Goal: Task Accomplishment & Management: Manage account settings

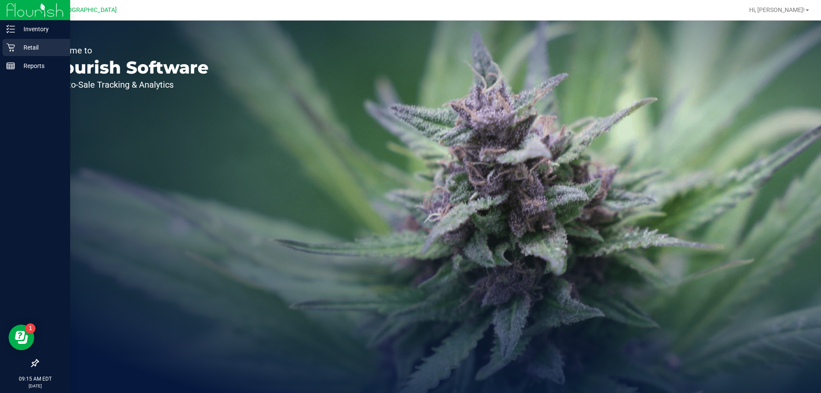
click at [12, 52] on div "Retail" at bounding box center [37, 47] width 68 height 17
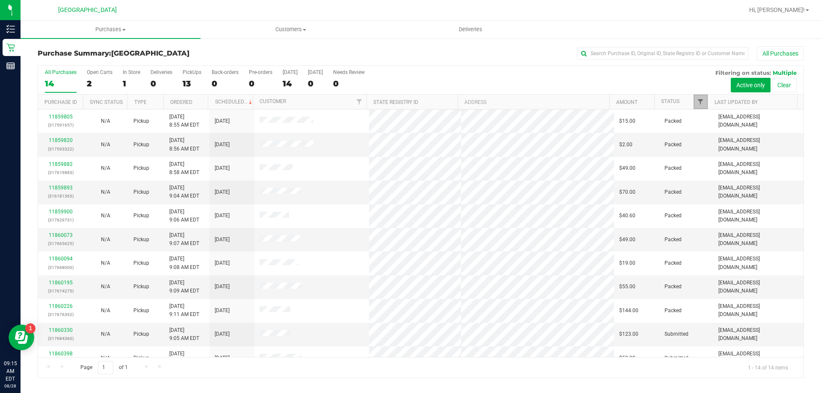
click at [701, 101] on span "Filter" at bounding box center [700, 101] width 7 height 7
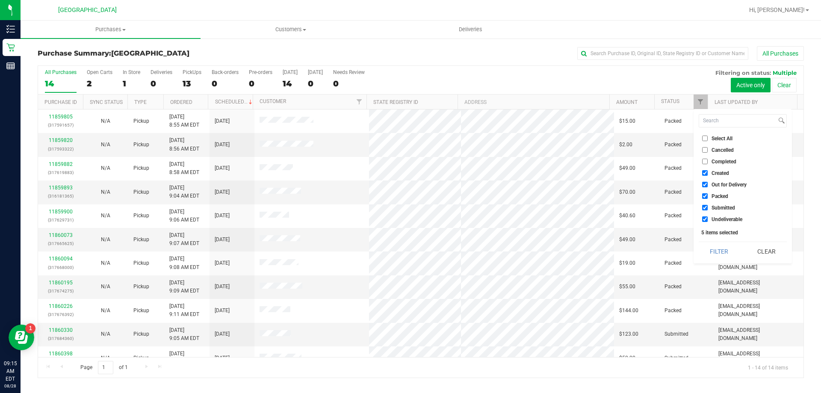
click at [711, 172] on label "Created" at bounding box center [715, 173] width 27 height 6
click at [708, 172] on input "Created" at bounding box center [705, 173] width 6 height 6
checkbox input "false"
click at [711, 180] on li "Out for Delivery" at bounding box center [743, 184] width 88 height 9
click at [712, 184] on span "Out for Delivery" at bounding box center [729, 184] width 35 height 5
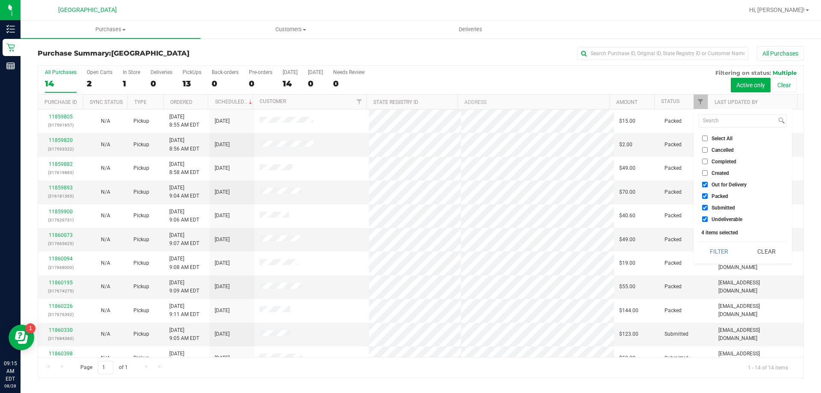
click at [708, 184] on input "Out for Delivery" at bounding box center [705, 185] width 6 height 6
checkbox input "false"
click at [713, 196] on span "Packed" at bounding box center [720, 196] width 17 height 5
click at [708, 196] on input "Packed" at bounding box center [705, 196] width 6 height 6
checkbox input "false"
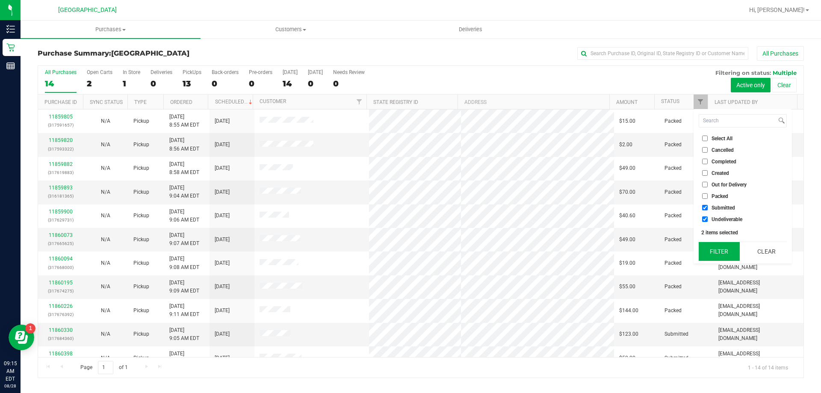
click at [722, 251] on button "Filter" at bounding box center [719, 251] width 41 height 19
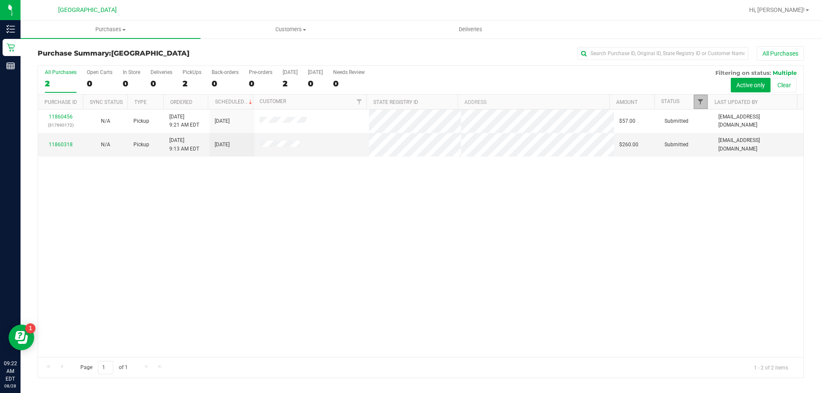
click at [700, 101] on span "Filter" at bounding box center [700, 101] width 7 height 7
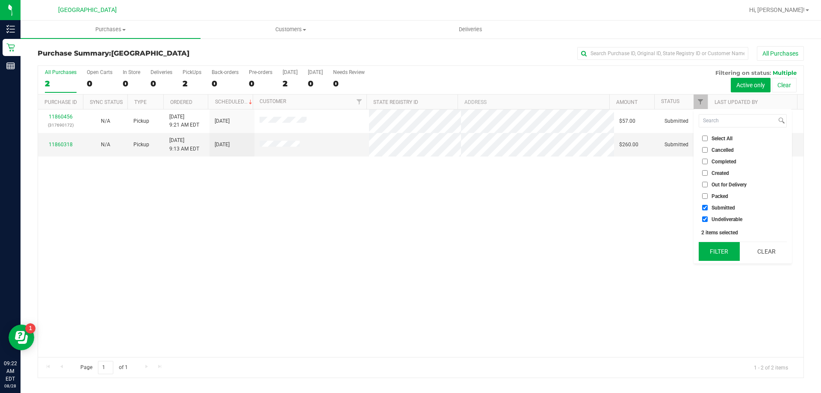
click at [723, 257] on button "Filter" at bounding box center [719, 251] width 41 height 19
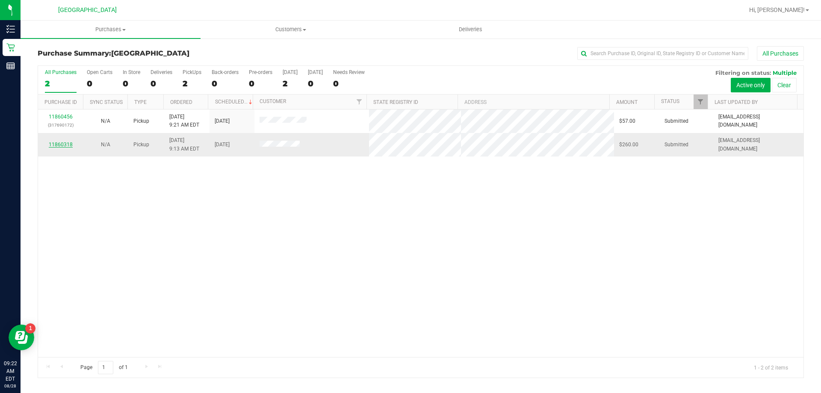
click at [68, 144] on link "11860318" at bounding box center [61, 145] width 24 height 6
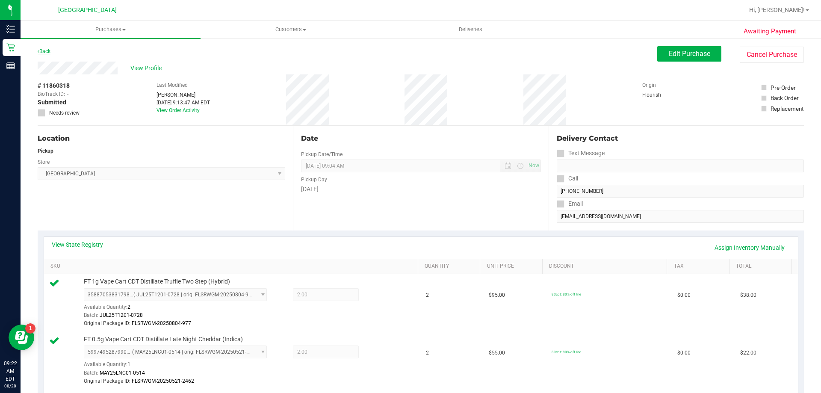
click at [46, 50] on link "Back" at bounding box center [44, 51] width 13 height 6
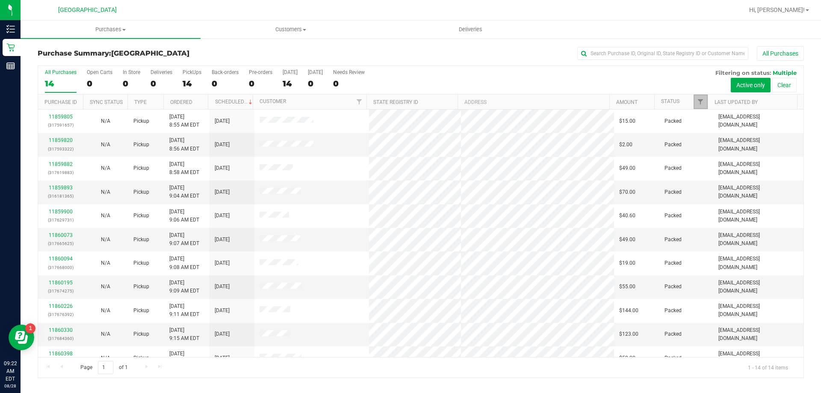
click at [696, 98] on link "Filter" at bounding box center [701, 102] width 14 height 15
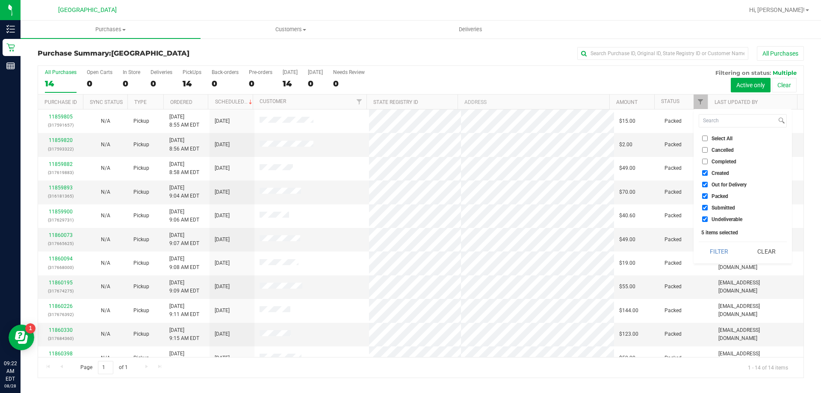
click at [712, 172] on span "Created" at bounding box center [721, 173] width 18 height 5
click at [708, 172] on input "Created" at bounding box center [705, 173] width 6 height 6
checkbox input "false"
click at [715, 186] on span "Out for Delivery" at bounding box center [729, 184] width 35 height 5
click at [708, 186] on input "Out for Delivery" at bounding box center [705, 185] width 6 height 6
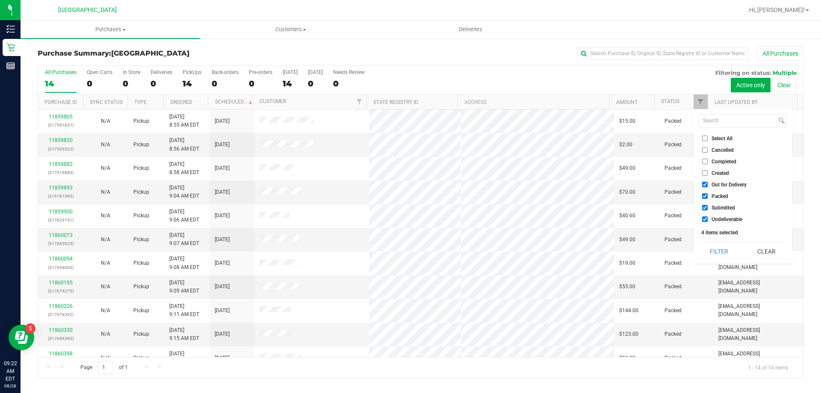
checkbox input "false"
click at [716, 198] on span "Packed" at bounding box center [720, 196] width 17 height 5
click at [708, 198] on input "Packed" at bounding box center [705, 196] width 6 height 6
checkbox input "false"
click at [725, 240] on div "Select All Cancelled Completed Created Out for Delivery Packed Submitted Undeli…" at bounding box center [743, 186] width 98 height 154
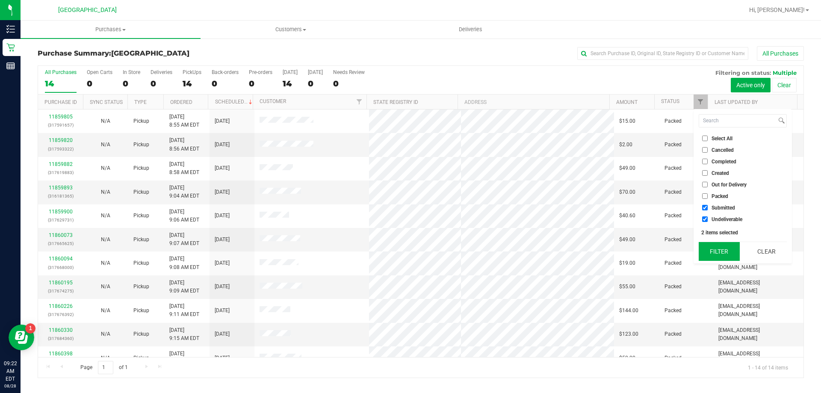
click at [723, 249] on button "Filter" at bounding box center [719, 251] width 41 height 19
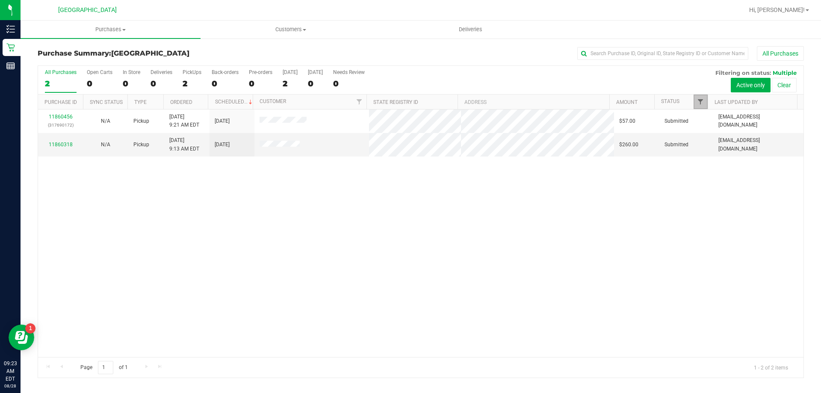
click at [699, 99] on span "Filter" at bounding box center [700, 101] width 7 height 7
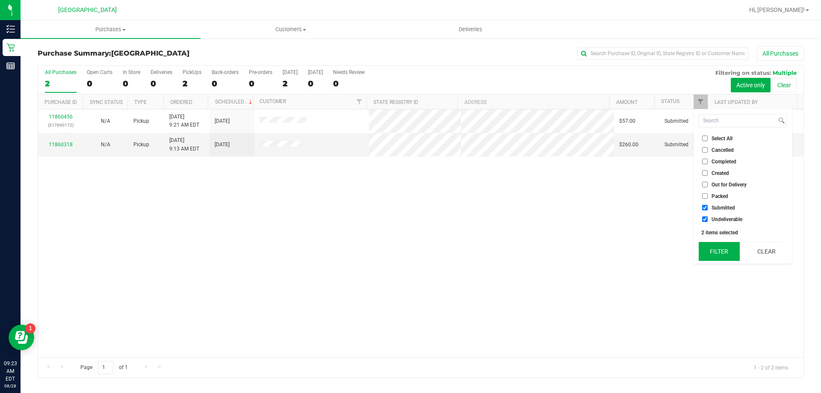
click at [715, 243] on button "Filter" at bounding box center [719, 251] width 41 height 19
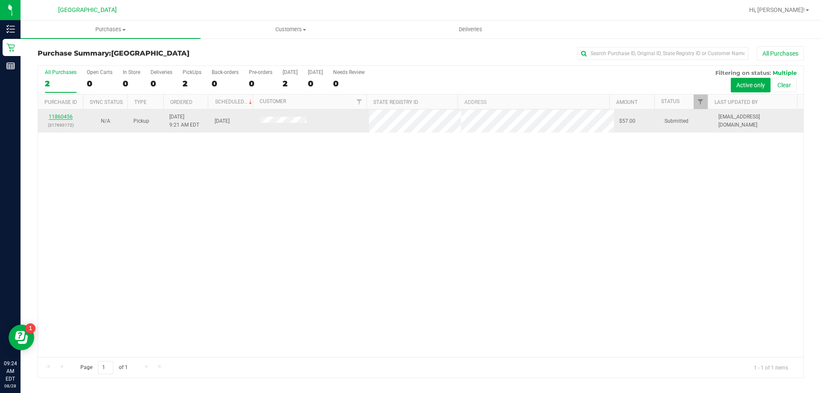
click at [56, 114] on link "11860456" at bounding box center [61, 117] width 24 height 6
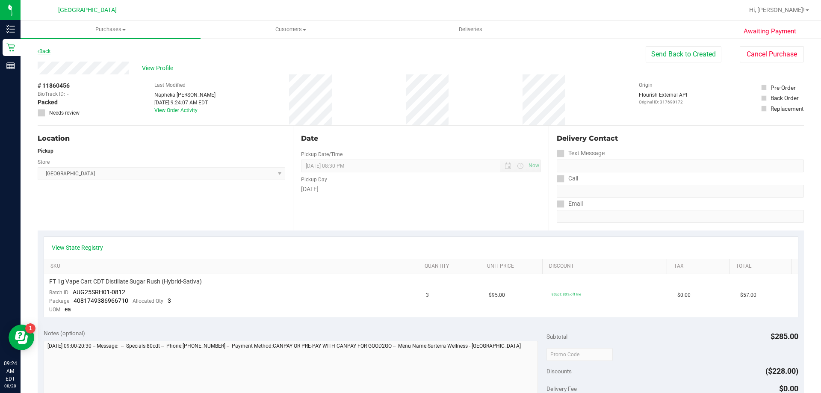
click at [50, 50] on link "Back" at bounding box center [44, 51] width 13 height 6
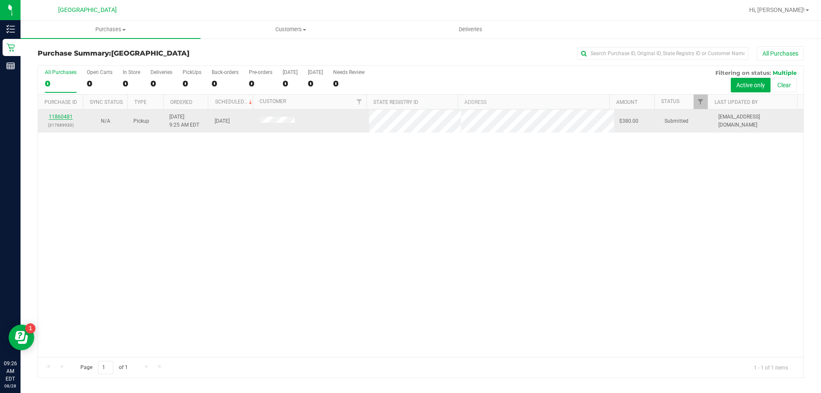
click at [63, 117] on link "11860481" at bounding box center [61, 117] width 24 height 6
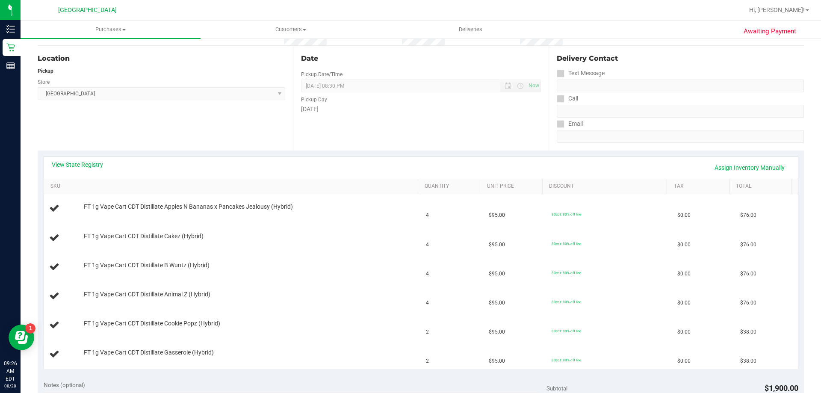
scroll to position [171, 0]
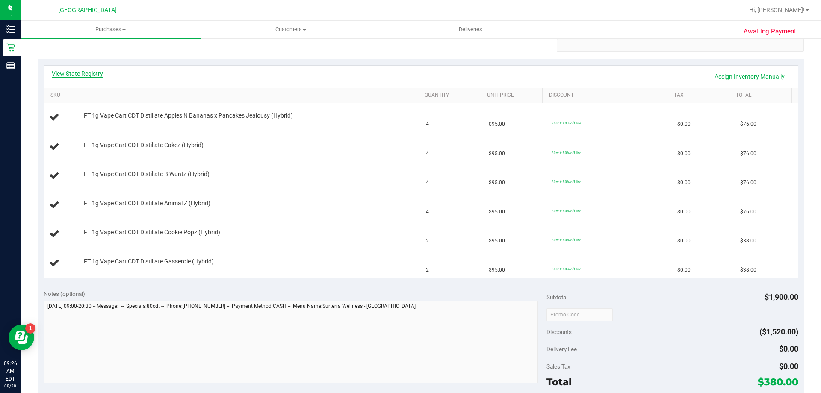
click at [85, 71] on link "View State Registry" at bounding box center [77, 73] width 51 height 9
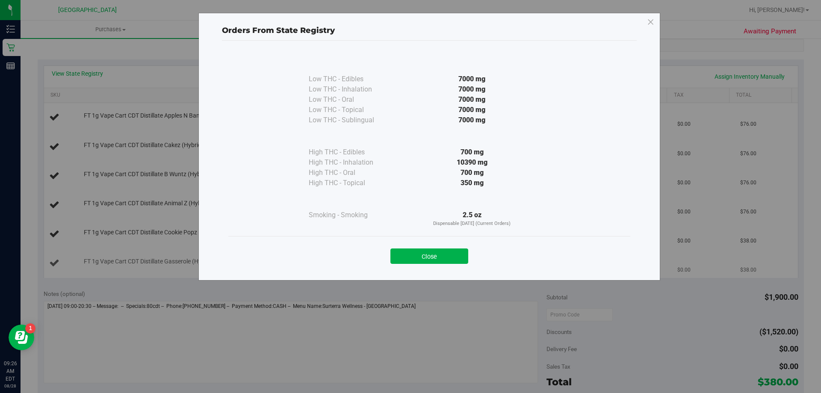
click at [437, 249] on button "Close" at bounding box center [430, 256] width 78 height 15
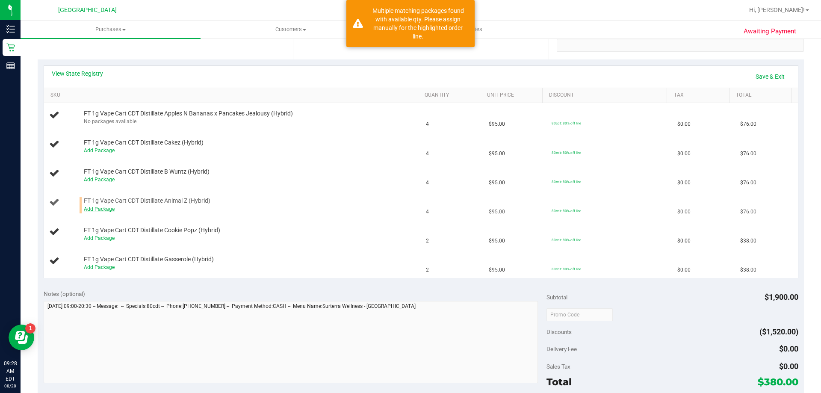
click at [103, 210] on link "Add Package" at bounding box center [99, 209] width 31 height 6
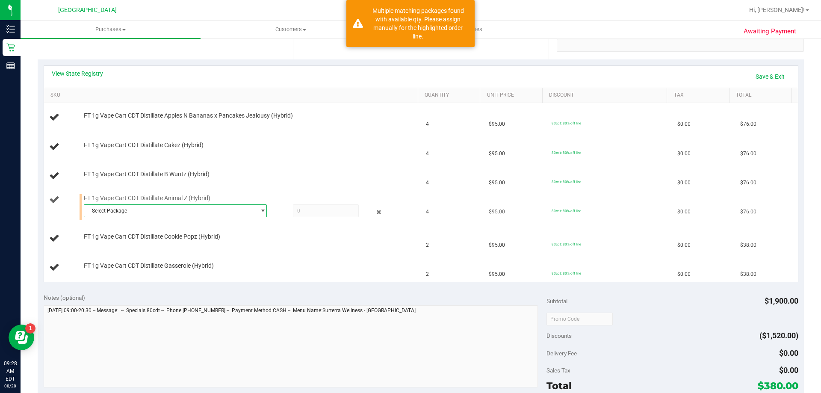
click at [255, 213] on span "select" at bounding box center [260, 211] width 11 height 12
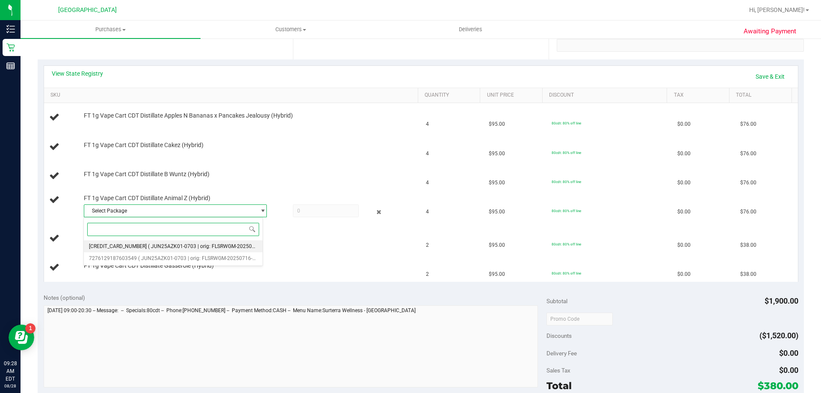
click at [227, 247] on span "( JUN25AZK01-0703 | orig: FLSRWGM-20250716-1913 )" at bounding box center [212, 246] width 129 height 6
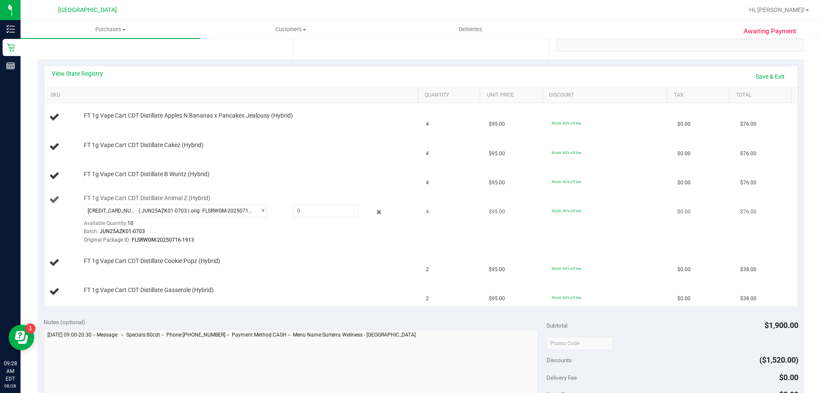
click at [256, 204] on div "FT 1g Vape Cart CDT Distillate Animal Z (Hybrid) 4653632807689338 ( JUN25AZK01-…" at bounding box center [247, 219] width 335 height 50
click at [257, 207] on span "select" at bounding box center [260, 211] width 11 height 12
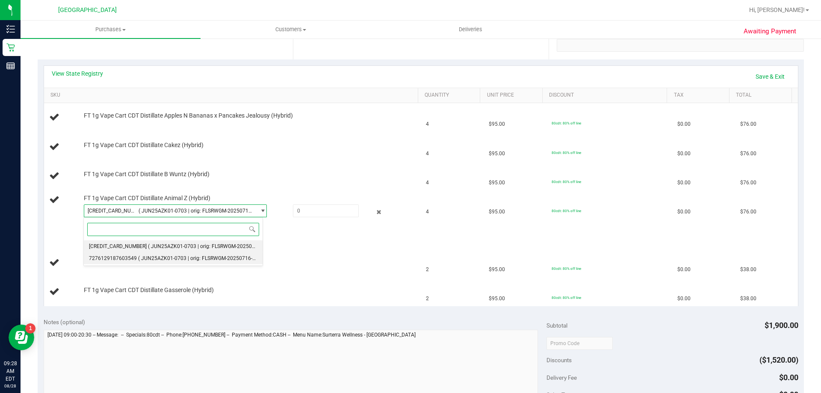
click at [231, 257] on span "( JUN25AZK01-0703 | orig: FLSRWGM-20250716-1779 )" at bounding box center [202, 258] width 129 height 6
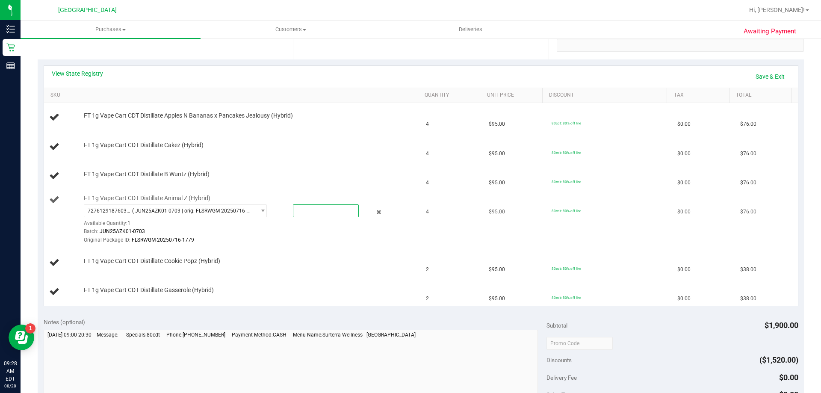
click at [329, 210] on span at bounding box center [326, 210] width 66 height 13
type input "1"
type input "1.0000"
click at [770, 80] on link "Save & Exit" at bounding box center [770, 76] width 40 height 15
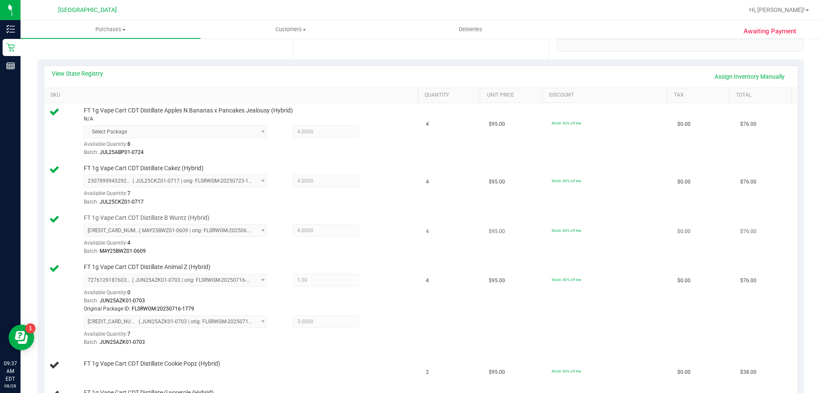
click at [493, 252] on td "$95.00" at bounding box center [515, 235] width 63 height 50
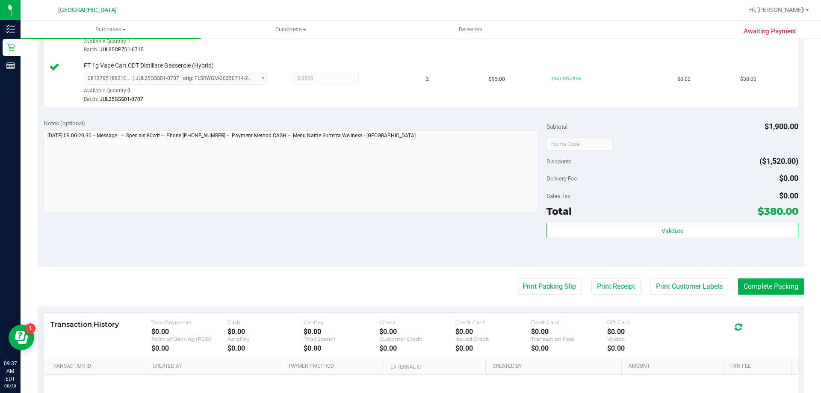
scroll to position [604, 0]
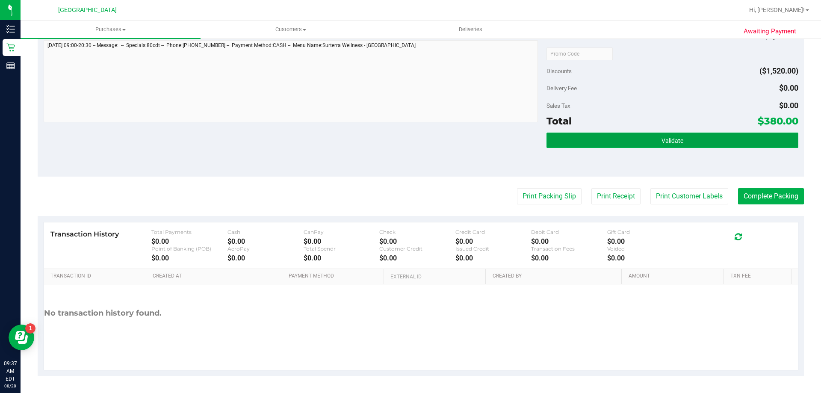
click at [628, 141] on button "Validate" at bounding box center [673, 140] width 252 height 15
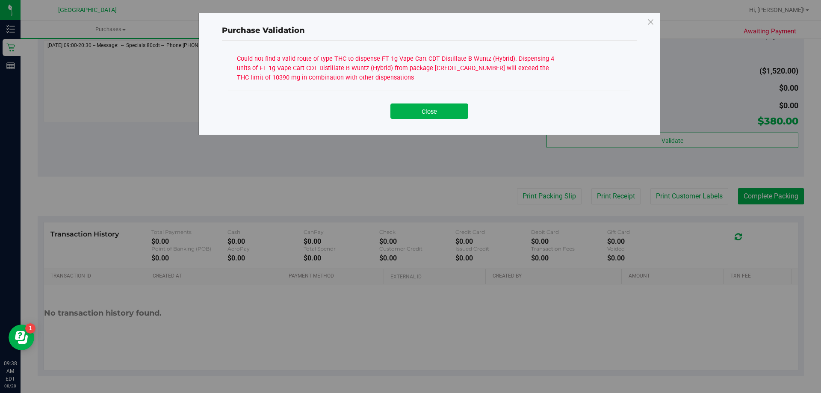
drag, startPoint x: 427, startPoint y: 106, endPoint x: 411, endPoint y: 106, distance: 15.8
click at [426, 106] on button "Close" at bounding box center [430, 111] width 78 height 15
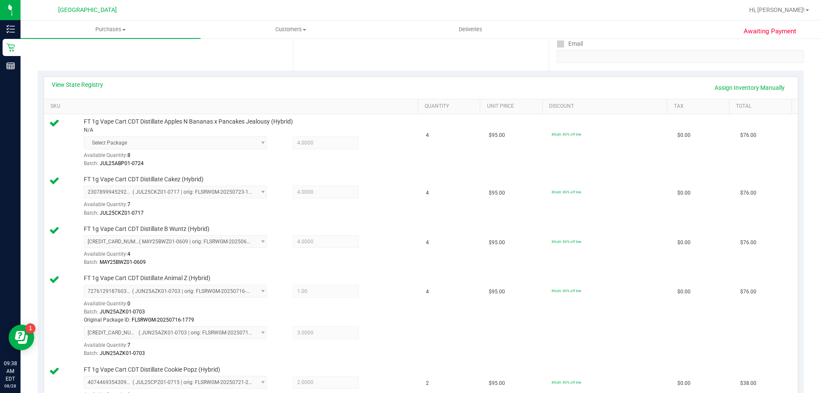
scroll to position [90, 0]
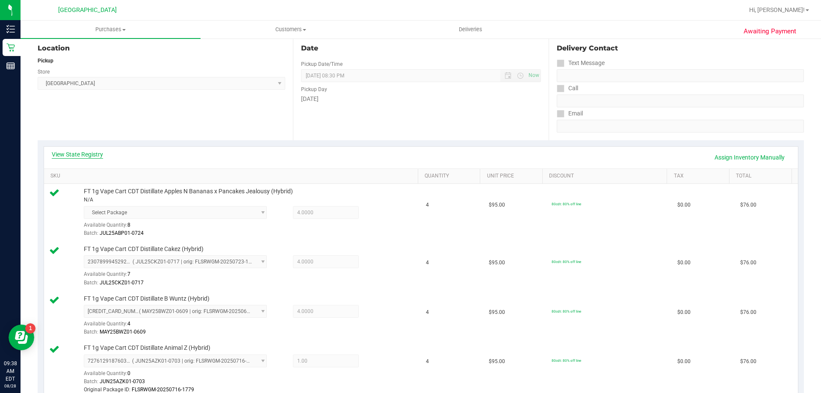
click at [89, 153] on link "View State Registry" at bounding box center [77, 154] width 51 height 9
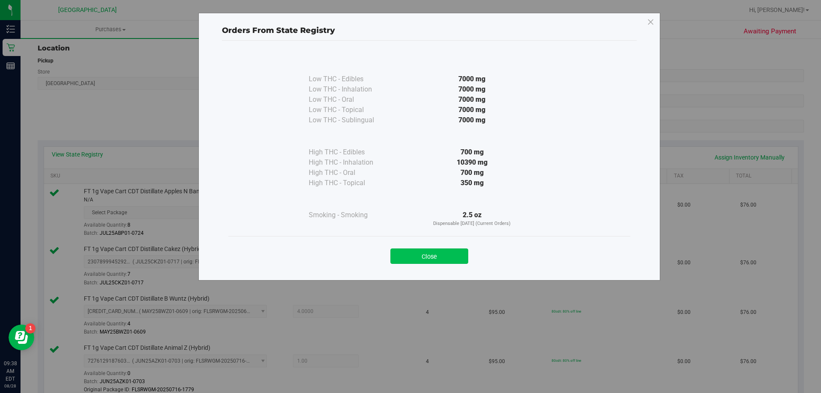
drag, startPoint x: 422, startPoint y: 265, endPoint x: 432, endPoint y: 260, distance: 11.1
click at [420, 265] on div "Close" at bounding box center [429, 253] width 402 height 35
click at [434, 255] on button "Close" at bounding box center [430, 256] width 78 height 15
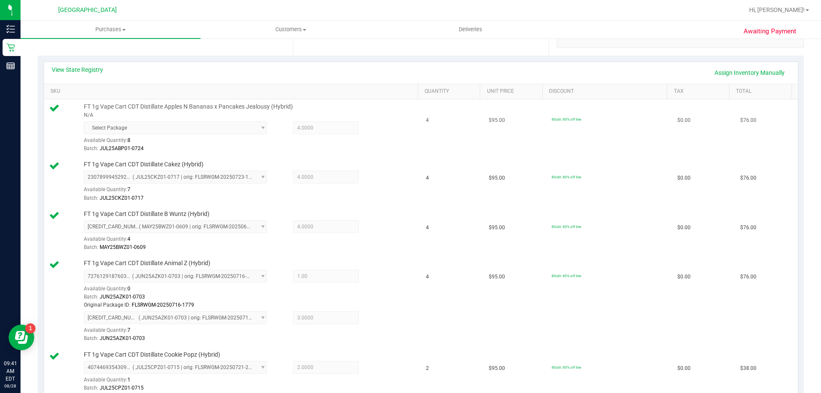
scroll to position [47, 0]
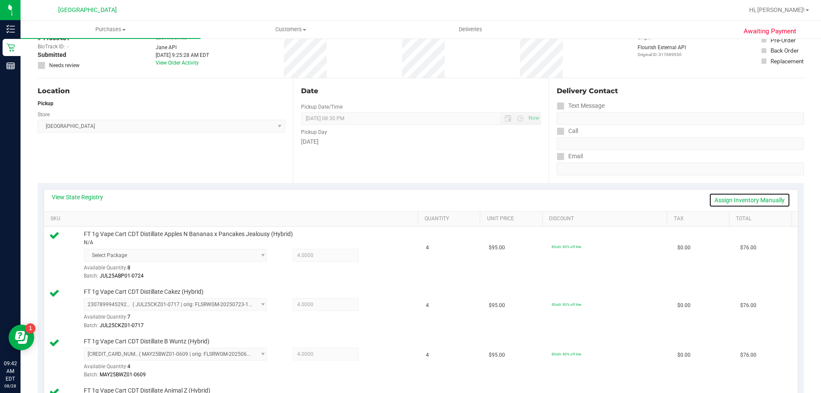
click at [730, 200] on link "Assign Inventory Manually" at bounding box center [749, 200] width 81 height 15
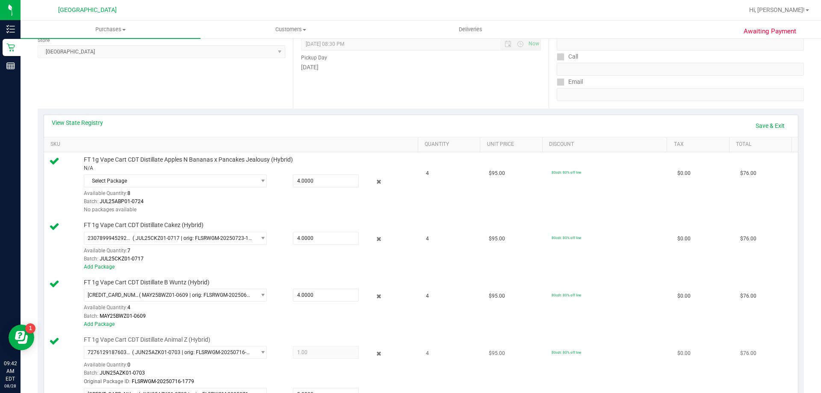
scroll to position [304, 0]
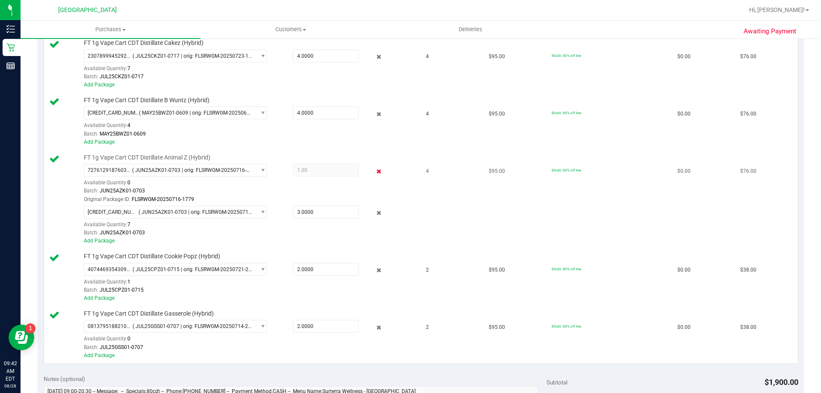
click at [375, 169] on icon at bounding box center [379, 171] width 9 height 10
click at [375, 212] on icon at bounding box center [379, 213] width 9 height 10
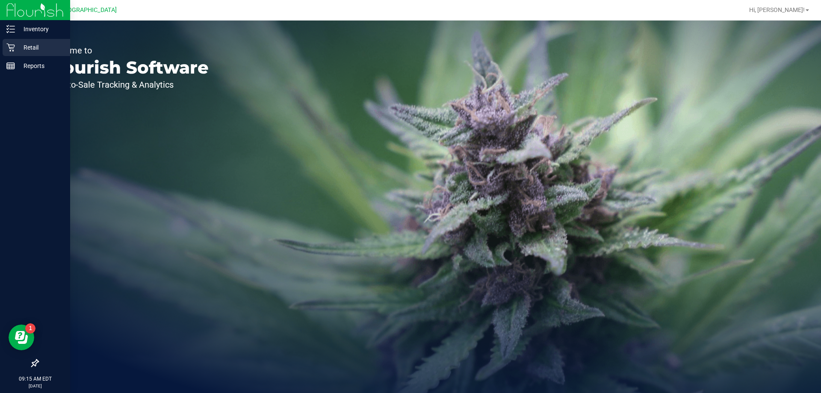
click at [19, 44] on p "Retail" at bounding box center [40, 47] width 51 height 10
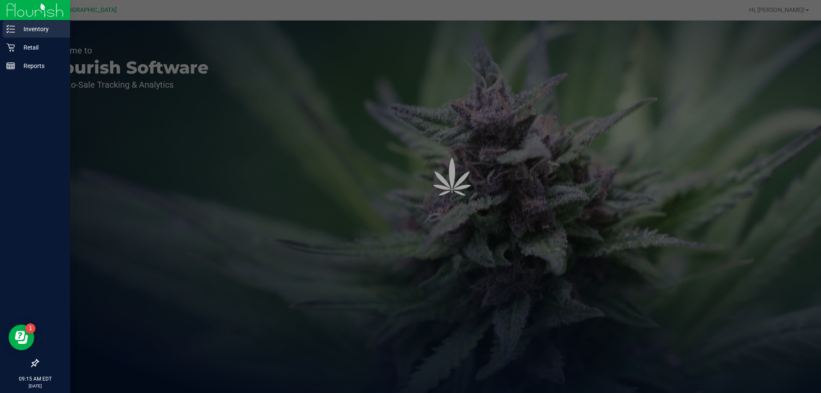
click at [21, 29] on p "Inventory" at bounding box center [40, 29] width 51 height 10
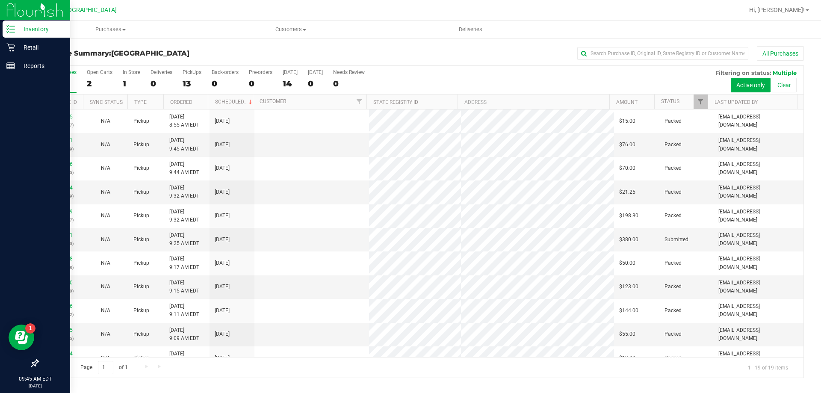
click at [15, 35] on div "Inventory" at bounding box center [37, 29] width 68 height 17
click at [13, 28] on icon at bounding box center [10, 29] width 9 height 9
click at [9, 32] on icon at bounding box center [10, 29] width 9 height 9
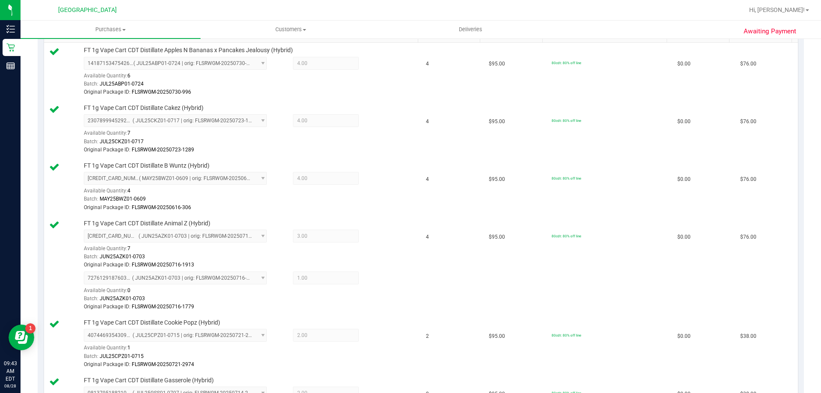
scroll to position [171, 0]
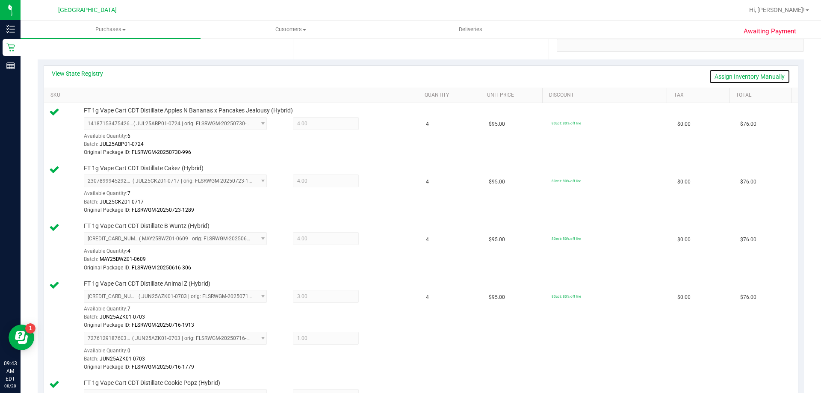
click at [729, 80] on link "Assign Inventory Manually" at bounding box center [749, 76] width 81 height 15
click at [375, 240] on icon at bounding box center [379, 240] width 9 height 10
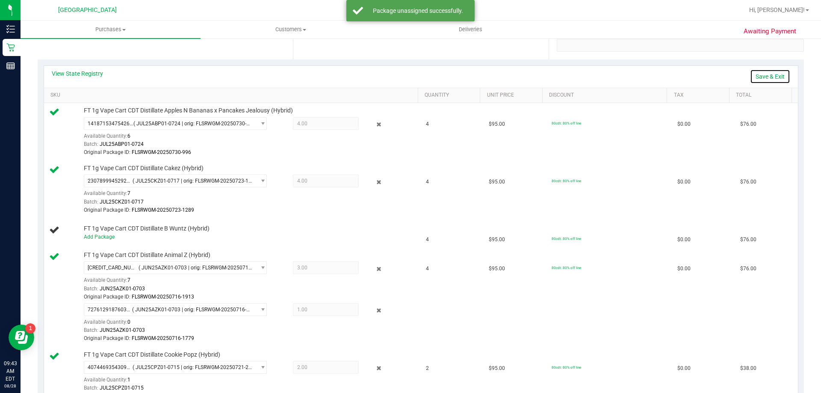
click at [777, 76] on link "Save & Exit" at bounding box center [770, 76] width 40 height 15
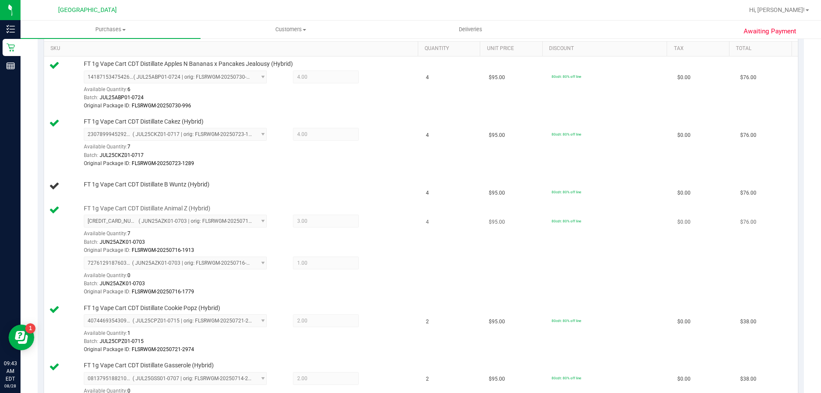
scroll to position [86, 0]
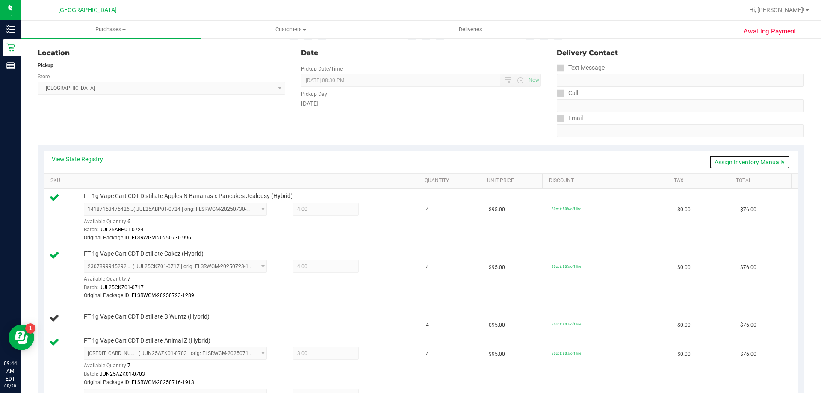
click at [709, 163] on link "Assign Inventory Manually" at bounding box center [749, 162] width 81 height 15
click at [376, 210] on icon at bounding box center [379, 210] width 9 height 10
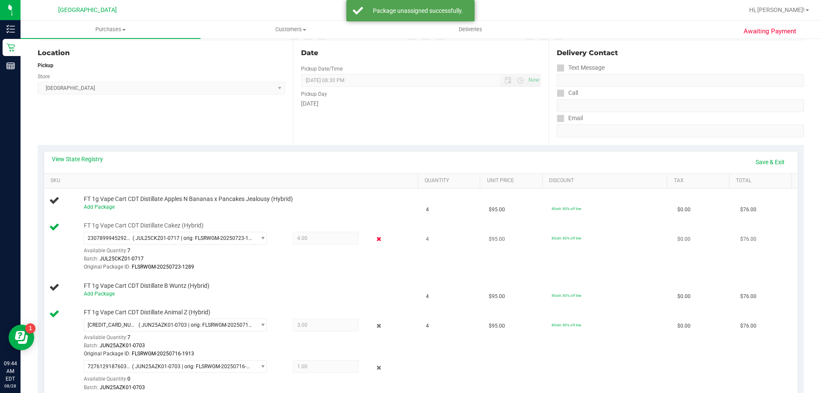
click at [375, 234] on icon at bounding box center [379, 239] width 9 height 10
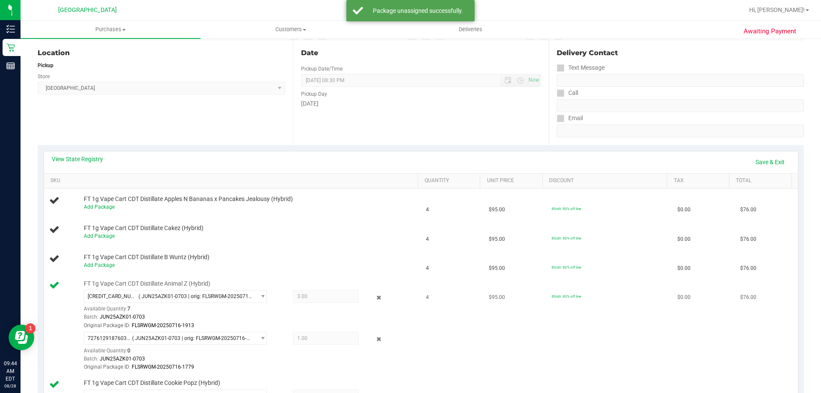
click at [372, 307] on div "4653632807689338 ( JUN25AZK01-0703 | orig: FLSRWGM-20250716-1913 ) 465363280768…" at bounding box center [249, 310] width 330 height 40
click at [375, 300] on icon at bounding box center [379, 298] width 9 height 10
click at [376, 331] on div "FT 1g Vape Cart CDT Distillate Animal Z (Hybrid) 4653632807689338 ( JUN25AZK01-…" at bounding box center [247, 330] width 335 height 100
click at [375, 340] on icon at bounding box center [379, 340] width 9 height 10
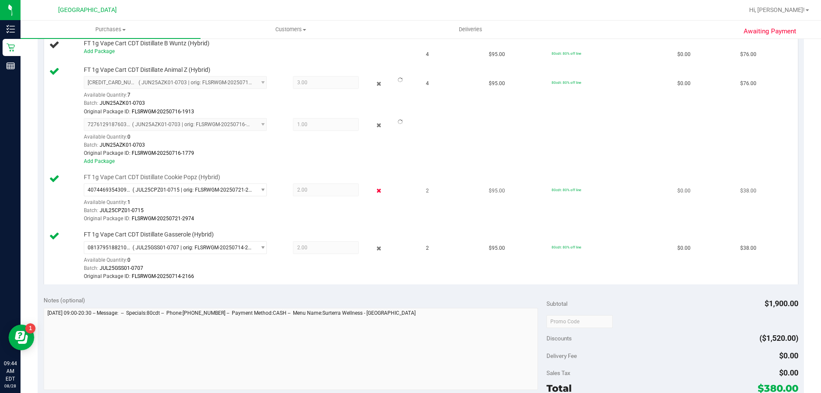
click at [378, 193] on icon at bounding box center [379, 191] width 9 height 10
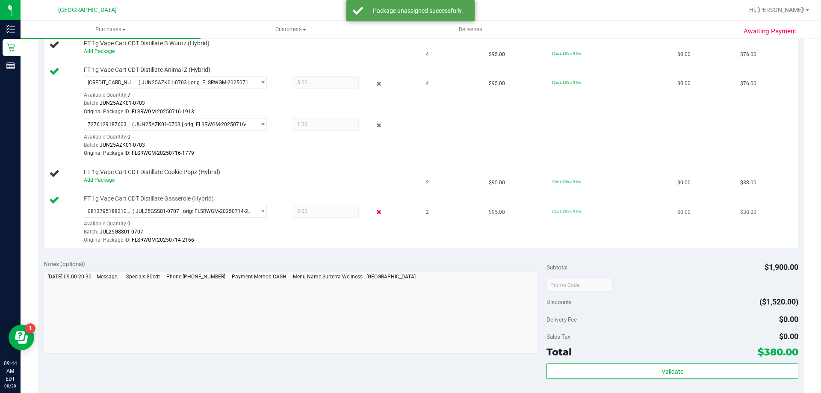
click at [375, 213] on icon at bounding box center [379, 212] width 9 height 10
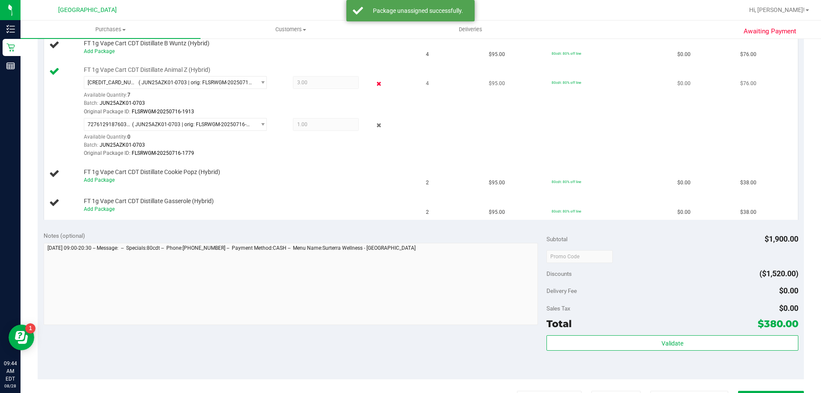
click at [375, 85] on icon at bounding box center [379, 84] width 9 height 10
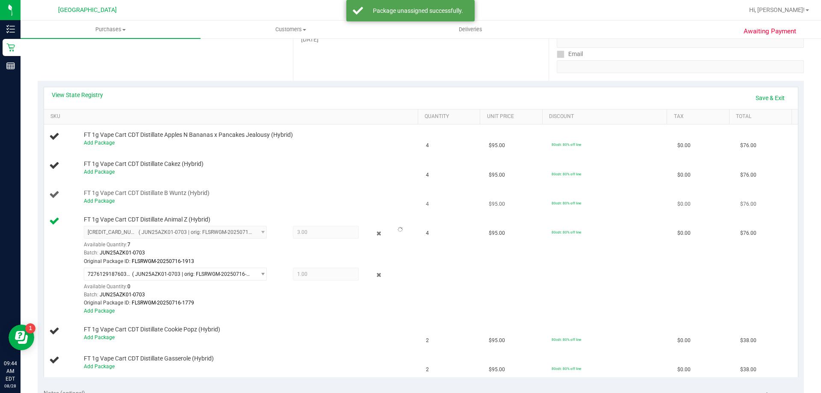
scroll to position [128, 0]
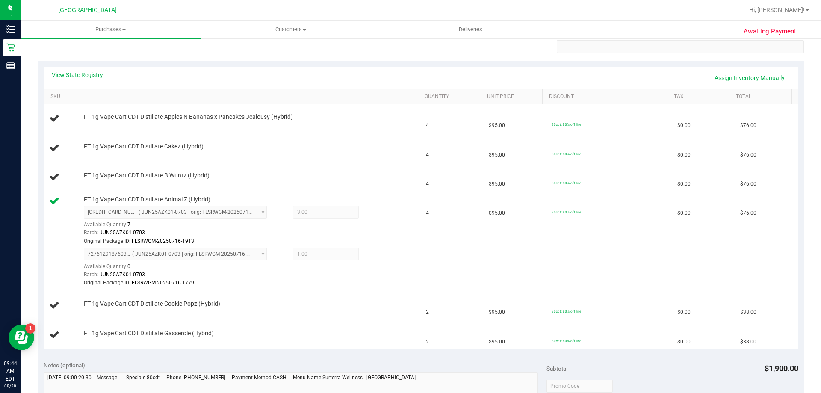
scroll to position [128, 0]
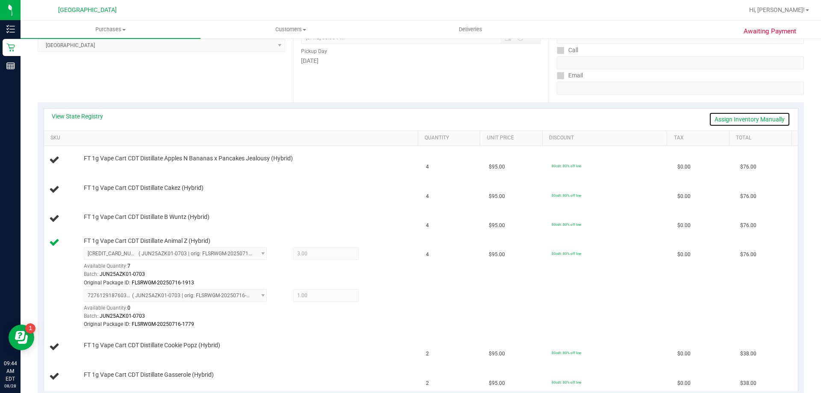
click at [739, 119] on link "Assign Inventory Manually" at bounding box center [749, 119] width 81 height 15
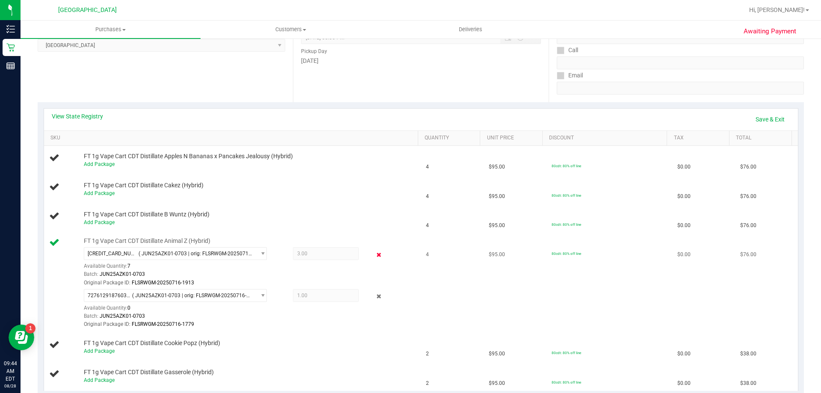
click at [375, 255] on icon at bounding box center [379, 255] width 9 height 10
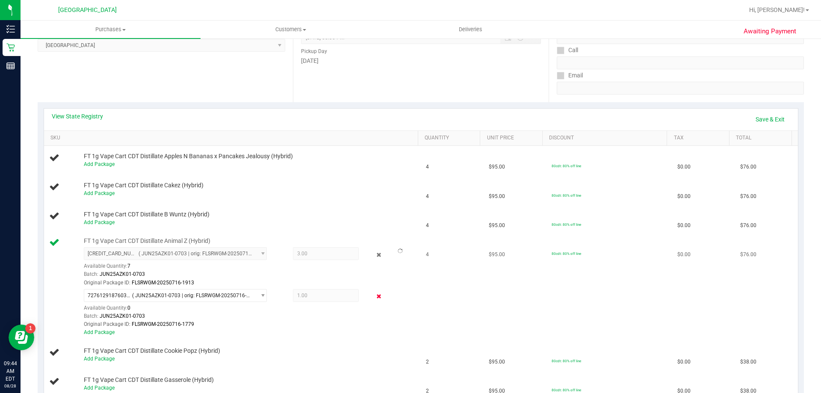
click at [375, 298] on icon at bounding box center [379, 297] width 9 height 10
click at [761, 118] on link "Save & Exit" at bounding box center [770, 119] width 40 height 15
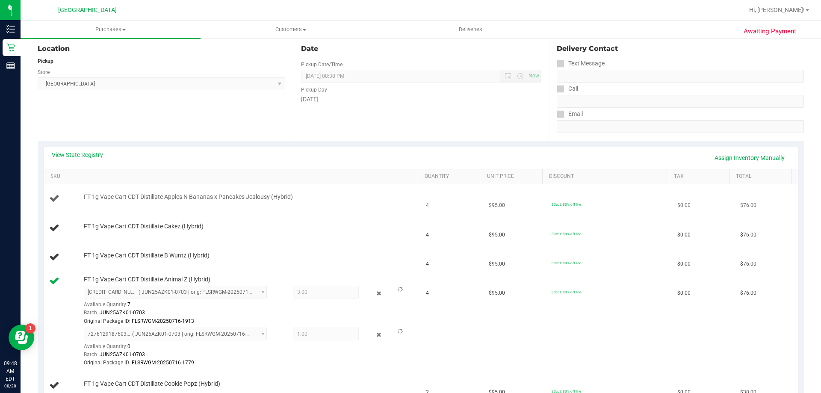
scroll to position [0, 0]
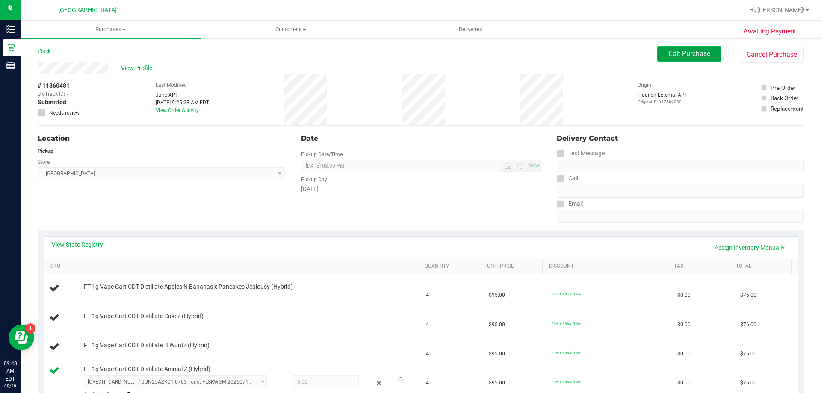
click at [690, 54] on span "Edit Purchase" at bounding box center [689, 54] width 41 height 8
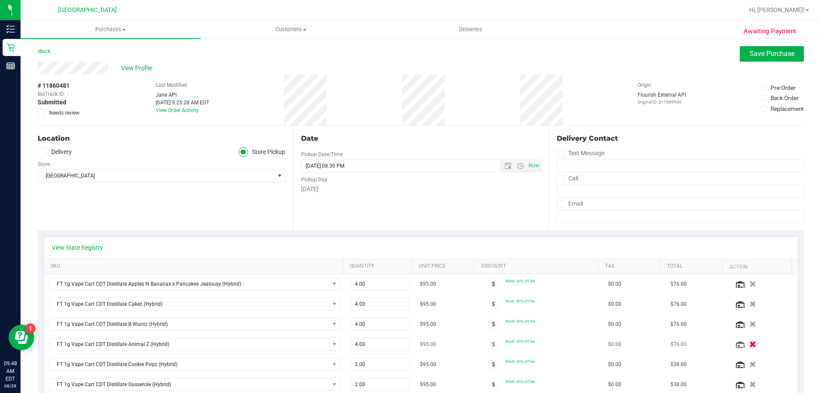
click at [749, 344] on icon "button" at bounding box center [752, 344] width 7 height 6
click at [780, 56] on span "Save Purchase" at bounding box center [772, 54] width 45 height 8
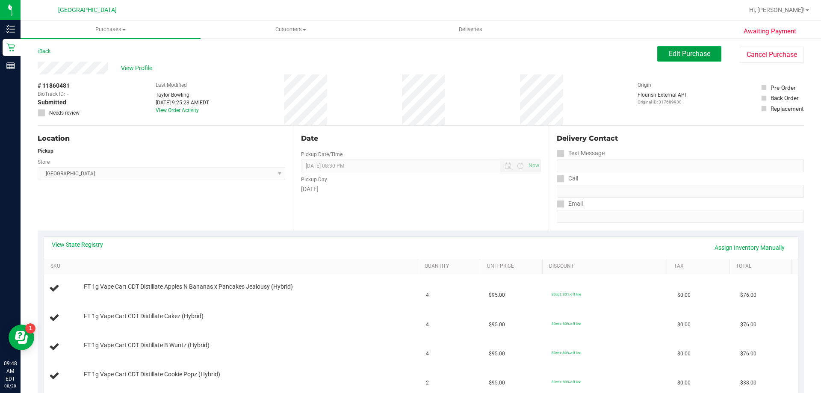
click at [676, 53] on span "Edit Purchase" at bounding box center [689, 54] width 41 height 8
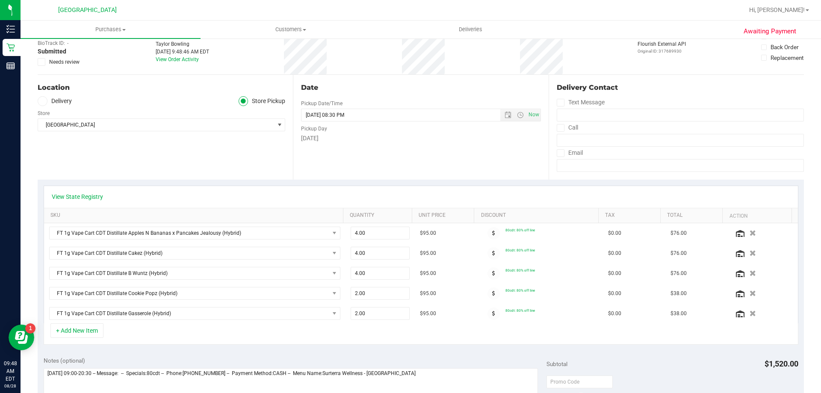
scroll to position [128, 0]
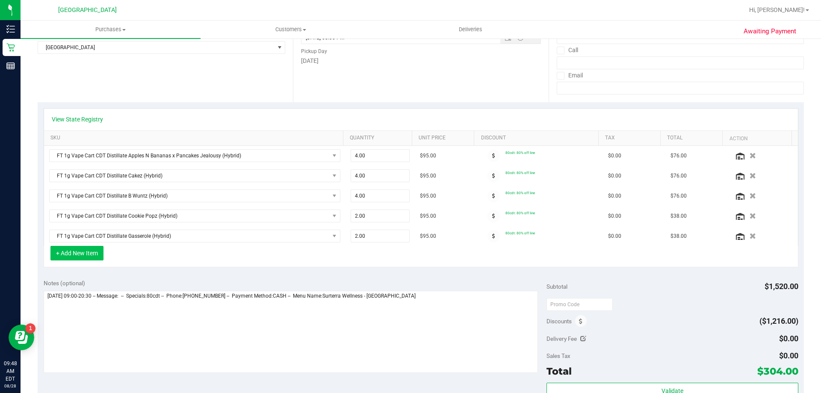
click at [87, 248] on button "+ Add New Item" at bounding box center [76, 253] width 53 height 15
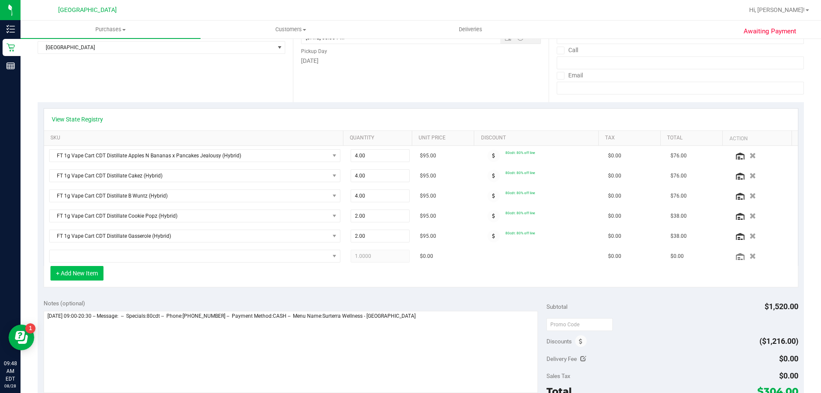
click at [72, 275] on button "+ Add New Item" at bounding box center [76, 273] width 53 height 15
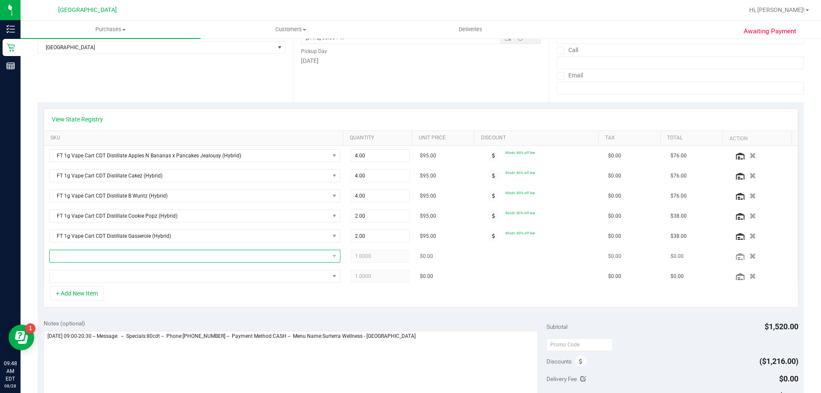
click at [297, 251] on span "NO DATA FOUND" at bounding box center [190, 256] width 280 height 12
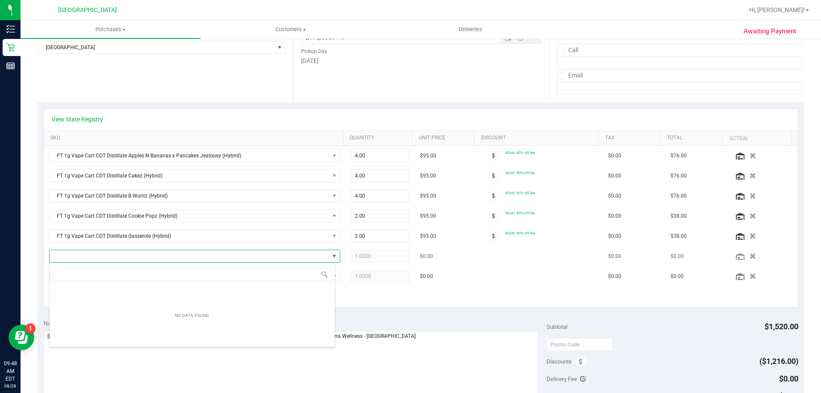
scroll to position [13, 284]
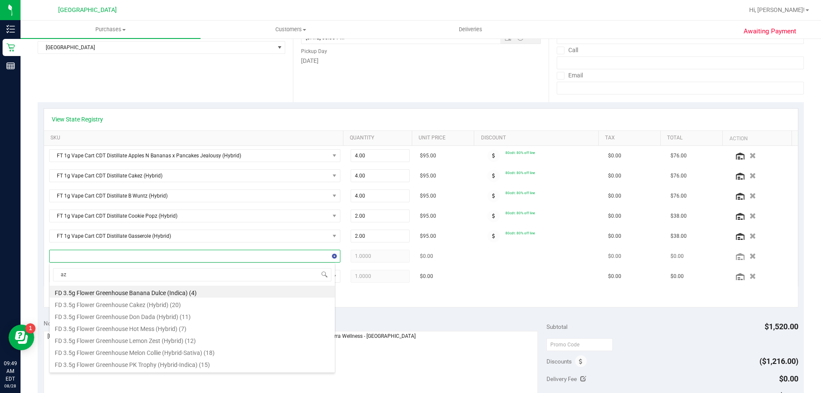
type input "azk"
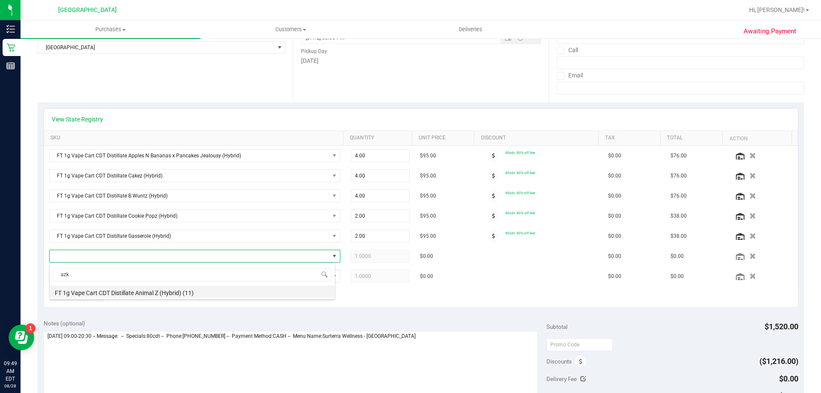
click at [190, 292] on li "FT 1g Vape Cart CDT Distillate Animal Z (Hybrid) (11)" at bounding box center [192, 292] width 285 height 12
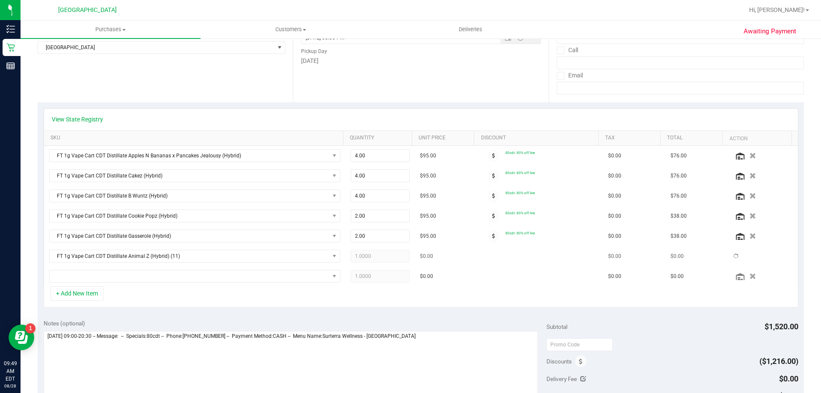
click at [397, 257] on span "1.0000 1" at bounding box center [380, 256] width 59 height 13
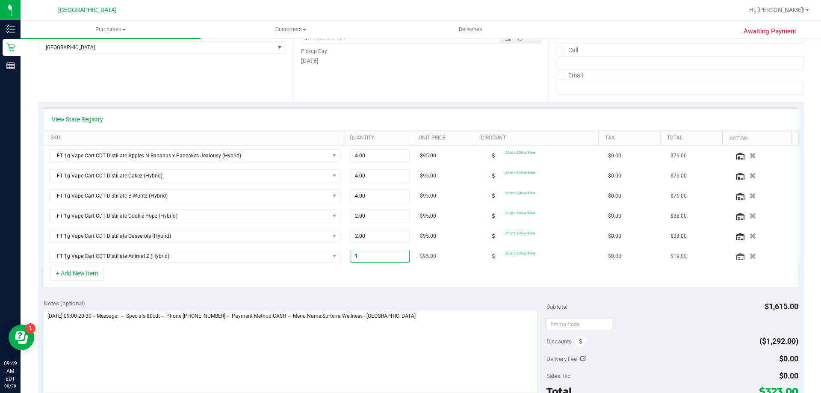
click at [388, 257] on span "1.00 1" at bounding box center [380, 256] width 59 height 13
type input "4"
type input "4.00"
click at [406, 286] on div "+ Add New Item" at bounding box center [421, 276] width 755 height 21
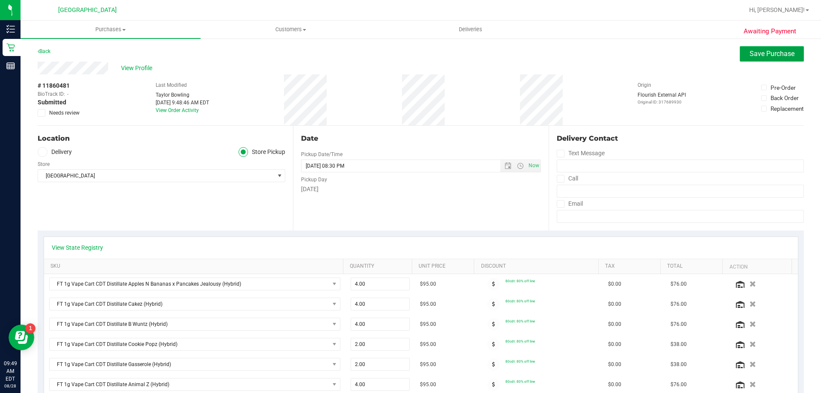
click at [760, 49] on button "Save Purchase" at bounding box center [772, 53] width 64 height 15
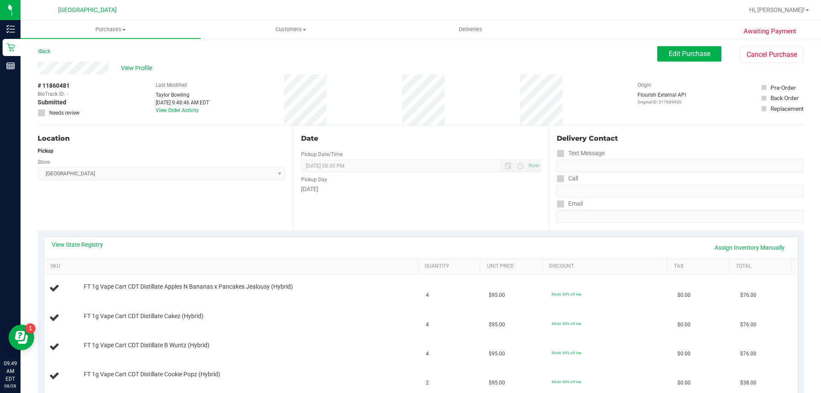
click at [665, 49] on button "Edit Purchase" at bounding box center [689, 53] width 64 height 15
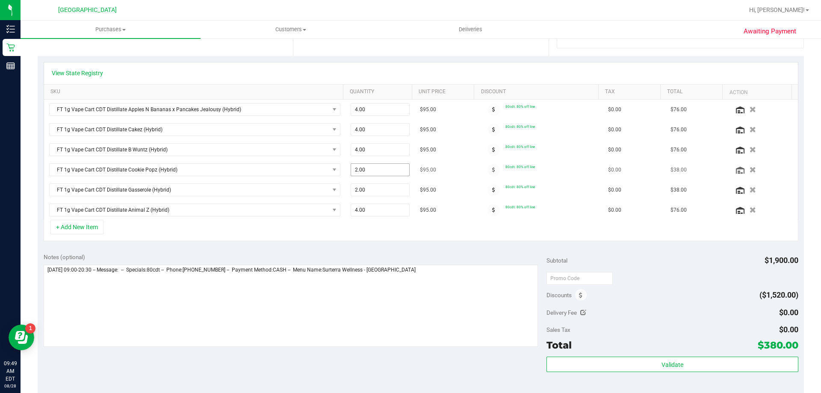
scroll to position [214, 0]
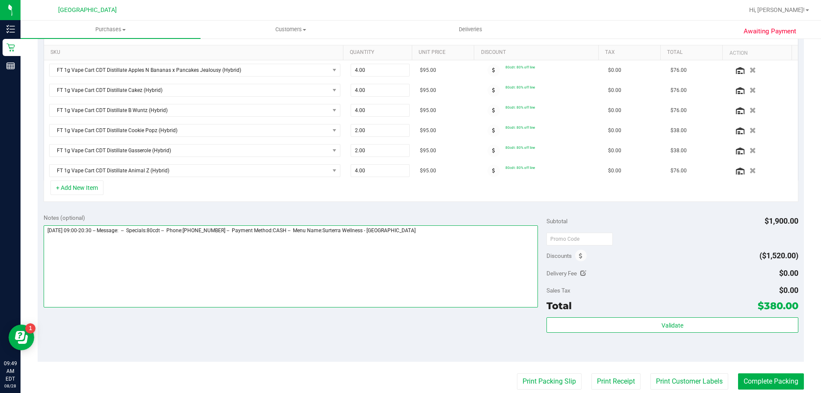
click at [435, 228] on textarea at bounding box center [291, 266] width 495 height 82
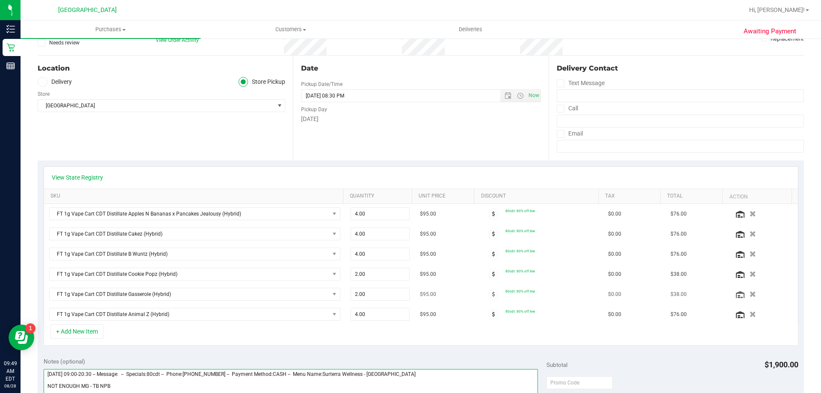
scroll to position [0, 0]
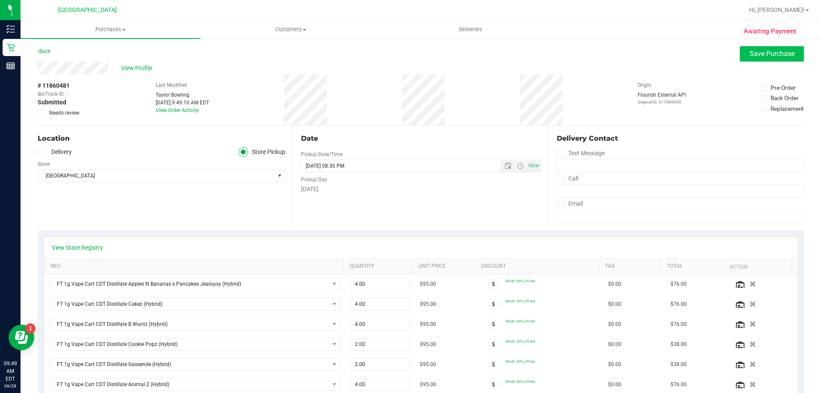
type textarea "Thursday 08/28/2025 09:00-20:30 -- Message: -- Specials:80cdt -- Phone:56138610…"
click at [752, 56] on span "Save Purchase" at bounding box center [772, 54] width 45 height 8
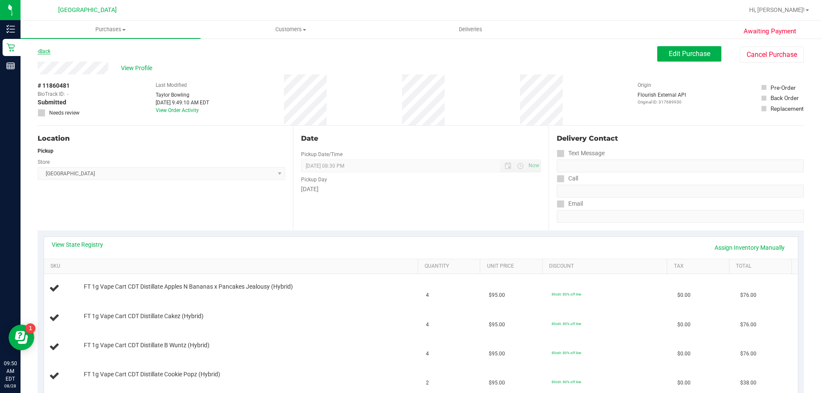
click at [48, 50] on link "Back" at bounding box center [44, 51] width 13 height 6
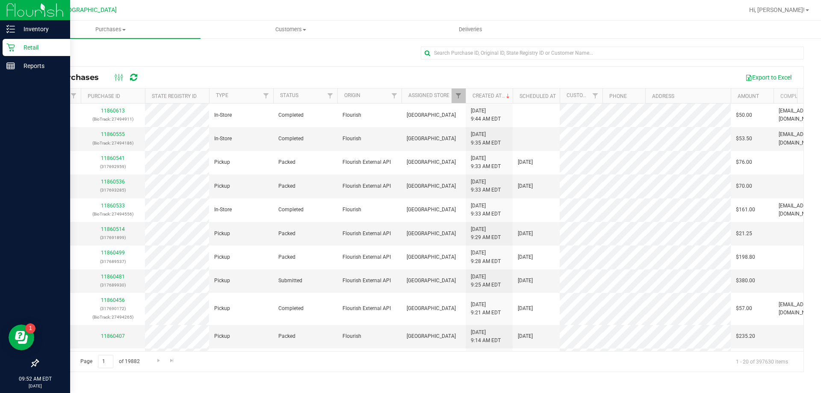
click at [13, 47] on icon at bounding box center [10, 47] width 9 height 9
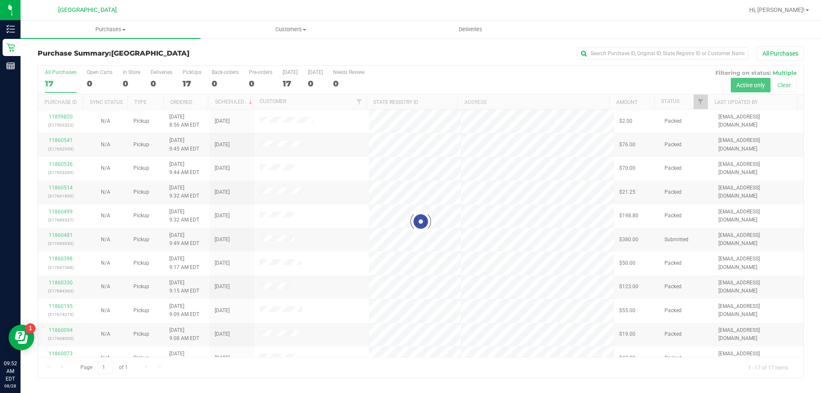
click at [696, 101] on div at bounding box center [421, 222] width 766 height 312
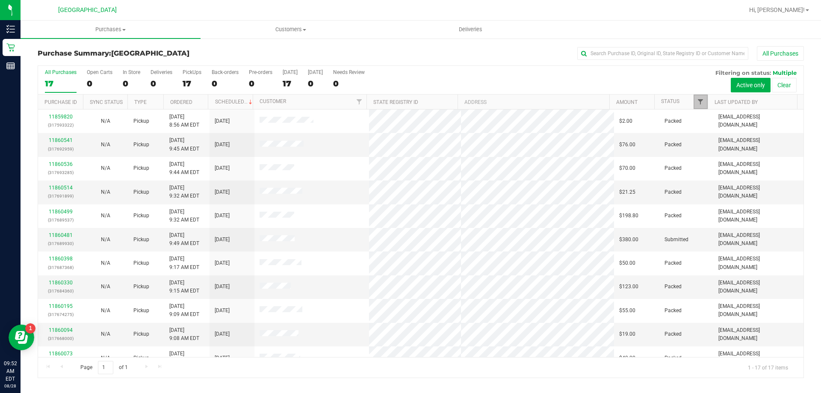
click at [701, 101] on span "Filter" at bounding box center [700, 101] width 7 height 7
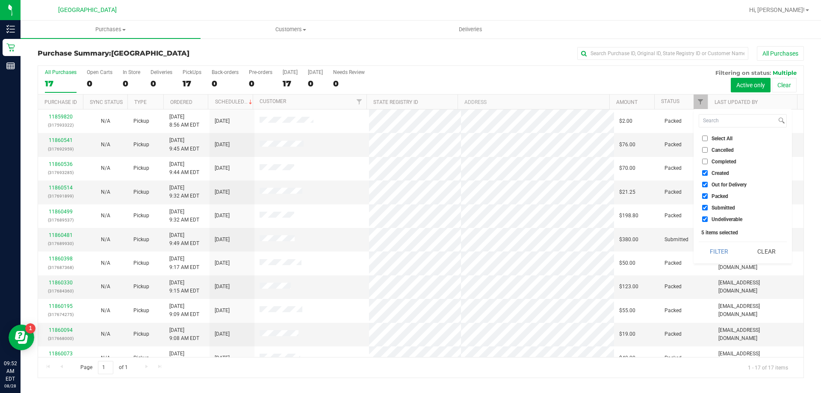
click at [723, 172] on span "Created" at bounding box center [721, 173] width 18 height 5
click at [708, 172] on input "Created" at bounding box center [705, 173] width 6 height 6
checkbox input "false"
drag, startPoint x: 720, startPoint y: 184, endPoint x: 717, endPoint y: 192, distance: 9.2
click at [720, 184] on span "Out for Delivery" at bounding box center [729, 184] width 35 height 5
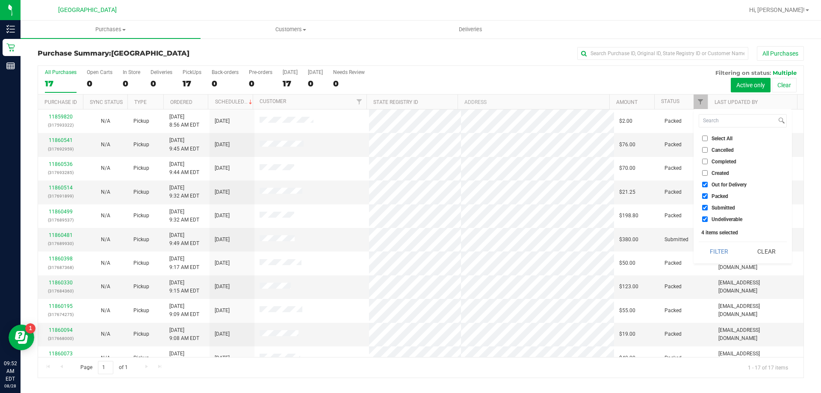
click at [708, 184] on input "Out for Delivery" at bounding box center [705, 185] width 6 height 6
checkbox input "false"
click at [716, 197] on span "Packed" at bounding box center [720, 196] width 17 height 5
click at [708, 197] on input "Packed" at bounding box center [705, 196] width 6 height 6
checkbox input "false"
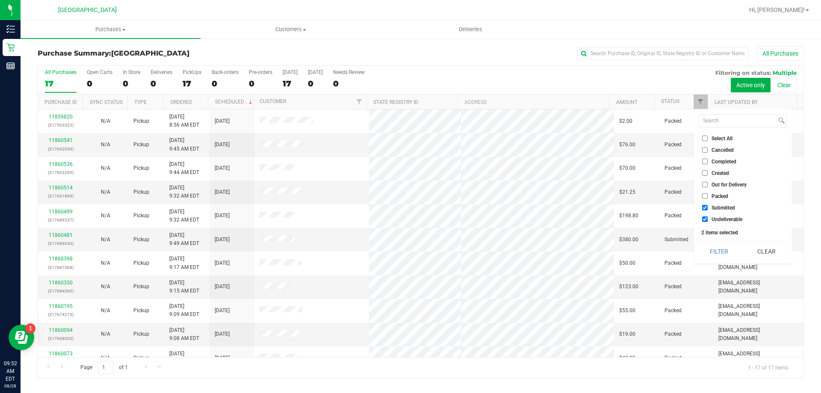
click at [717, 241] on div "Select All Cancelled Completed Created Out for Delivery Packed Submitted Undeli…" at bounding box center [743, 186] width 98 height 154
click at [717, 250] on button "Filter" at bounding box center [719, 251] width 41 height 19
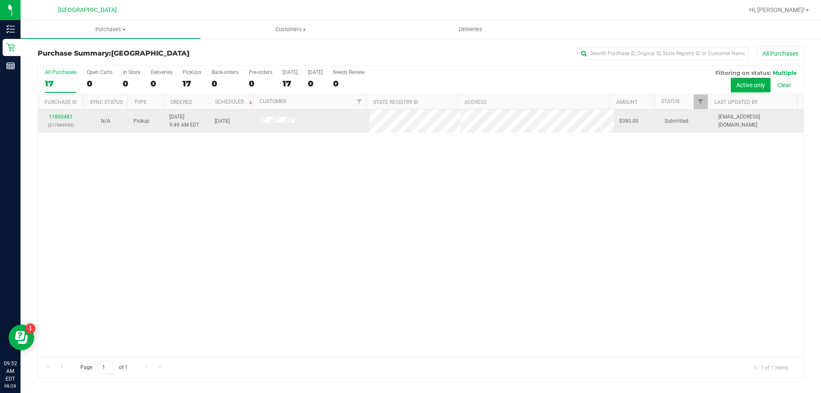
click at [74, 116] on div "11860481 (317689930)" at bounding box center [60, 121] width 35 height 16
click at [66, 117] on link "11860481" at bounding box center [61, 117] width 24 height 6
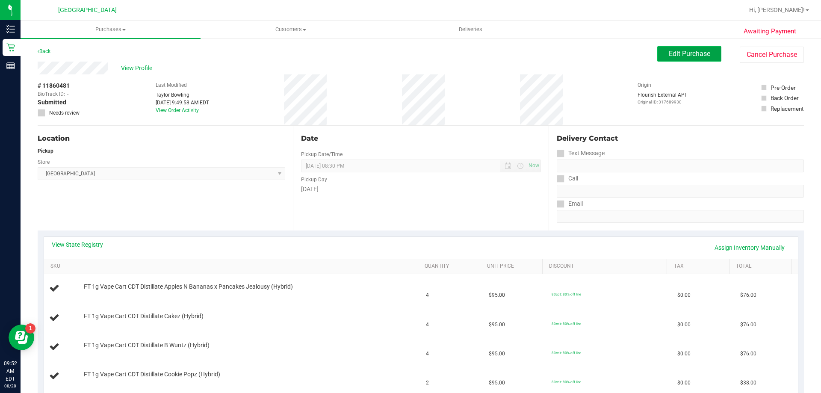
click at [692, 47] on button "Edit Purchase" at bounding box center [689, 53] width 64 height 15
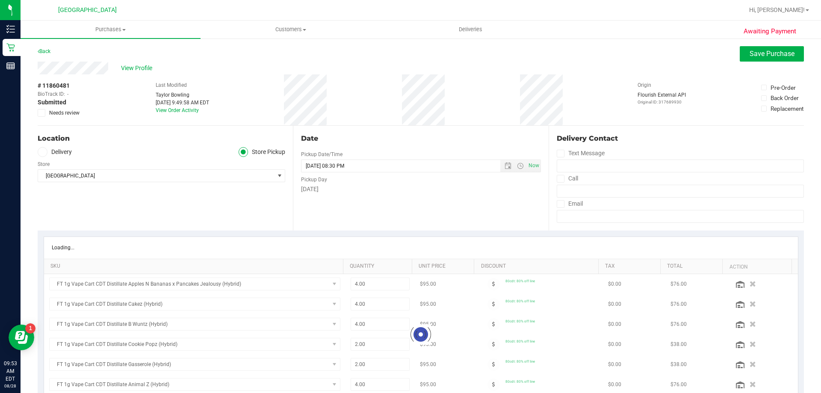
click at [57, 110] on span "Needs review" at bounding box center [64, 113] width 30 height 8
click at [0, 0] on input "Needs review" at bounding box center [0, 0] width 0 height 0
click at [770, 54] on span "Save Purchase" at bounding box center [772, 54] width 45 height 8
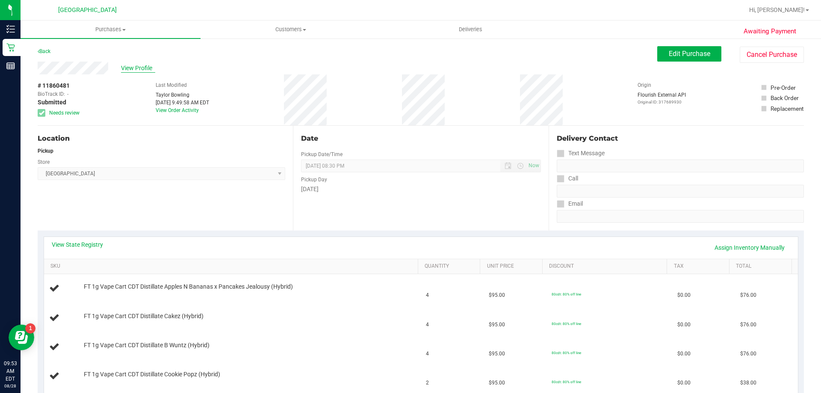
click at [137, 66] on span "View Profile" at bounding box center [138, 68] width 34 height 9
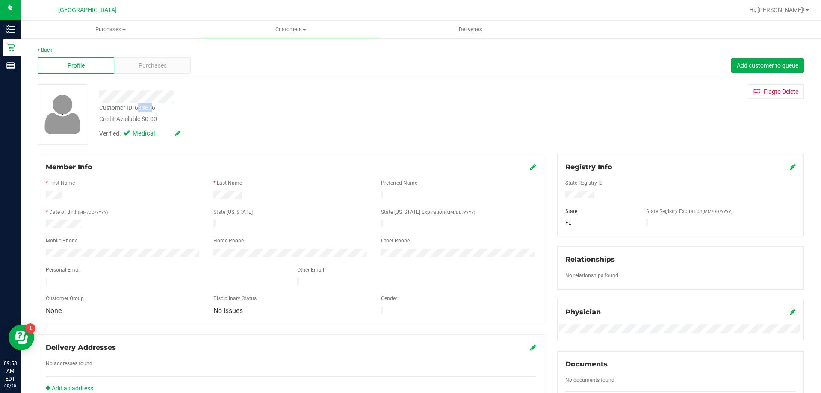
drag, startPoint x: 154, startPoint y: 108, endPoint x: 177, endPoint y: 104, distance: 23.8
click at [140, 109] on div "Customer ID: 633676" at bounding box center [127, 108] width 56 height 9
click at [179, 105] on div "Customer ID: 633676 Credit Available: $0.00" at bounding box center [288, 114] width 390 height 20
drag, startPoint x: 160, startPoint y: 112, endPoint x: 134, endPoint y: 110, distance: 25.4
click at [134, 110] on div "Customer ID: 633676 Credit Available: $0.00" at bounding box center [288, 114] width 390 height 20
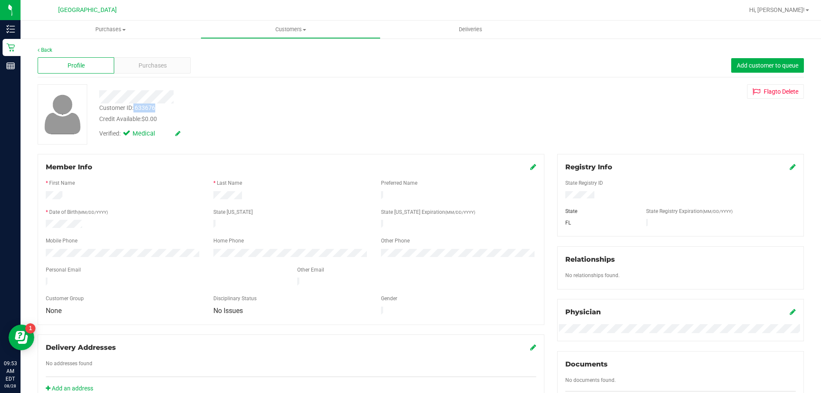
click at [150, 104] on div "Customer ID: 633676" at bounding box center [127, 108] width 56 height 9
click at [174, 106] on div "Customer ID: 633676 Credit Available: $0.00" at bounding box center [288, 114] width 390 height 20
drag, startPoint x: 158, startPoint y: 109, endPoint x: 136, endPoint y: 107, distance: 21.9
click at [136, 107] on div "Customer ID: 633676 Credit Available: $0.00" at bounding box center [288, 114] width 390 height 20
copy div "633676"
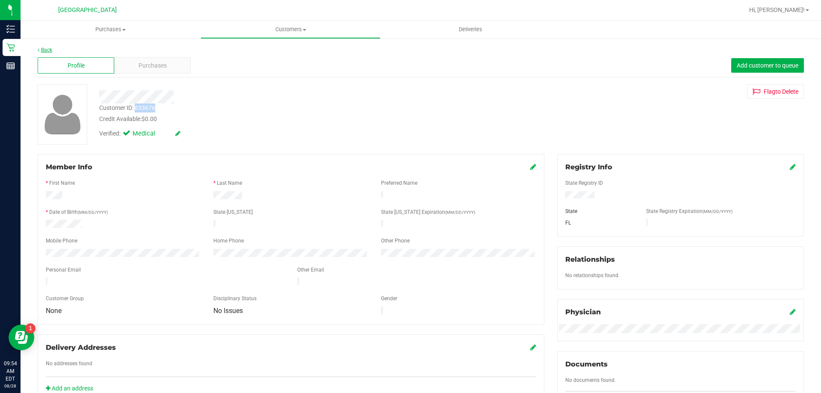
click at [41, 50] on link "Back" at bounding box center [45, 50] width 15 height 6
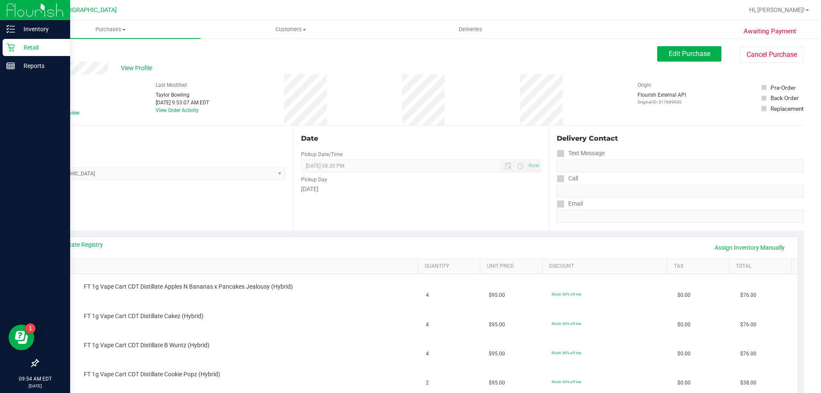
click at [13, 49] on icon at bounding box center [10, 47] width 9 height 9
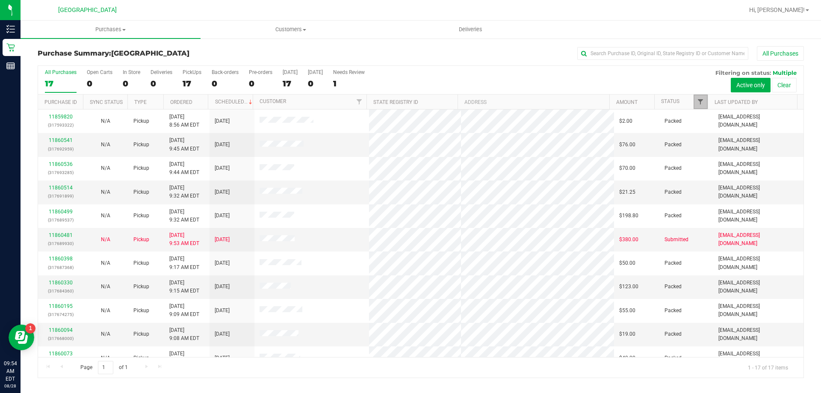
click at [701, 101] on span "Filter" at bounding box center [700, 101] width 7 height 7
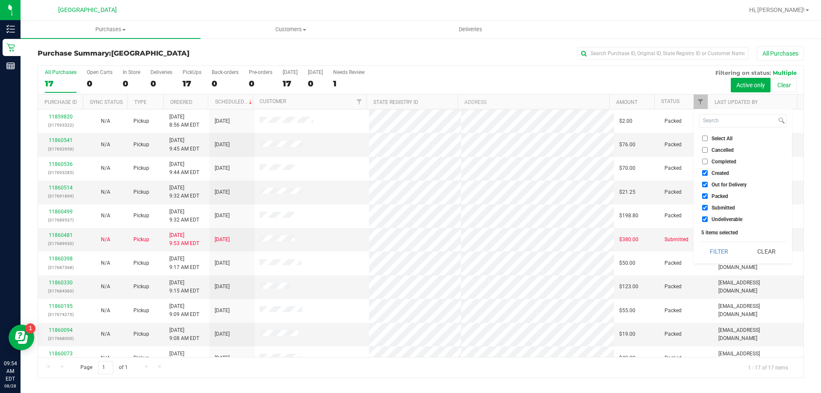
click at [717, 176] on span "Created" at bounding box center [721, 173] width 18 height 5
click at [708, 176] on input "Created" at bounding box center [705, 173] width 6 height 6
checkbox input "false"
click at [716, 184] on span "Out for Delivery" at bounding box center [729, 184] width 35 height 5
click at [708, 184] on input "Out for Delivery" at bounding box center [705, 185] width 6 height 6
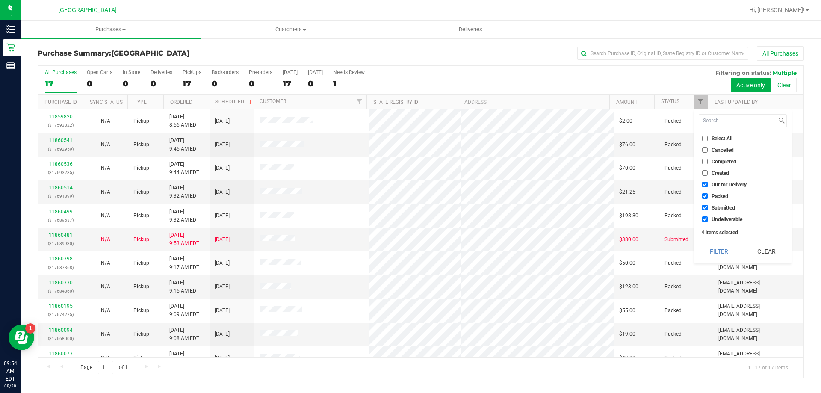
checkbox input "false"
click at [714, 199] on li "Packed" at bounding box center [743, 196] width 88 height 9
click at [708, 195] on label "Packed" at bounding box center [715, 196] width 26 height 6
click at [708, 195] on input "Packed" at bounding box center [705, 196] width 6 height 6
checkbox input "false"
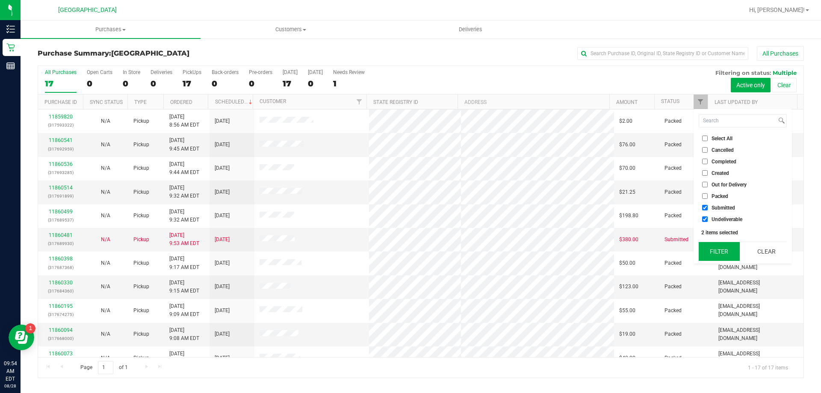
click at [721, 249] on button "Filter" at bounding box center [719, 251] width 41 height 19
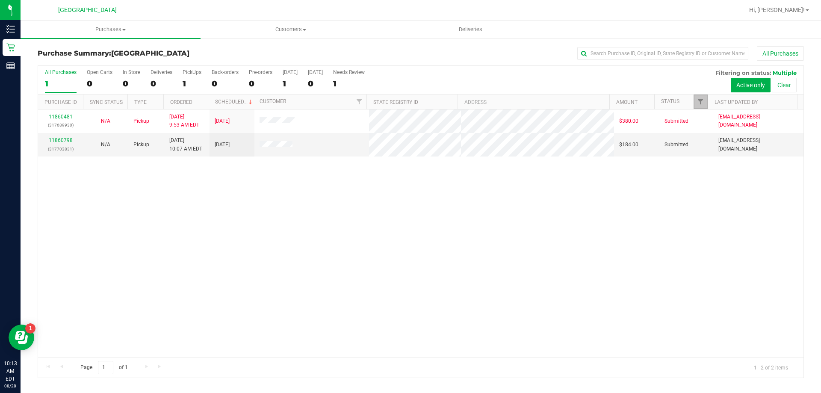
click at [700, 98] on link "Filter" at bounding box center [701, 102] width 14 height 15
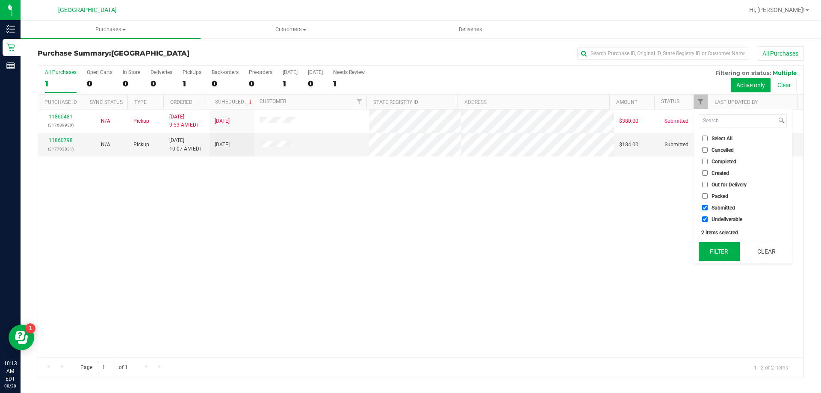
click at [721, 251] on button "Filter" at bounding box center [719, 251] width 41 height 19
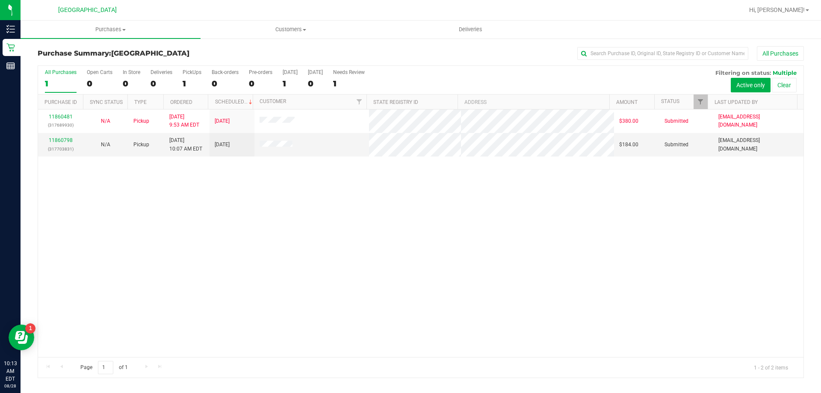
click at [272, 277] on div "11860481 (317689930) N/A Pickup 8/28/2025 9:53 AM EDT 8/28/2025 $380.00 Submitt…" at bounding box center [421, 234] width 766 height 248
click at [701, 97] on link "Filter" at bounding box center [701, 102] width 14 height 15
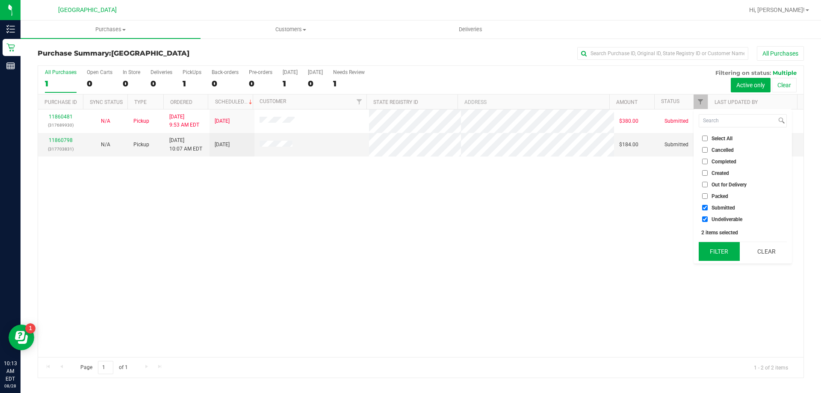
click at [720, 250] on button "Filter" at bounding box center [719, 251] width 41 height 19
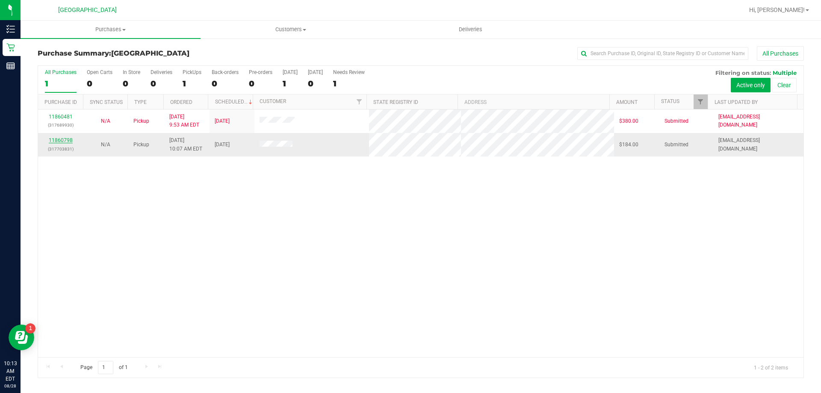
click at [56, 139] on link "11860798" at bounding box center [61, 140] width 24 height 6
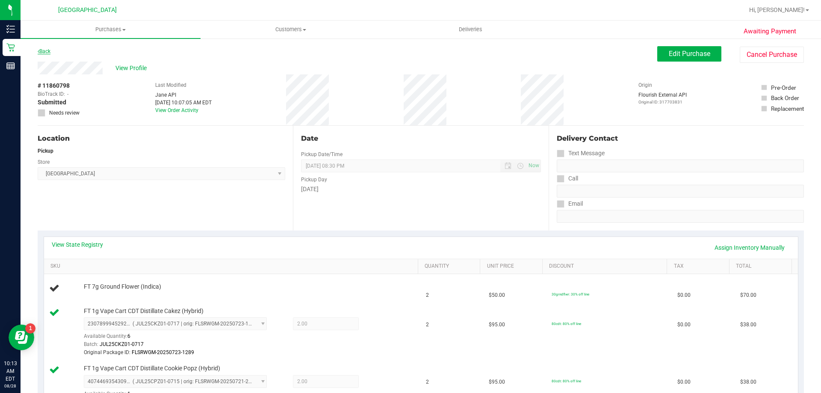
click at [49, 51] on link "Back" at bounding box center [44, 51] width 13 height 6
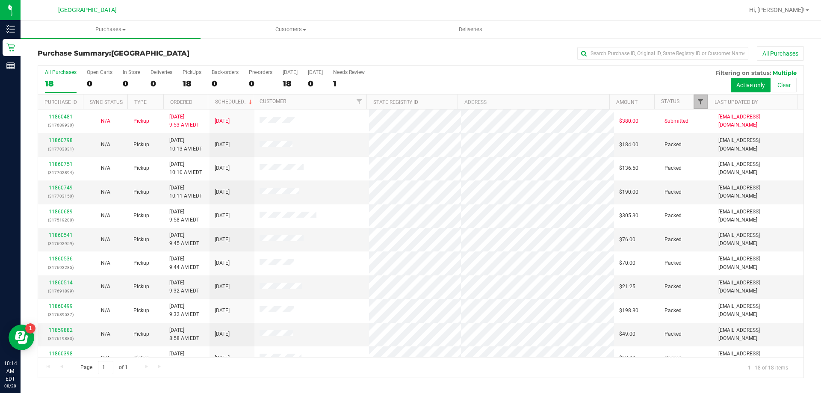
click at [699, 101] on span "Filter" at bounding box center [700, 101] width 7 height 7
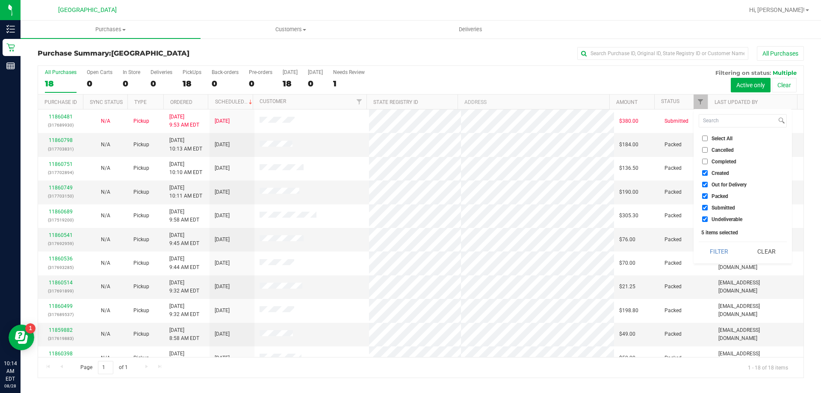
click at [725, 172] on span "Created" at bounding box center [721, 173] width 18 height 5
click at [708, 172] on input "Created" at bounding box center [705, 173] width 6 height 6
checkbox input "false"
click at [728, 179] on ul "Select All Cancelled Completed Created Out for Delivery Packed Submitted Undeli…" at bounding box center [743, 179] width 88 height 90
click at [728, 186] on span "Out for Delivery" at bounding box center [729, 184] width 35 height 5
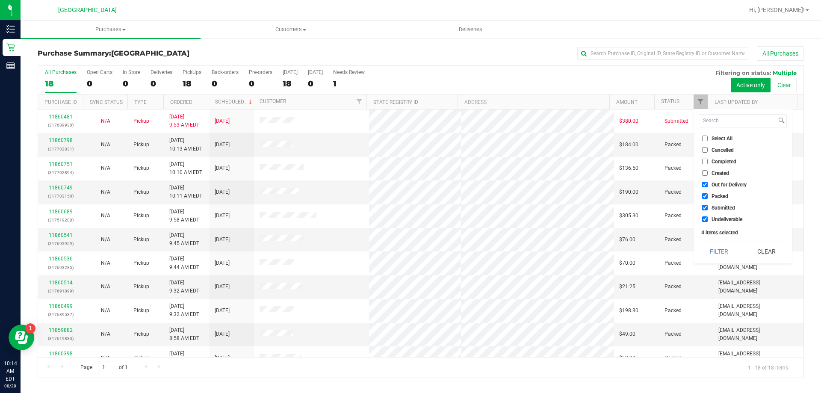
click at [708, 186] on input "Out for Delivery" at bounding box center [705, 185] width 6 height 6
checkbox input "false"
click at [711, 197] on label "Packed" at bounding box center [715, 196] width 26 height 6
click at [708, 197] on input "Packed" at bounding box center [705, 196] width 6 height 6
checkbox input "false"
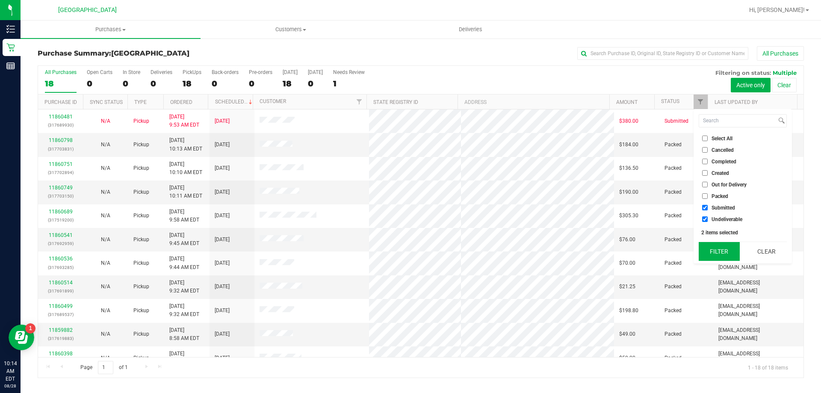
click at [720, 253] on button "Filter" at bounding box center [719, 251] width 41 height 19
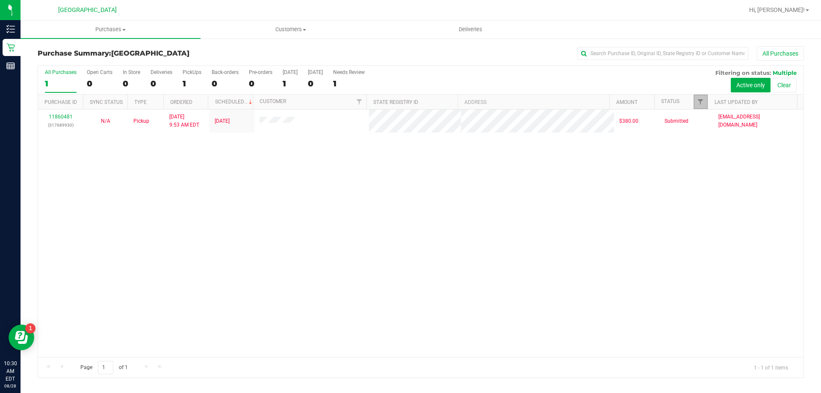
click at [701, 96] on link "Filter" at bounding box center [701, 102] width 14 height 15
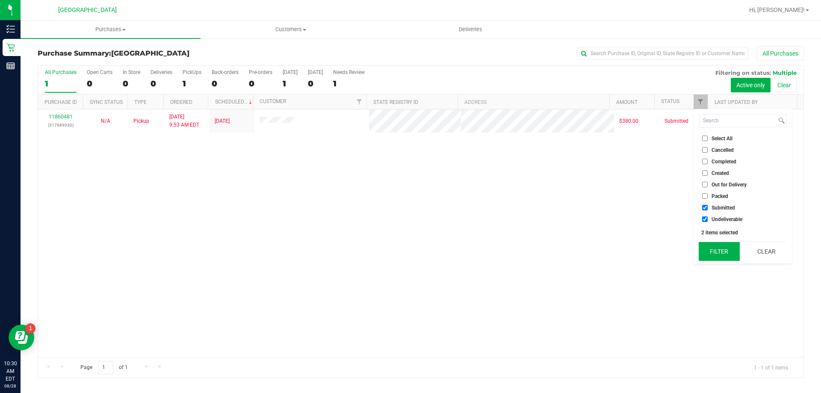
click at [728, 246] on button "Filter" at bounding box center [719, 251] width 41 height 19
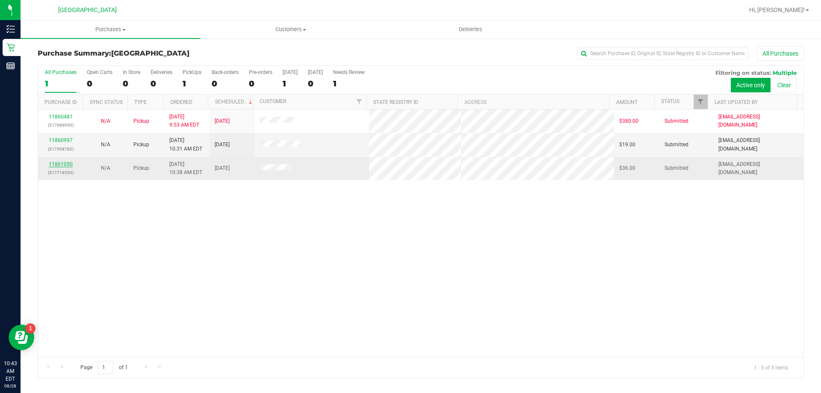
click at [62, 163] on link "11861050" at bounding box center [61, 164] width 24 height 6
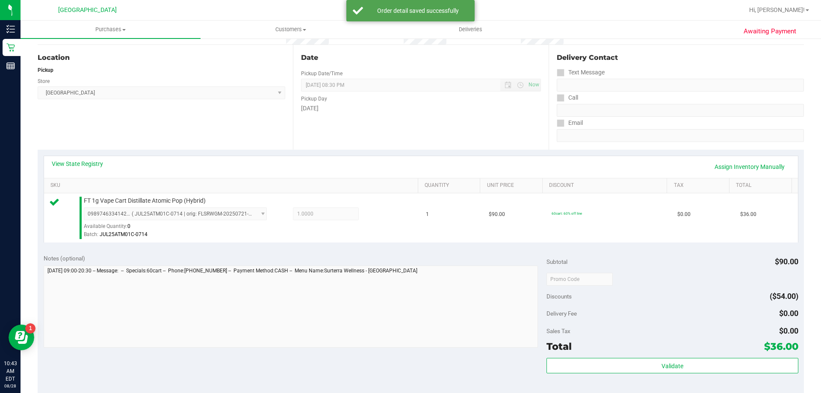
scroll to position [128, 0]
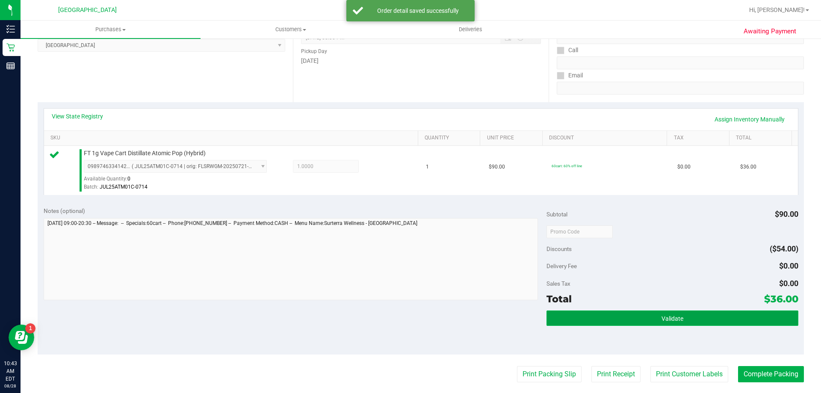
click at [608, 316] on button "Validate" at bounding box center [673, 318] width 252 height 15
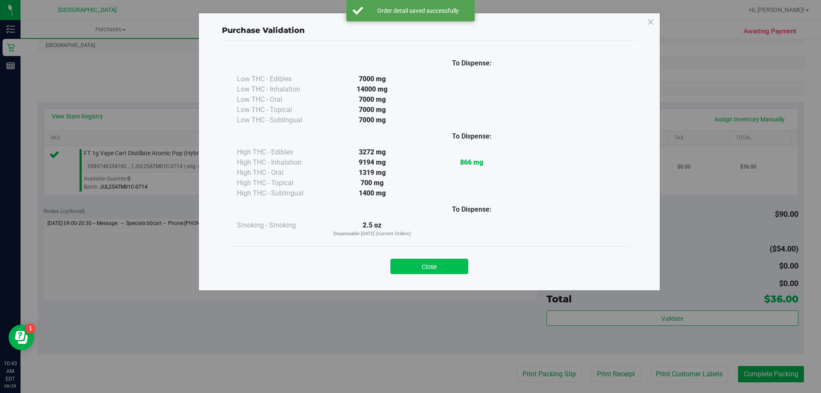
click at [437, 263] on button "Close" at bounding box center [430, 266] width 78 height 15
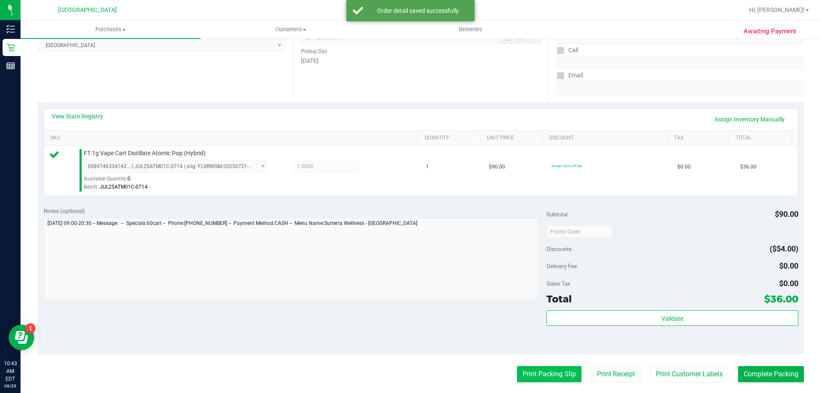
click at [517, 374] on button "Print Packing Slip" at bounding box center [549, 374] width 65 height 16
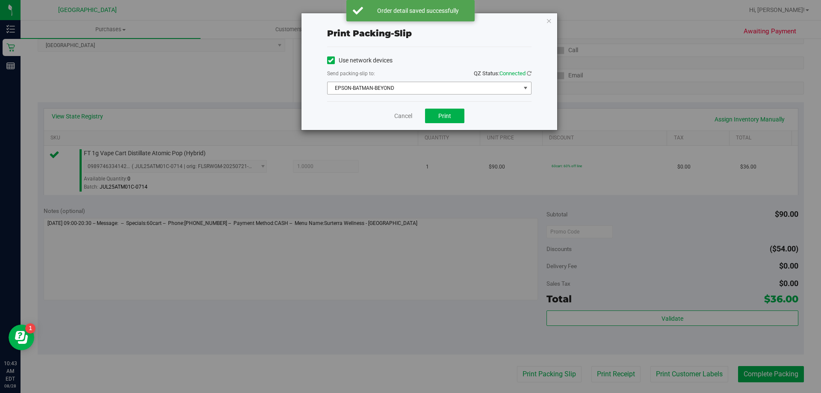
click at [450, 85] on span "EPSON-BATMAN-BEYOND" at bounding box center [424, 88] width 193 height 12
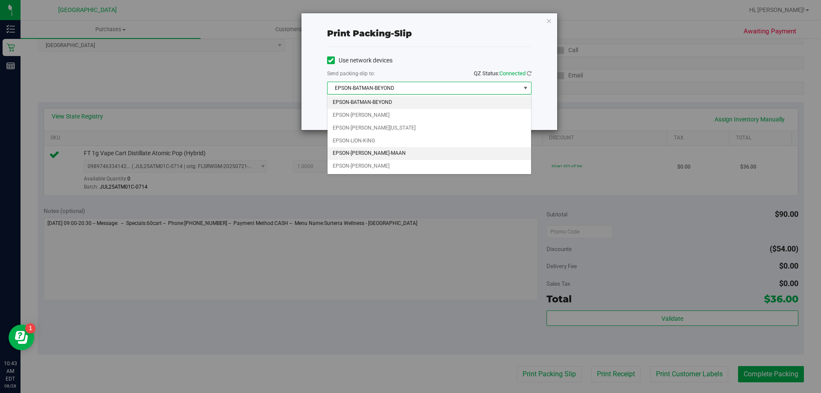
click at [396, 154] on li "EPSON-MEGHA-MAAN" at bounding box center [430, 153] width 204 height 13
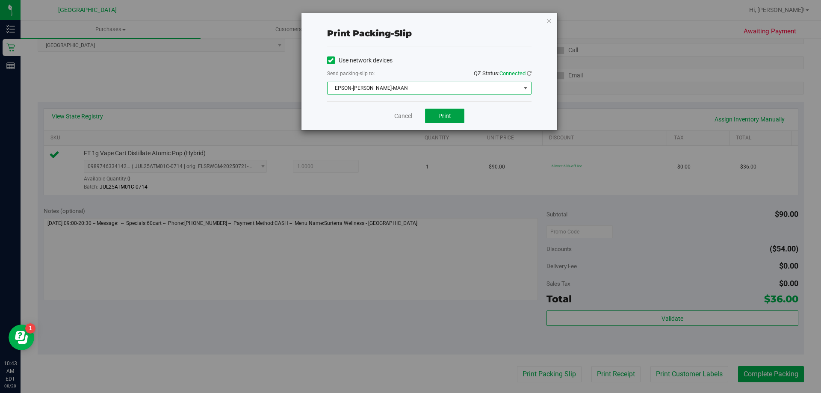
click at [438, 114] on button "Print" at bounding box center [444, 116] width 39 height 15
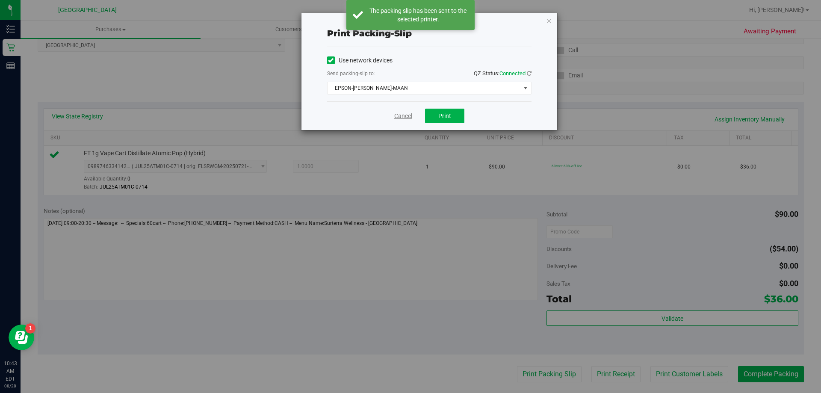
click at [401, 118] on link "Cancel" at bounding box center [403, 116] width 18 height 9
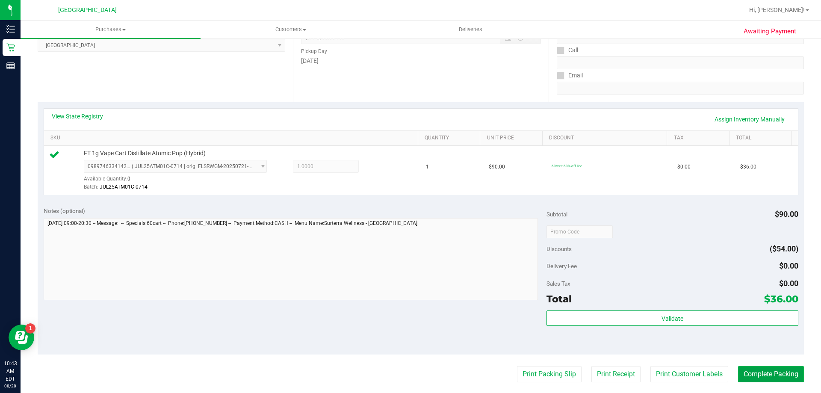
click at [767, 374] on button "Complete Packing" at bounding box center [771, 374] width 66 height 16
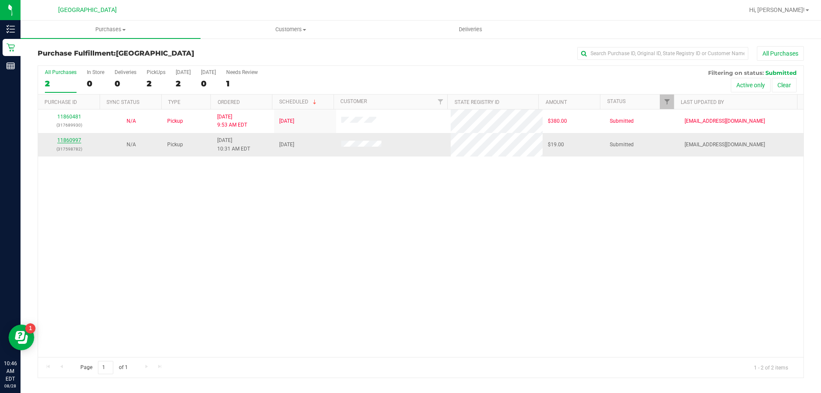
click at [71, 142] on link "11860997" at bounding box center [69, 140] width 24 height 6
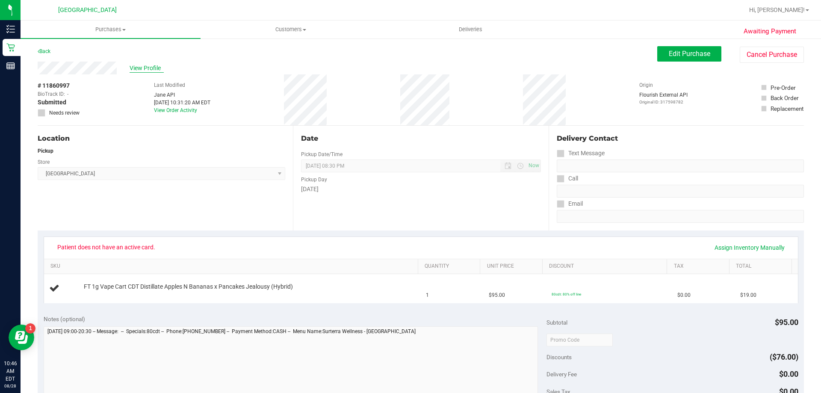
click at [154, 66] on span "View Profile" at bounding box center [147, 68] width 34 height 9
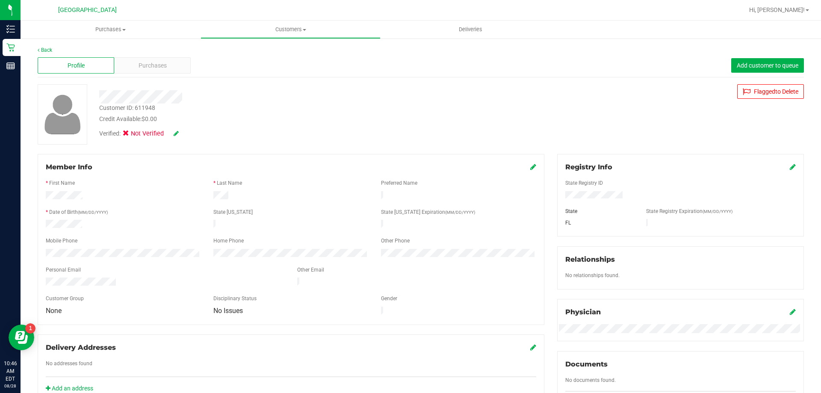
click at [479, 105] on div "Customer ID: 611948 Credit Available: $0.00" at bounding box center [288, 114] width 390 height 20
click at [403, 107] on div "Customer ID: 611948 Credit Available: $0.00" at bounding box center [288, 114] width 390 height 20
click at [415, 94] on div at bounding box center [288, 96] width 390 height 13
click at [417, 58] on div "Profile Purchases Add customer to queue" at bounding box center [421, 66] width 767 height 24
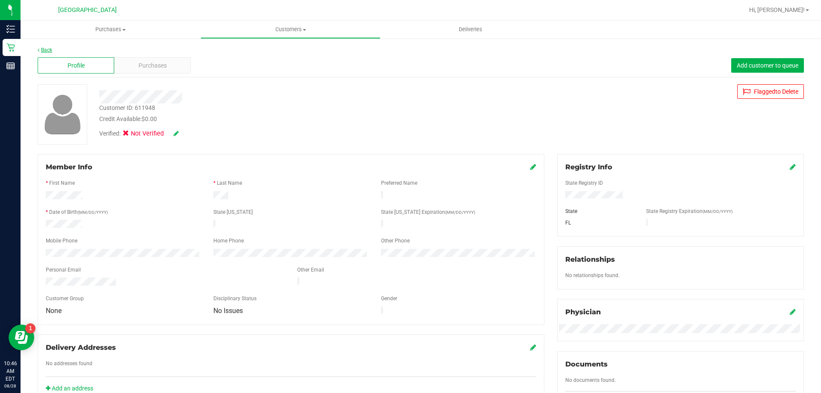
click at [50, 50] on link "Back" at bounding box center [45, 50] width 15 height 6
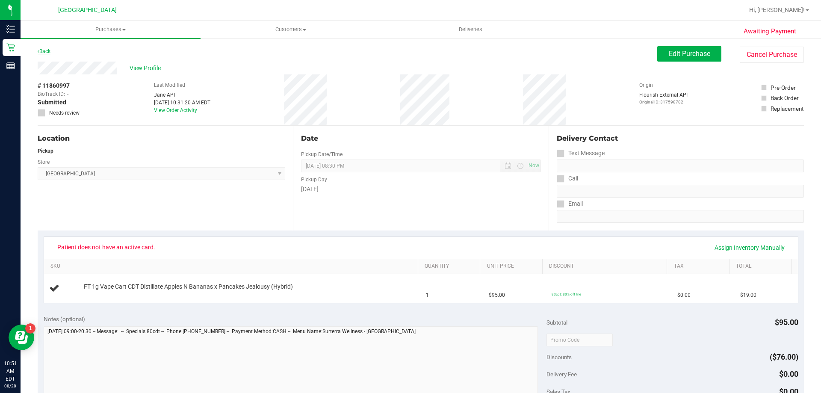
click at [44, 51] on link "Back" at bounding box center [44, 51] width 13 height 6
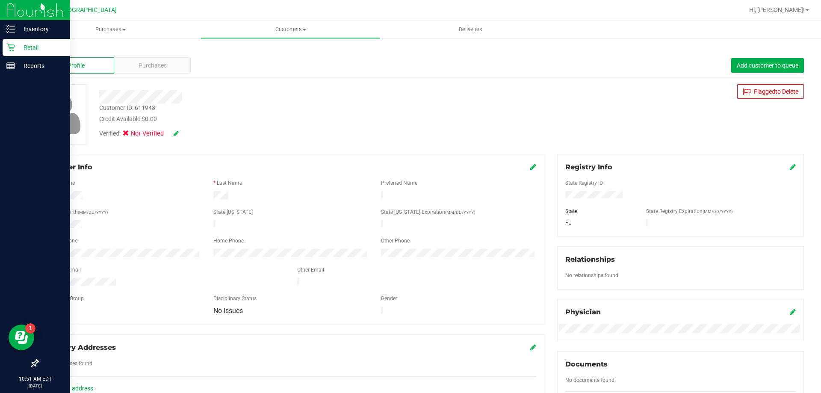
click at [6, 46] on div "Retail" at bounding box center [37, 47] width 68 height 17
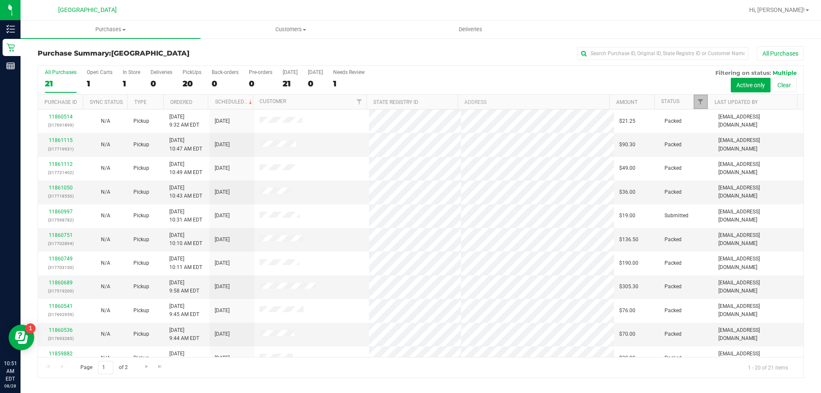
click at [701, 101] on span "Filter" at bounding box center [700, 101] width 7 height 7
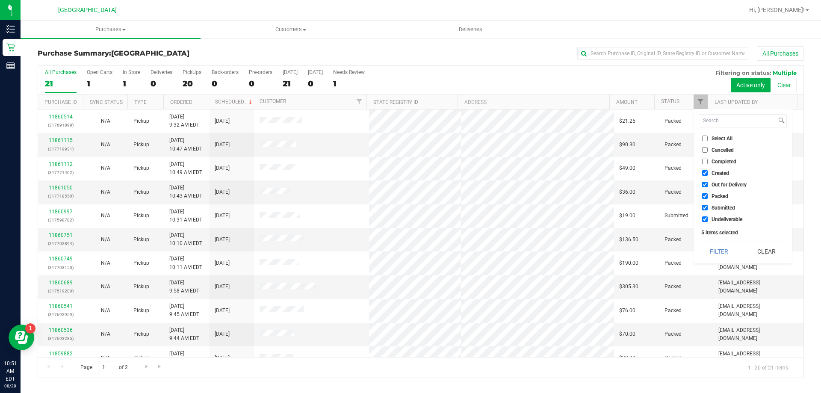
click at [719, 172] on span "Created" at bounding box center [721, 173] width 18 height 5
click at [708, 172] on input "Created" at bounding box center [705, 173] width 6 height 6
checkbox input "false"
click at [720, 184] on span "Out for Delivery" at bounding box center [729, 184] width 35 height 5
click at [708, 184] on input "Out for Delivery" at bounding box center [705, 185] width 6 height 6
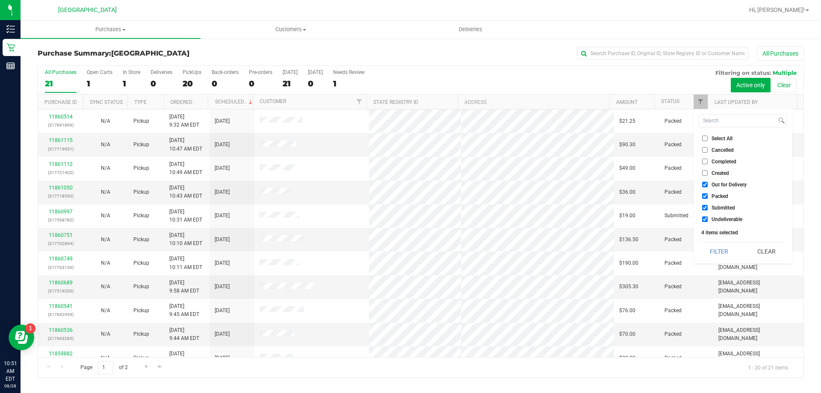
checkbox input "false"
click at [720, 195] on span "Packed" at bounding box center [720, 196] width 17 height 5
click at [708, 195] on input "Packed" at bounding box center [705, 196] width 6 height 6
checkbox input "false"
click at [726, 246] on button "Filter" at bounding box center [719, 251] width 41 height 19
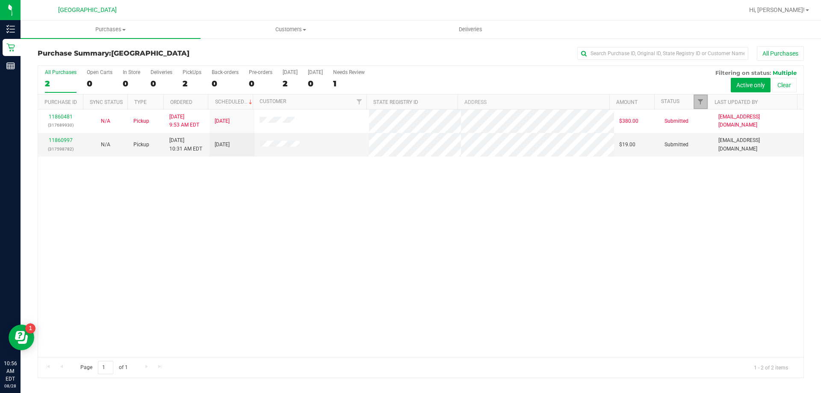
click at [696, 98] on link "Filter" at bounding box center [701, 102] width 14 height 15
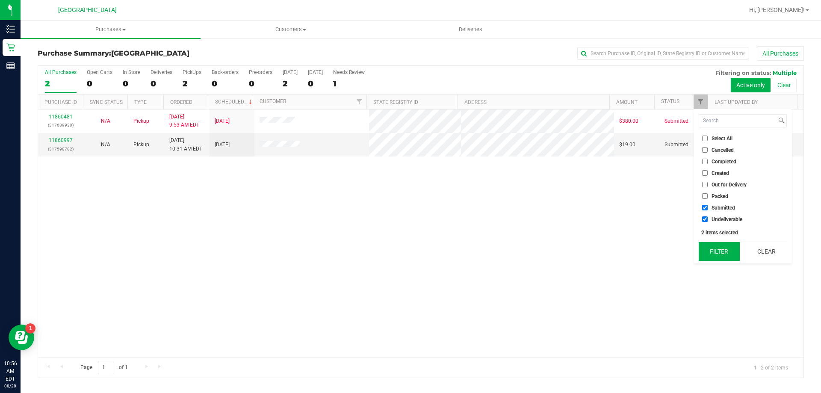
click at [715, 249] on button "Filter" at bounding box center [719, 251] width 41 height 19
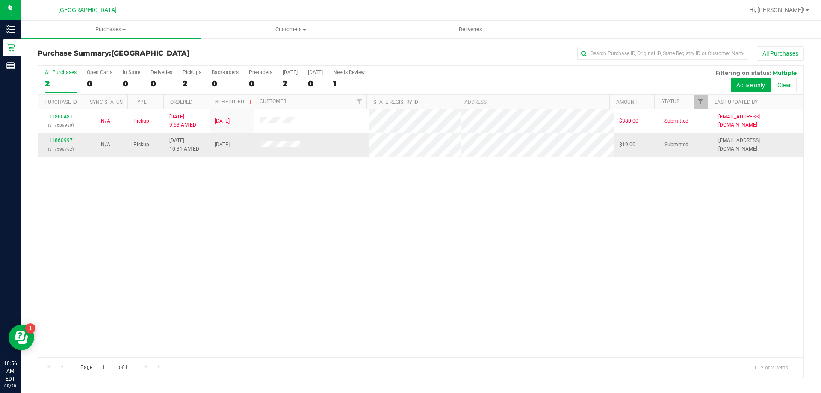
click at [66, 141] on link "11860997" at bounding box center [61, 140] width 24 height 6
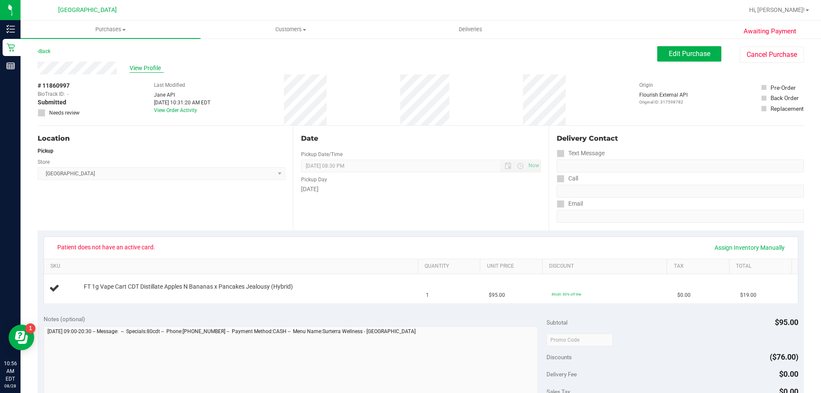
click at [142, 68] on span "View Profile" at bounding box center [147, 68] width 34 height 9
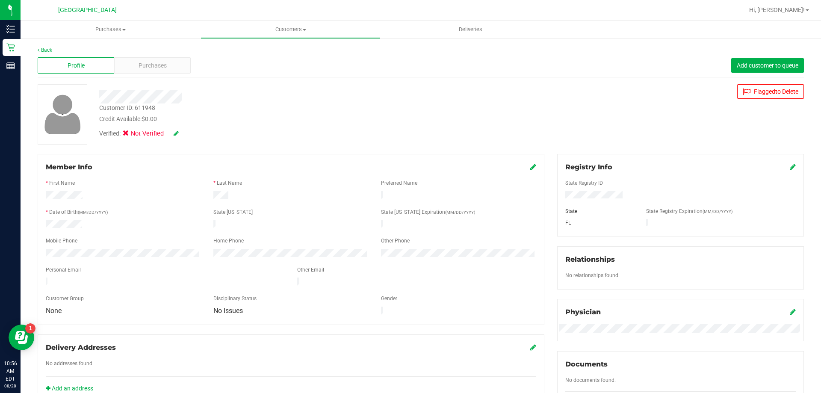
click at [306, 57] on div "Profile Purchases Add customer to queue" at bounding box center [421, 66] width 767 height 24
click at [438, 65] on div "Profile Purchases Add customer to queue" at bounding box center [421, 66] width 767 height 24
click at [228, 102] on div at bounding box center [288, 96] width 390 height 13
click at [47, 48] on link "Back" at bounding box center [45, 50] width 15 height 6
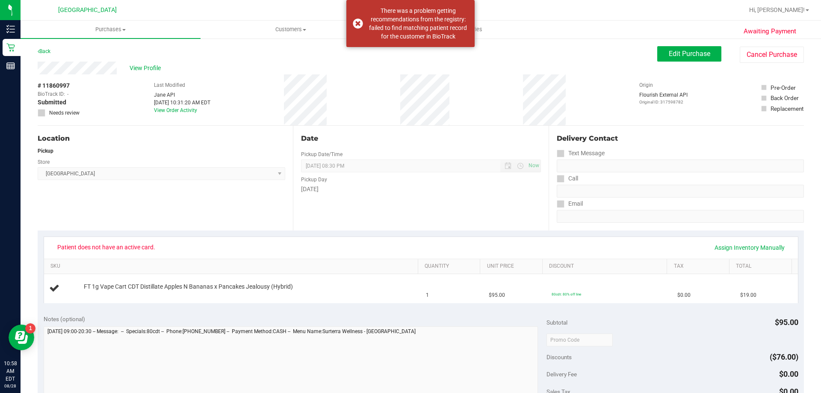
click at [186, 53] on div "Back Edit Purchase Cancel Purchase" at bounding box center [421, 53] width 767 height 15
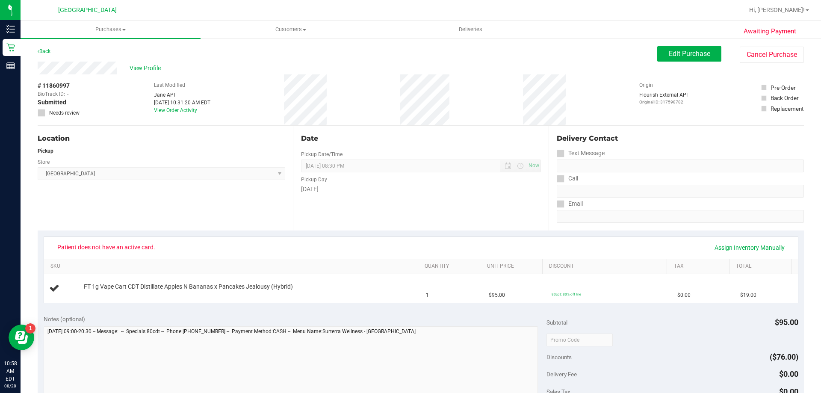
click at [49, 48] on div "Back" at bounding box center [44, 51] width 13 height 10
click at [49, 54] on link "Back" at bounding box center [44, 51] width 13 height 6
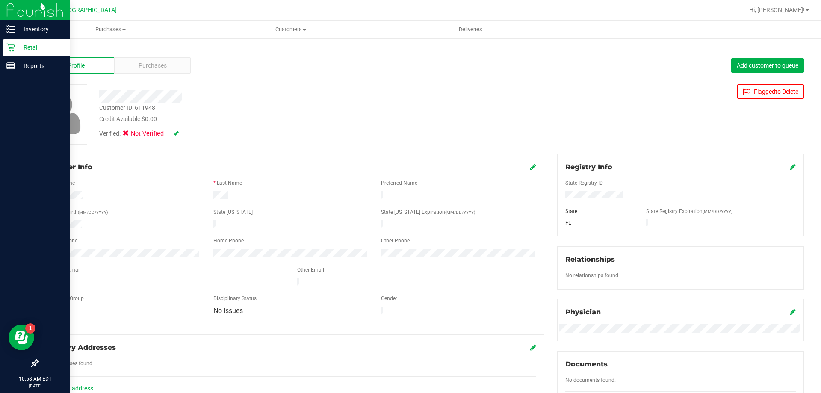
click at [12, 51] on icon at bounding box center [10, 47] width 9 height 9
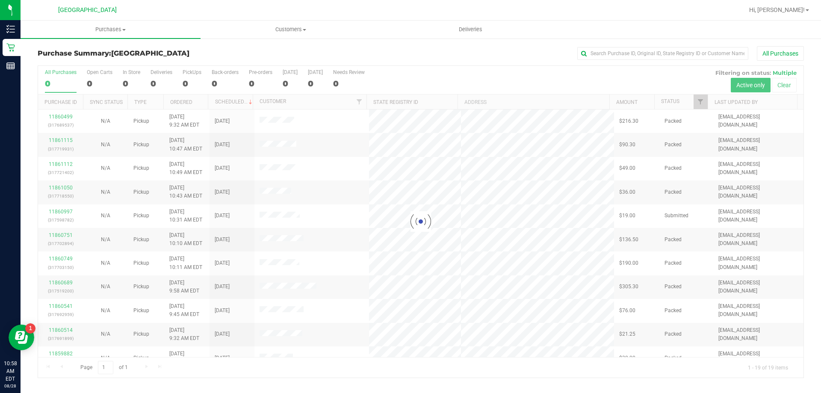
click at [702, 106] on div at bounding box center [421, 222] width 766 height 312
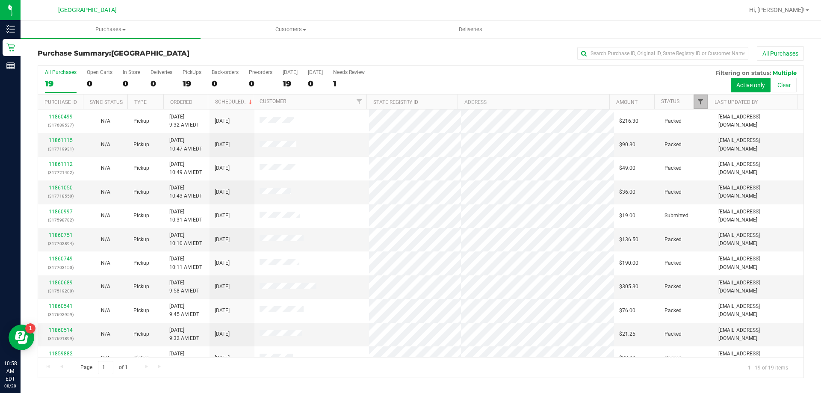
click at [700, 101] on span "Filter" at bounding box center [700, 101] width 7 height 7
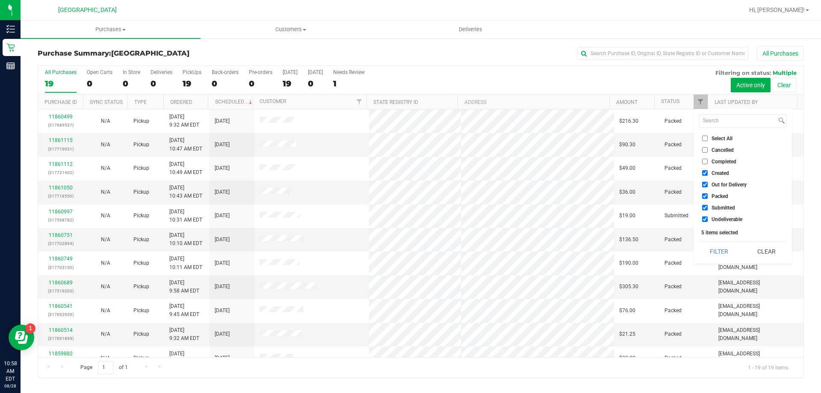
click at [716, 172] on span "Created" at bounding box center [721, 173] width 18 height 5
click at [708, 172] on input "Created" at bounding box center [705, 173] width 6 height 6
checkbox input "false"
click at [713, 184] on span "Out for Delivery" at bounding box center [729, 184] width 35 height 5
click at [708, 184] on input "Out for Delivery" at bounding box center [705, 185] width 6 height 6
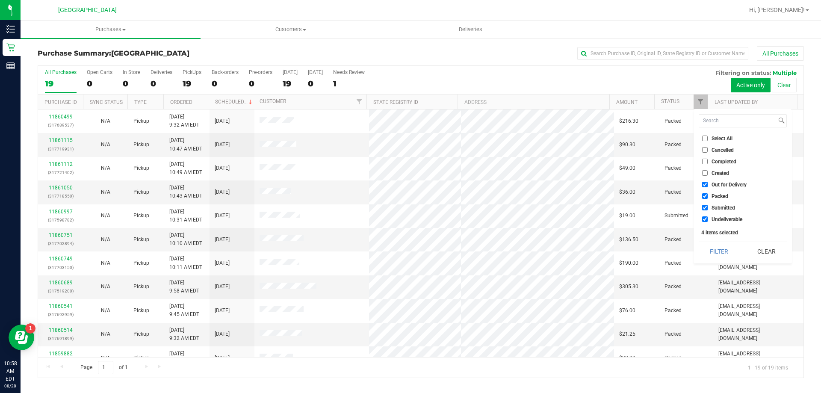
checkbox input "false"
click at [715, 194] on span "Packed" at bounding box center [720, 196] width 17 height 5
click at [708, 194] on input "Packed" at bounding box center [705, 196] width 6 height 6
checkbox input "false"
click at [719, 253] on button "Filter" at bounding box center [719, 251] width 41 height 19
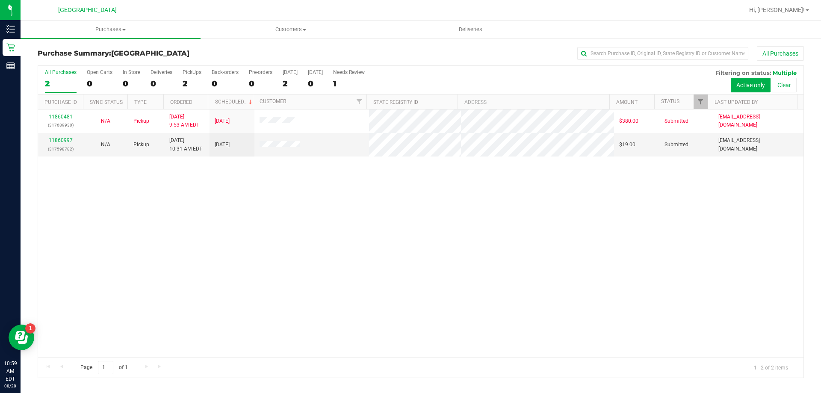
click at [308, 226] on div "11860481 (317689930) N/A Pickup 8/28/2025 9:53 AM EDT 8/28/2025 $380.00 Submitt…" at bounding box center [421, 234] width 766 height 248
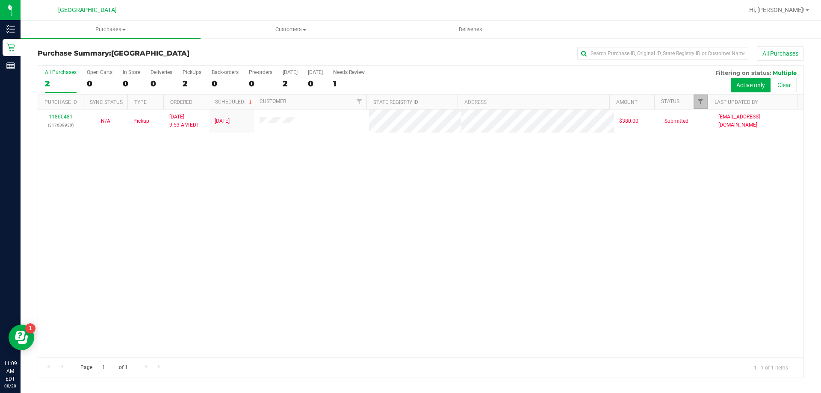
click at [702, 98] on link "Filter" at bounding box center [701, 102] width 14 height 15
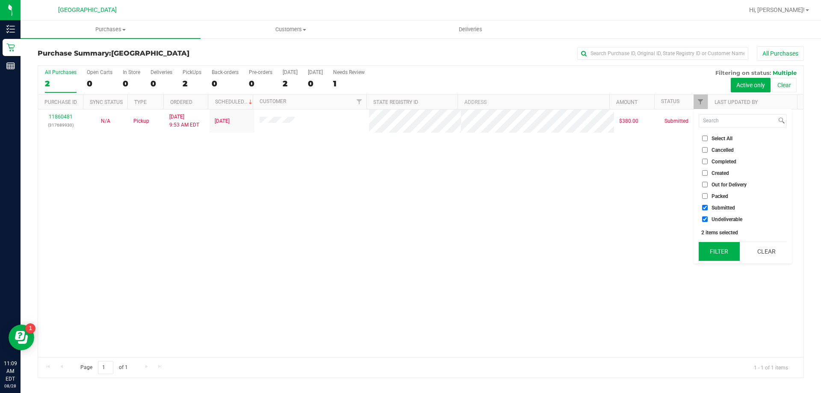
click at [720, 249] on button "Filter" at bounding box center [719, 251] width 41 height 19
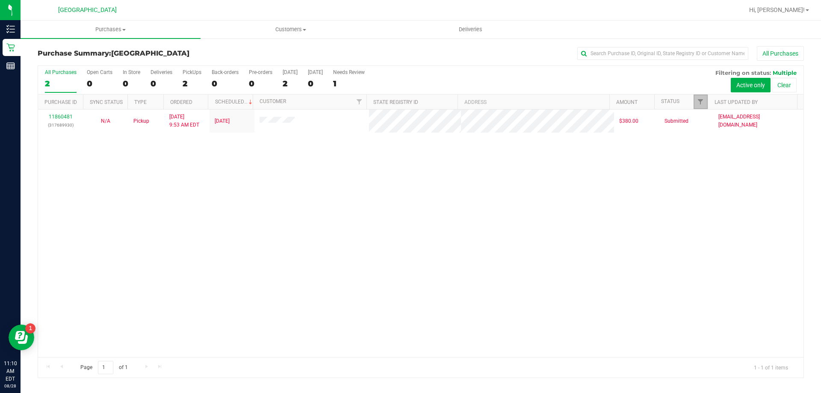
click at [701, 97] on link "Filter" at bounding box center [701, 102] width 14 height 15
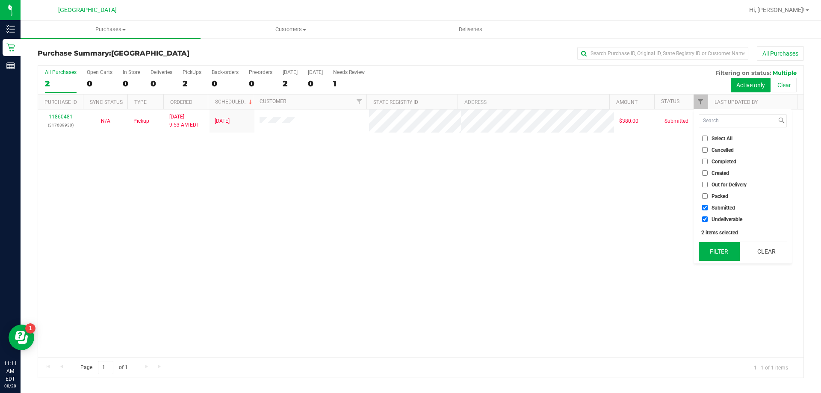
click at [731, 253] on button "Filter" at bounding box center [719, 251] width 41 height 19
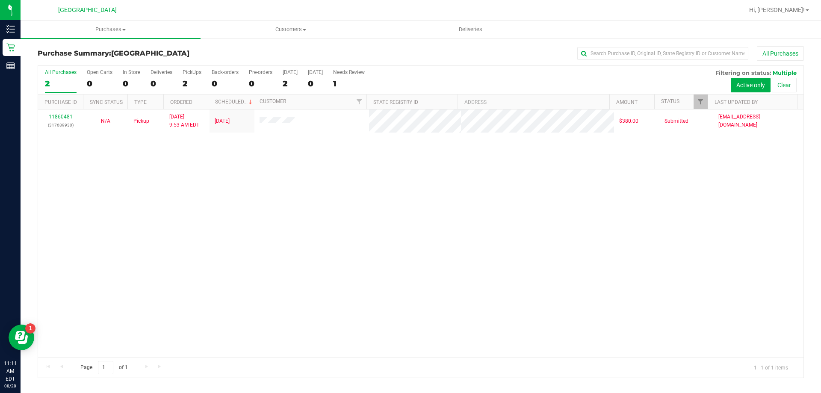
click at [406, 183] on div "11860481 (317689930) N/A Pickup 8/28/2025 9:53 AM EDT 8/28/2025 $380.00 Submitt…" at bounding box center [421, 234] width 766 height 248
click at [568, 225] on div "11860481 (317689930) N/A Pickup 8/28/2025 9:53 AM EDT 8/28/2025 $380.00 Submitt…" at bounding box center [421, 234] width 766 height 248
click at [600, 224] on div "11860481 (317689930) N/A Pickup 8/28/2025 9:53 AM EDT 8/28/2025 $380.00 Submitt…" at bounding box center [421, 234] width 766 height 248
click at [419, 13] on div at bounding box center [448, 10] width 591 height 17
click at [700, 98] on link "Filter" at bounding box center [701, 102] width 14 height 15
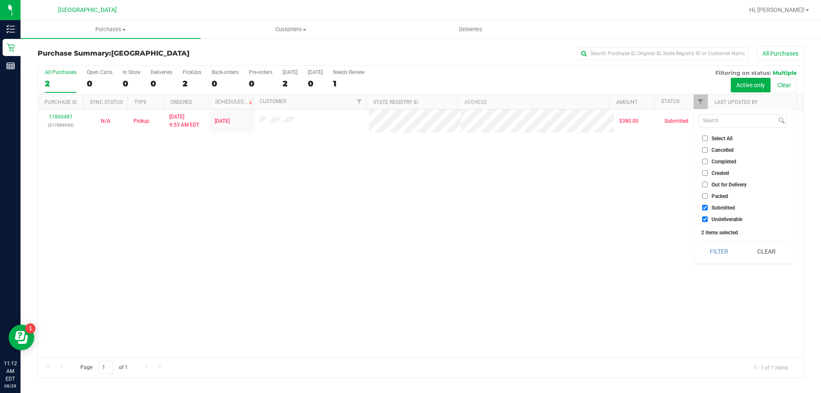
click at [731, 252] on button "Filter" at bounding box center [719, 251] width 41 height 19
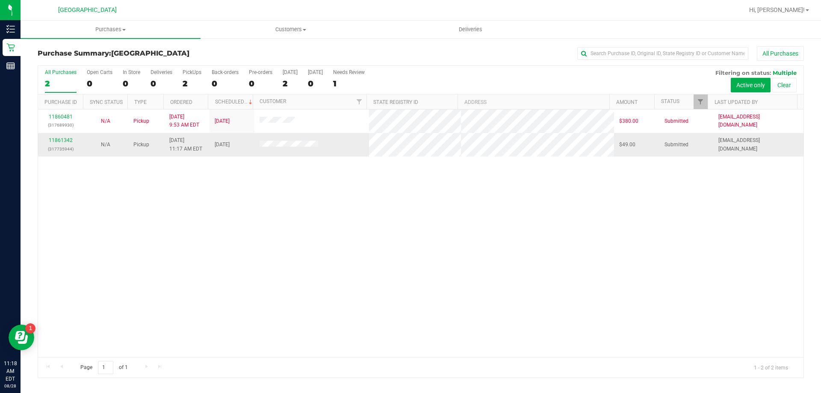
click at [72, 142] on div "11861342 (317735944)" at bounding box center [60, 144] width 35 height 16
click at [67, 140] on link "11861342" at bounding box center [61, 140] width 24 height 6
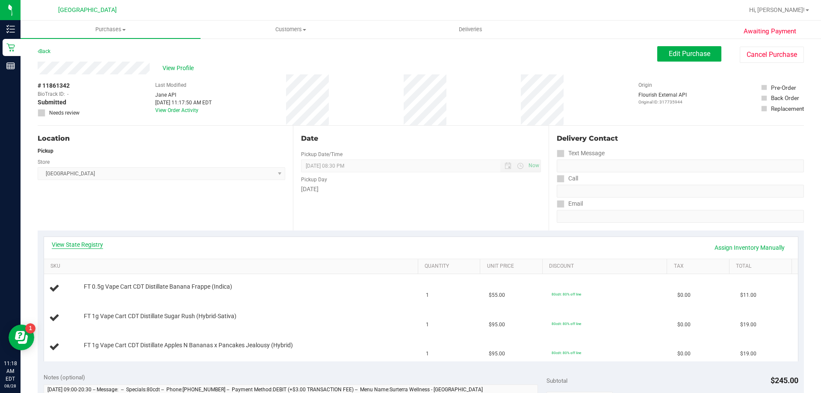
click at [74, 247] on link "View State Registry" at bounding box center [77, 244] width 51 height 9
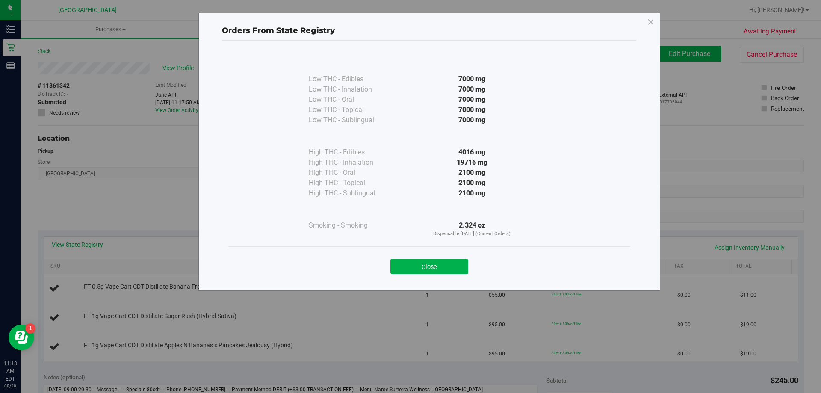
click at [439, 275] on div "Close" at bounding box center [429, 263] width 402 height 35
click at [438, 269] on button "Close" at bounding box center [430, 266] width 78 height 15
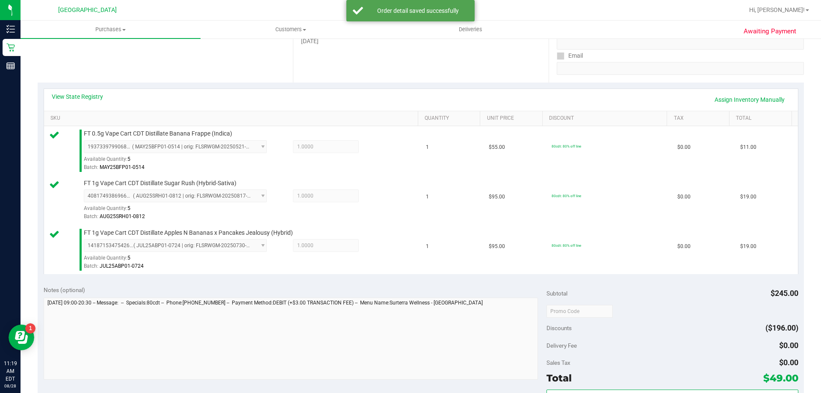
scroll to position [299, 0]
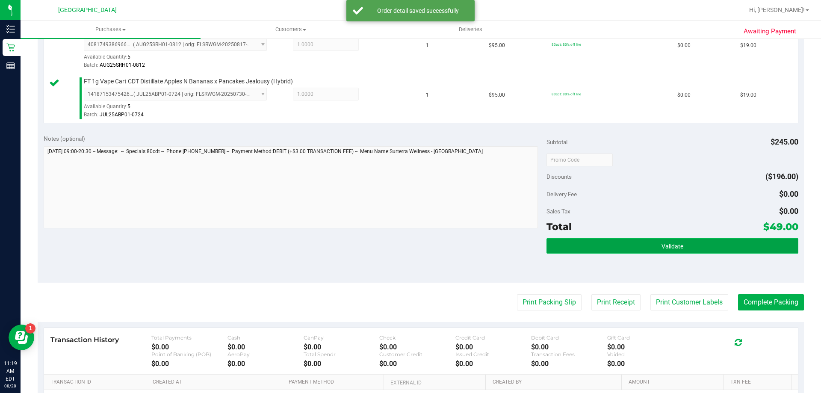
click at [666, 240] on button "Validate" at bounding box center [673, 245] width 252 height 15
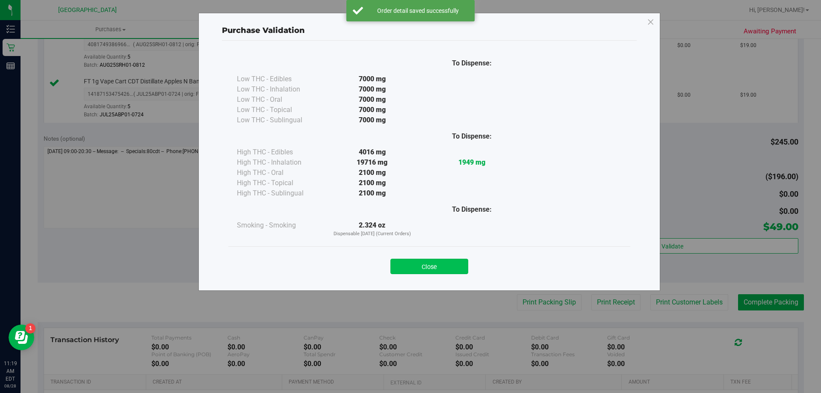
click at [423, 261] on button "Close" at bounding box center [430, 266] width 78 height 15
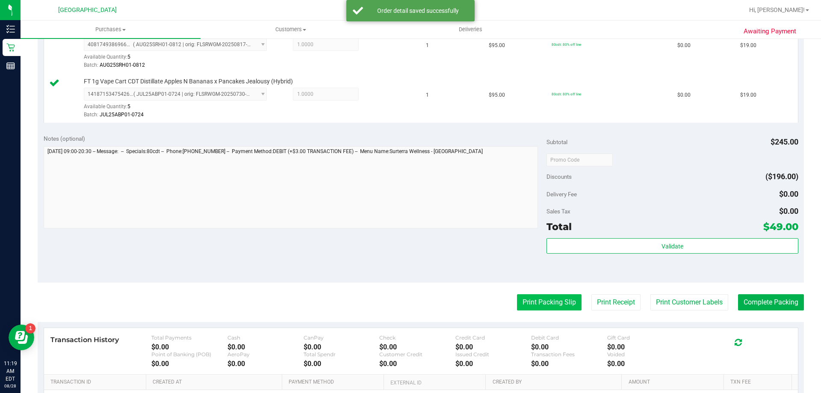
click at [558, 302] on button "Print Packing Slip" at bounding box center [549, 302] width 65 height 16
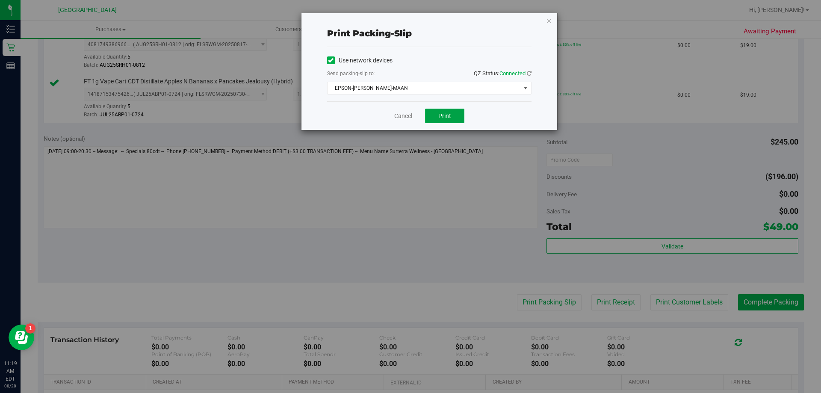
click at [442, 121] on button "Print" at bounding box center [444, 116] width 39 height 15
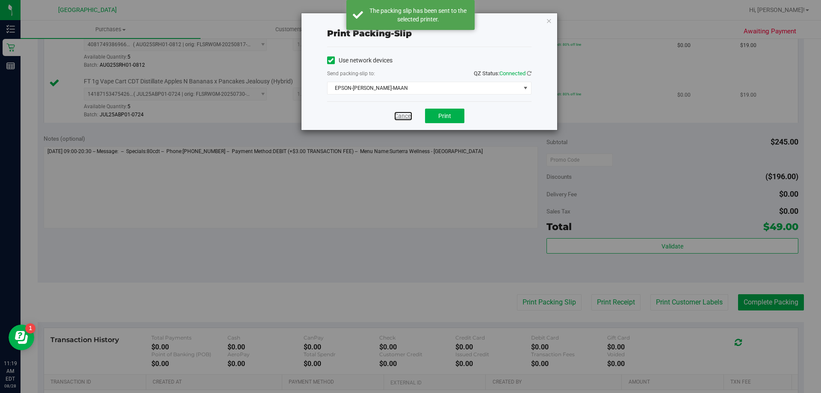
click at [401, 115] on link "Cancel" at bounding box center [403, 116] width 18 height 9
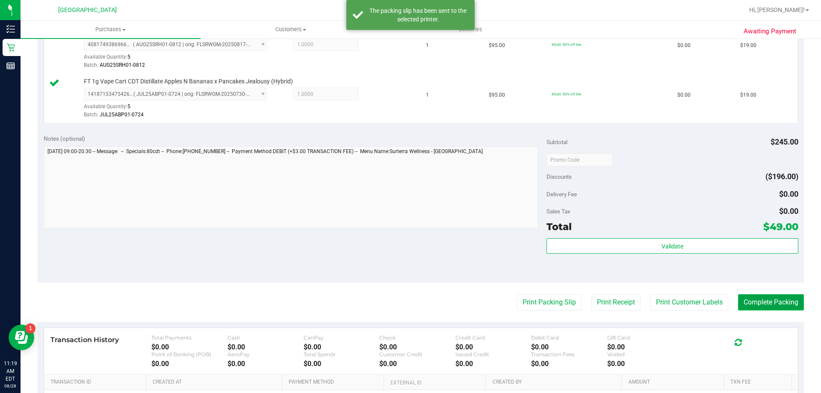
click at [782, 302] on button "Complete Packing" at bounding box center [771, 302] width 66 height 16
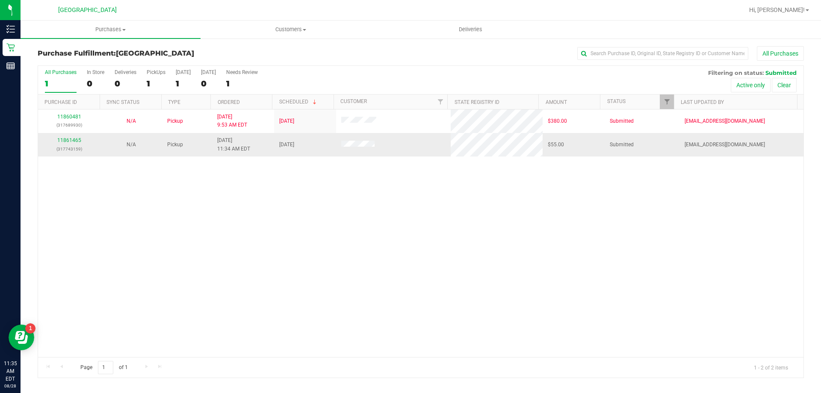
click at [68, 136] on div "11861465 (317743159)" at bounding box center [69, 144] width 52 height 16
click at [68, 144] on div "11861465 (317743159)" at bounding box center [69, 144] width 52 height 16
click at [68, 141] on link "11861465" at bounding box center [69, 140] width 24 height 6
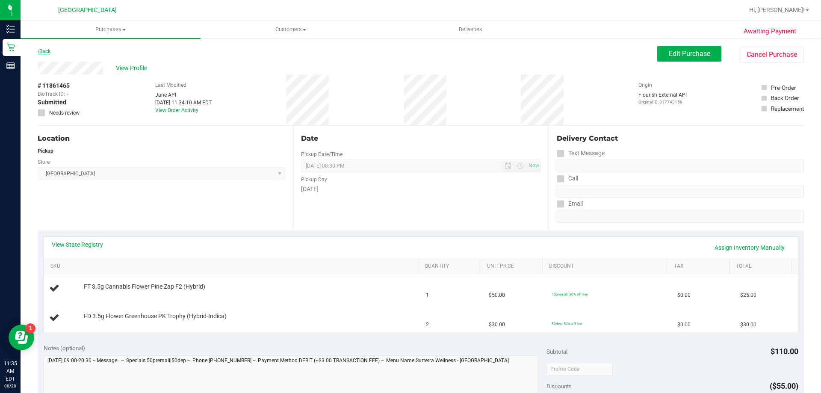
click at [47, 53] on link "Back" at bounding box center [44, 51] width 13 height 6
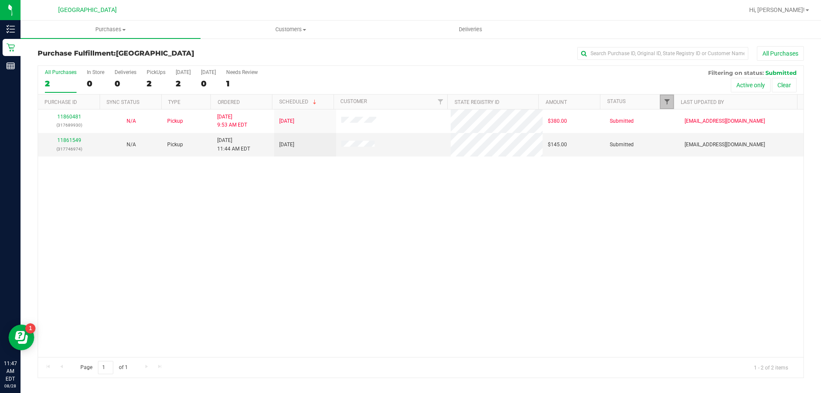
click at [665, 101] on span "Filter" at bounding box center [667, 101] width 7 height 7
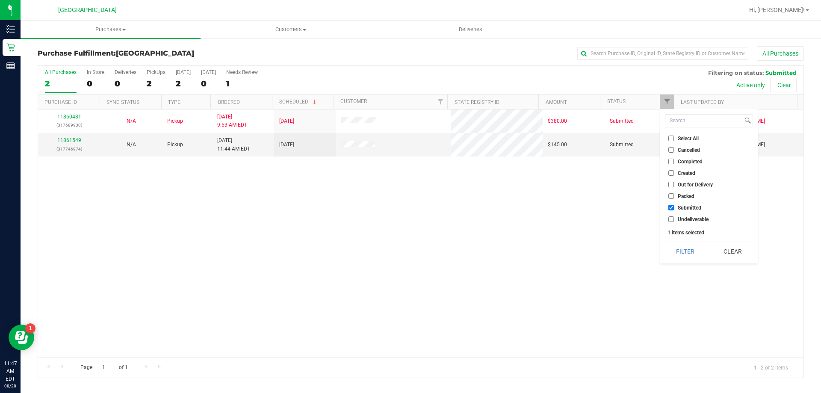
click at [675, 220] on label "Undeliverable" at bounding box center [689, 219] width 40 height 6
click at [674, 220] on input "Undeliverable" at bounding box center [672, 219] width 6 height 6
checkbox input "true"
click at [678, 250] on button "Filter" at bounding box center [685, 251] width 41 height 19
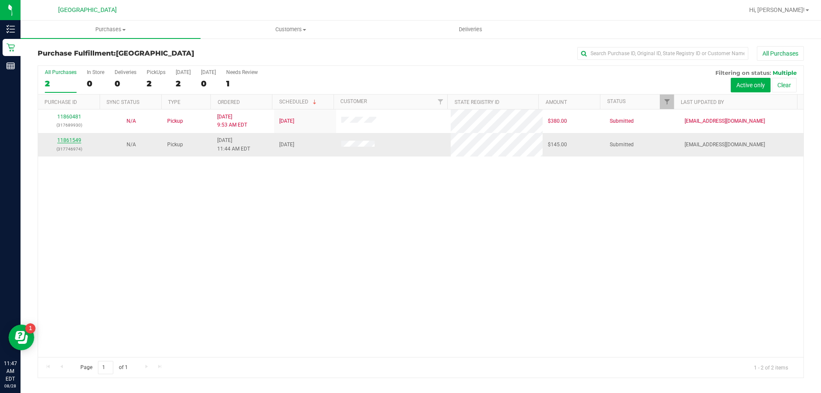
click at [67, 140] on link "11861549" at bounding box center [69, 140] width 24 height 6
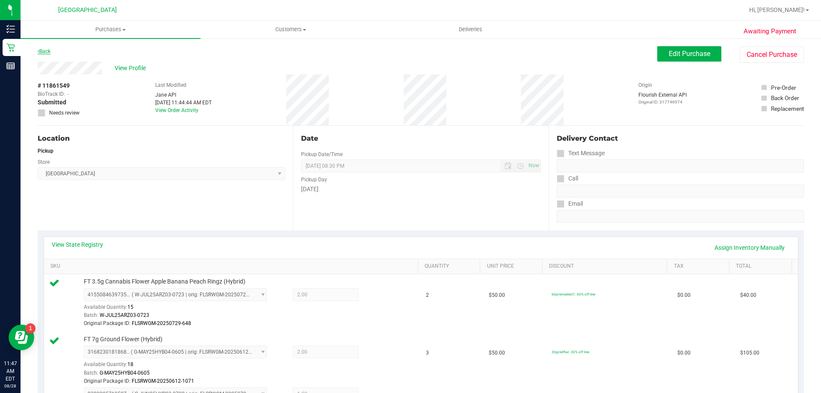
click at [40, 51] on link "Back" at bounding box center [44, 51] width 13 height 6
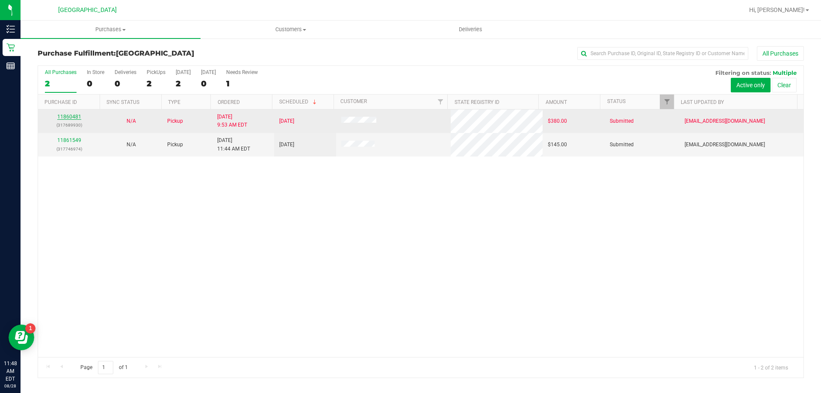
click at [70, 116] on link "11860481" at bounding box center [69, 117] width 24 height 6
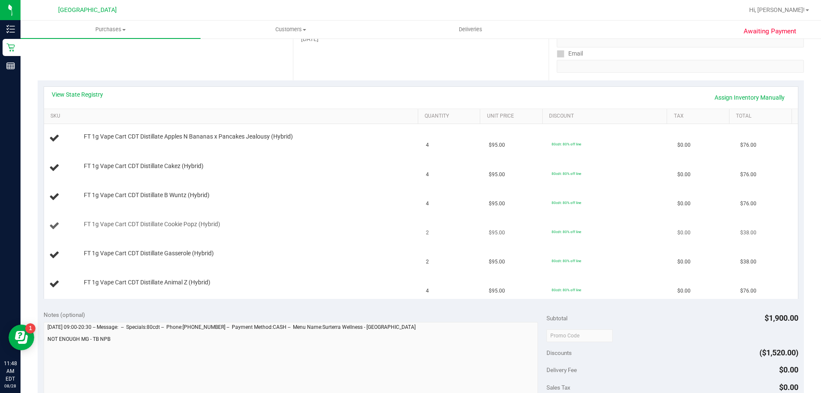
scroll to position [171, 0]
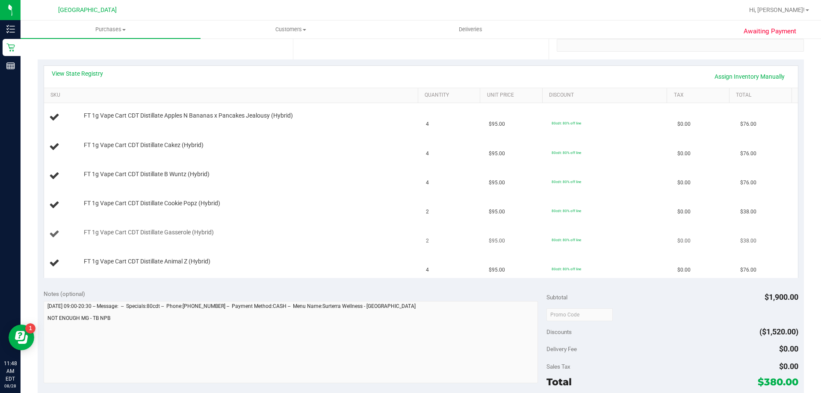
click at [322, 239] on div "FT 1g Vape Cart CDT Distillate Gasserole (Hybrid)" at bounding box center [232, 234] width 367 height 12
click at [78, 74] on link "View State Registry" at bounding box center [77, 73] width 51 height 9
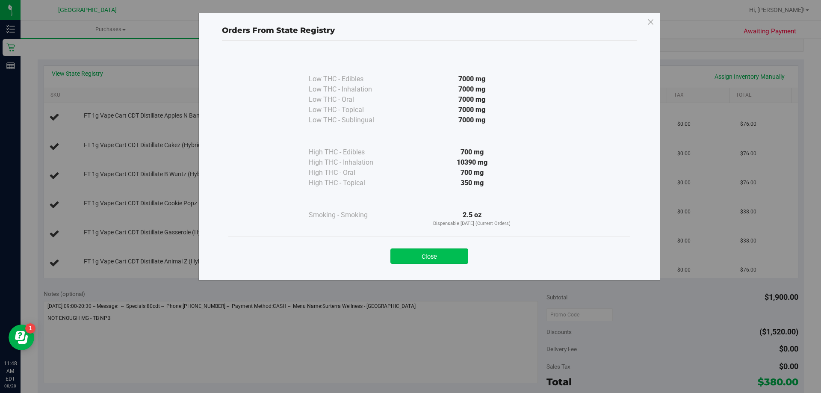
click at [436, 251] on button "Close" at bounding box center [430, 256] width 78 height 15
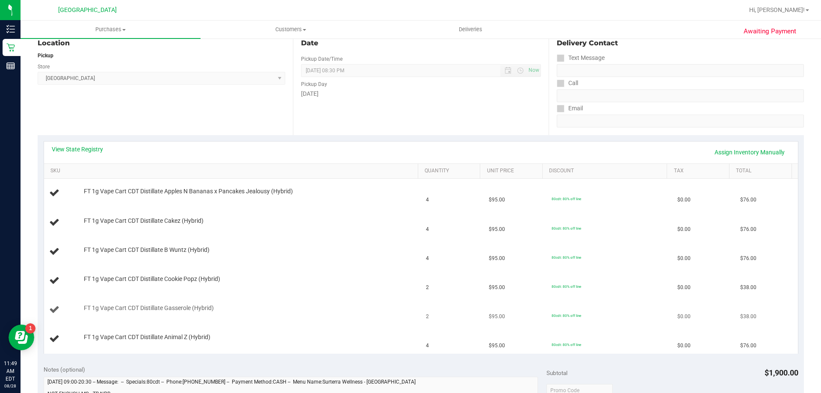
scroll to position [0, 0]
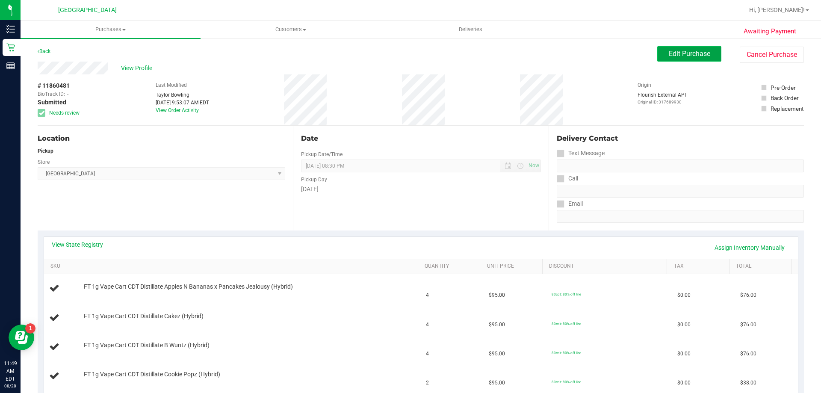
click at [669, 56] on span "Edit Purchase" at bounding box center [689, 54] width 41 height 8
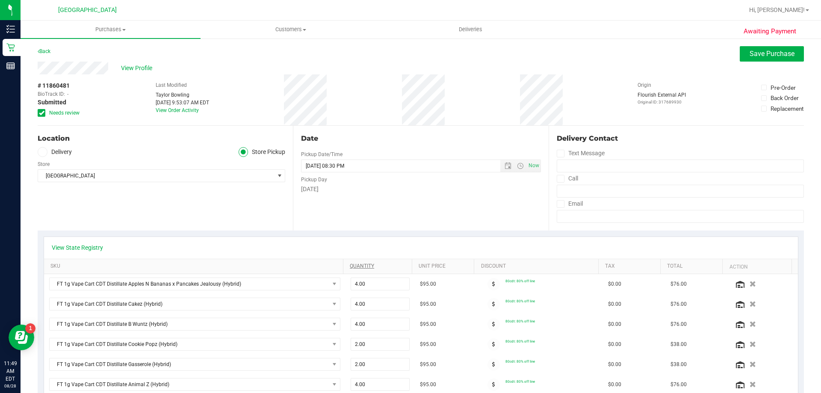
scroll to position [43, 0]
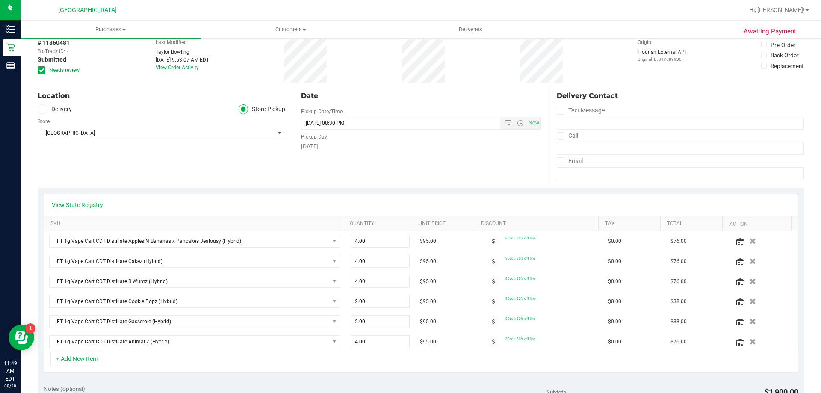
click at [236, 211] on div "View State Registry" at bounding box center [421, 205] width 754 height 22
click at [373, 299] on span "2.00 2" at bounding box center [380, 301] width 59 height 13
type input "1"
type input "1.00"
click at [453, 202] on div "View State Registry" at bounding box center [421, 205] width 739 height 9
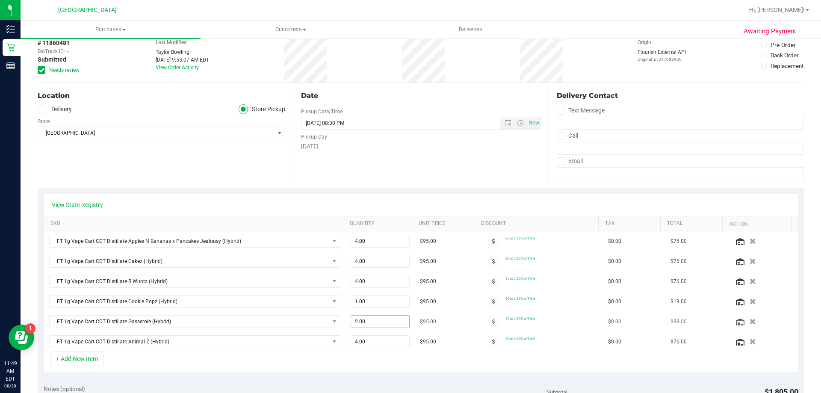
click at [379, 319] on span "2.00 2" at bounding box center [380, 321] width 59 height 13
type input "1"
type input "1.00"
click at [470, 193] on div "View State Registry SKU Quantity Unit Price Discount Tax Total Action FT 1g Vap…" at bounding box center [421, 283] width 767 height 191
click at [372, 337] on span "4.00 4" at bounding box center [380, 341] width 59 height 13
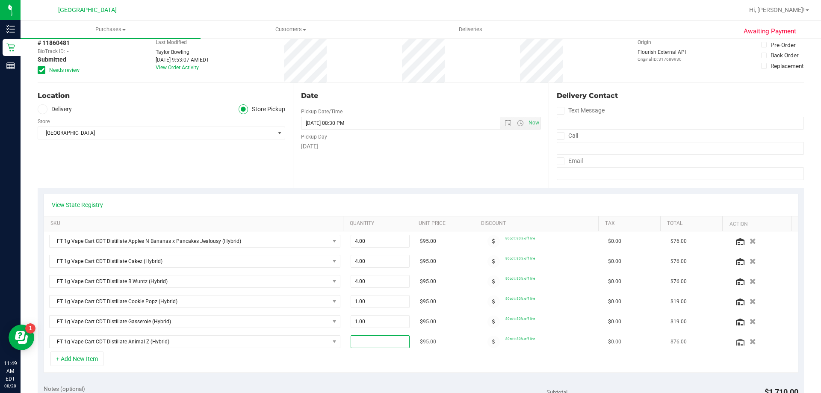
type input "1"
type input "1.00"
click at [456, 187] on div "Date Pickup Date/Time 08/28/2025 Now 08/28/2025 08:30 PM Now Pickup Day Thursday" at bounding box center [420, 135] width 255 height 105
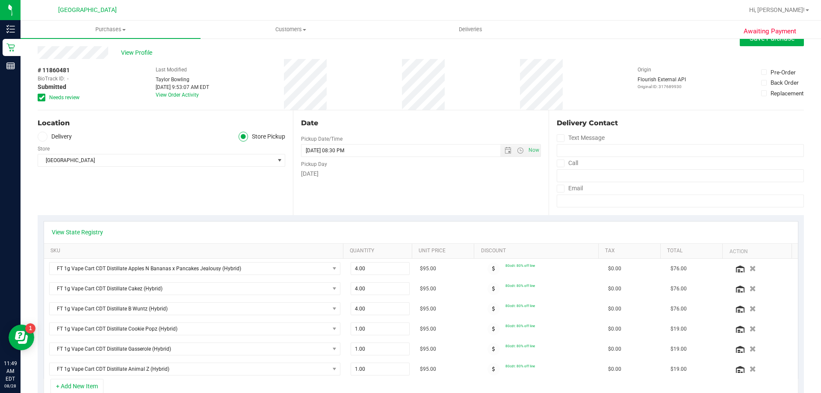
scroll to position [0, 0]
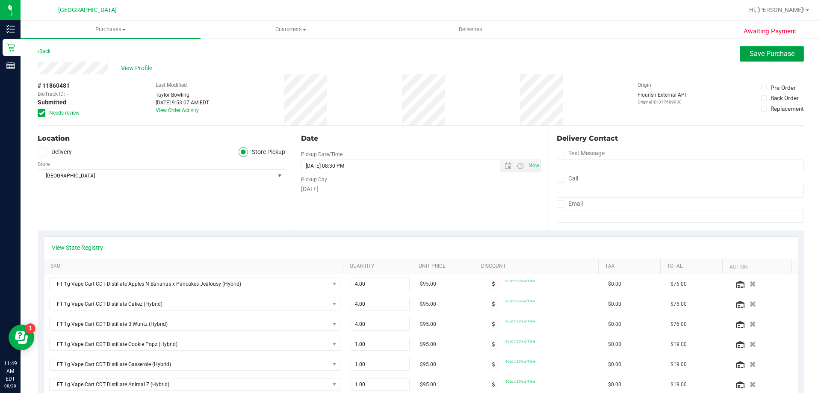
click at [773, 53] on span "Save Purchase" at bounding box center [772, 54] width 45 height 8
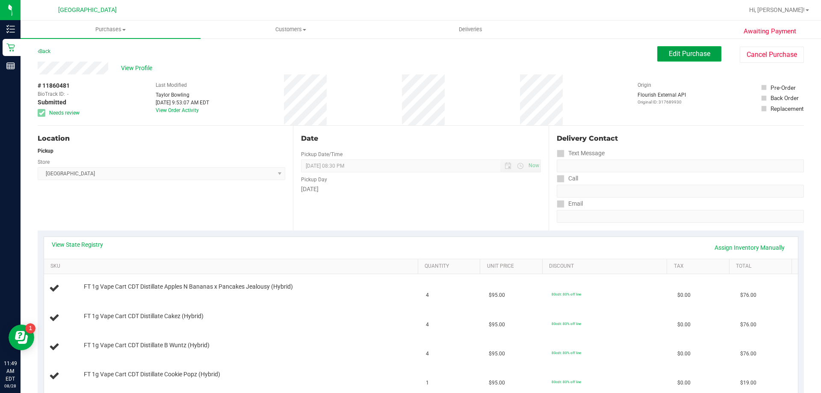
click at [686, 54] on span "Edit Purchase" at bounding box center [689, 54] width 41 height 8
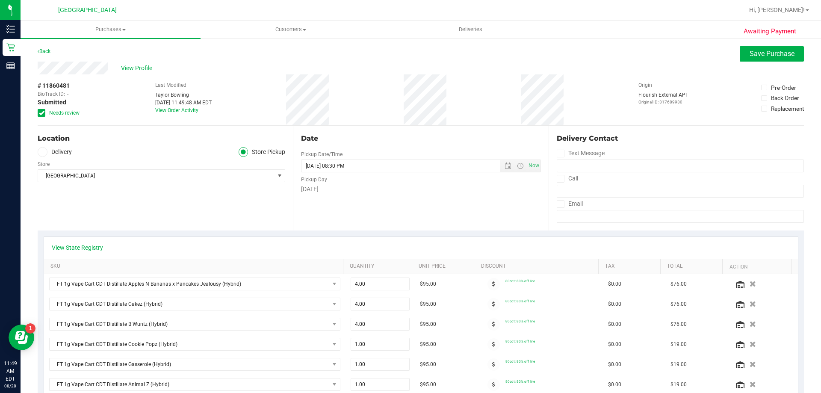
click at [49, 111] on label "Needs review" at bounding box center [59, 113] width 43 height 8
click at [0, 0] on input "Needs review" at bounding box center [0, 0] width 0 height 0
click at [773, 54] on span "Save Purchase" at bounding box center [772, 54] width 45 height 8
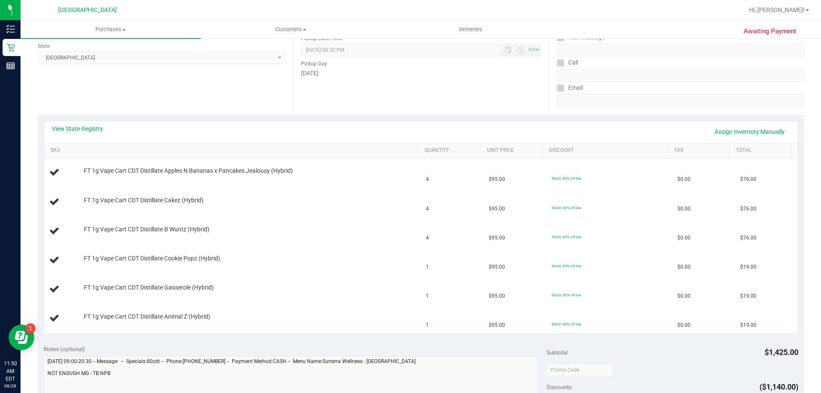
scroll to position [128, 0]
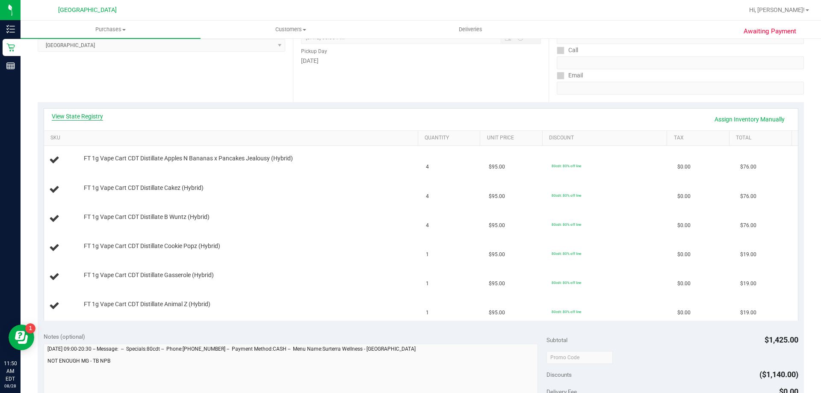
click at [91, 115] on link "View State Registry" at bounding box center [77, 116] width 51 height 9
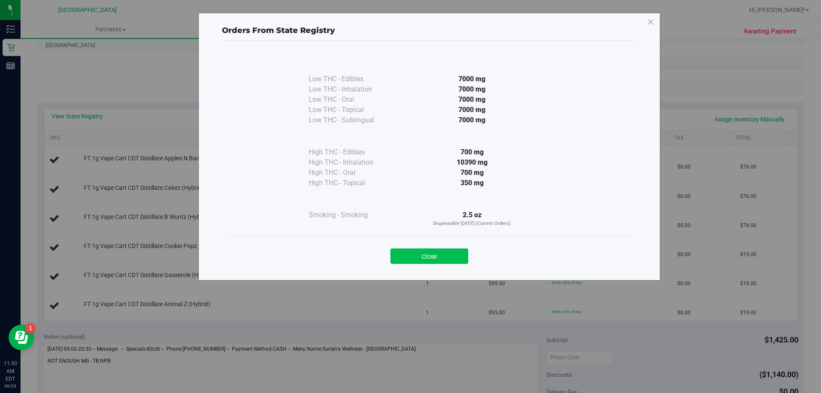
click at [441, 253] on button "Close" at bounding box center [430, 256] width 78 height 15
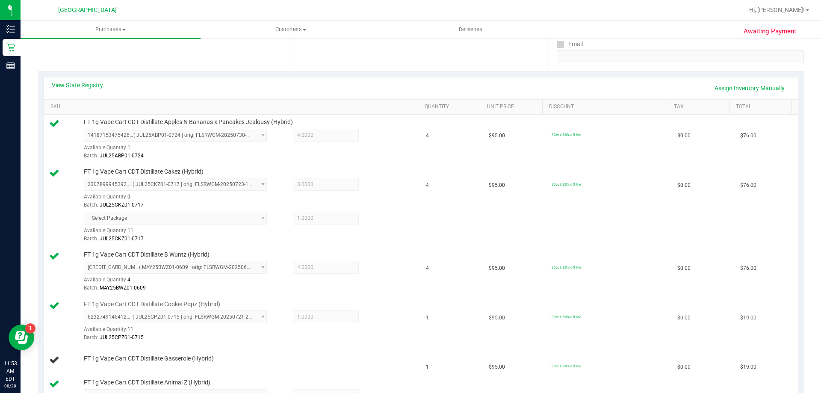
scroll to position [342, 0]
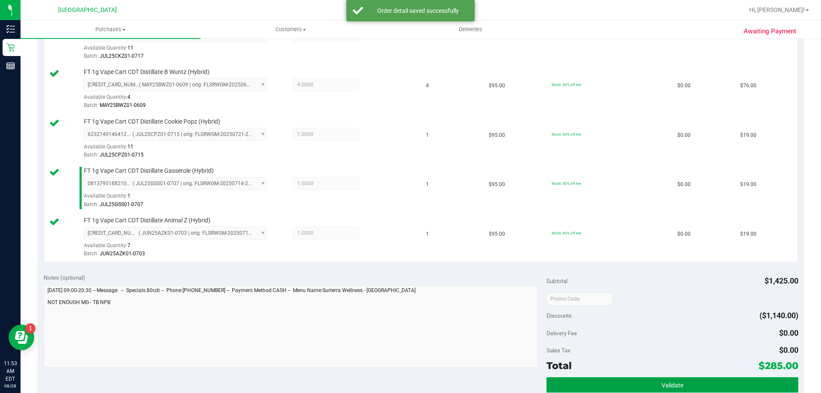
click at [627, 383] on button "Validate" at bounding box center [673, 384] width 252 height 15
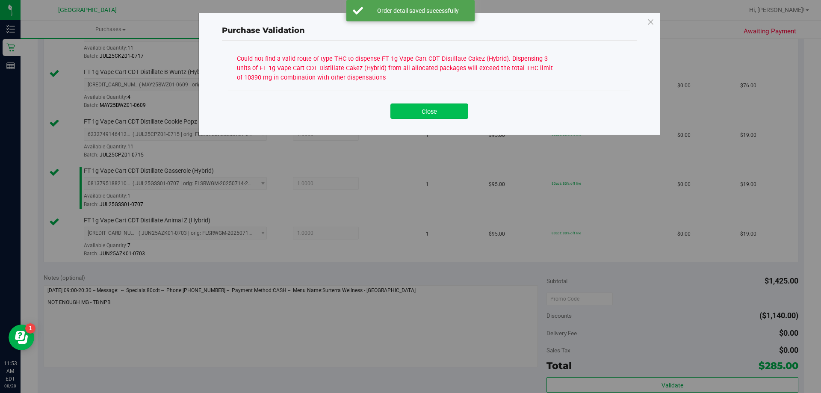
click at [407, 112] on button "Close" at bounding box center [430, 111] width 78 height 15
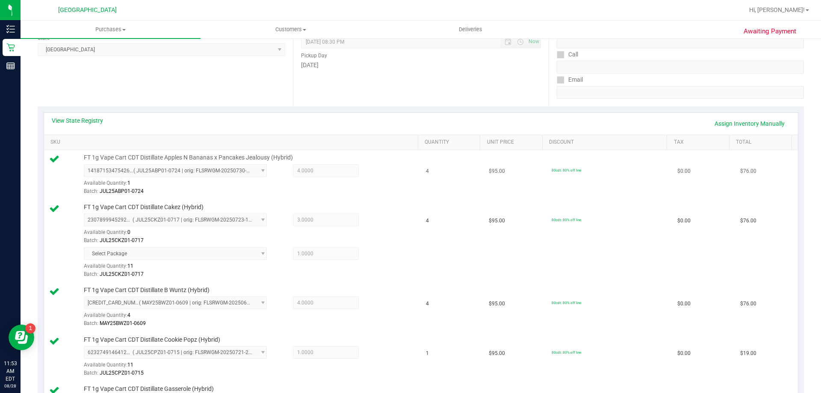
scroll to position [86, 0]
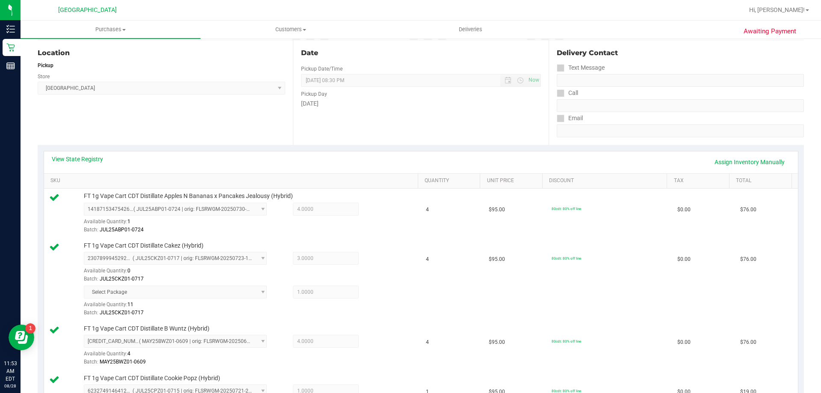
click at [86, 154] on div "View State Registry Assign Inventory Manually" at bounding box center [421, 162] width 754 height 22
click at [73, 160] on link "View State Registry" at bounding box center [77, 159] width 51 height 9
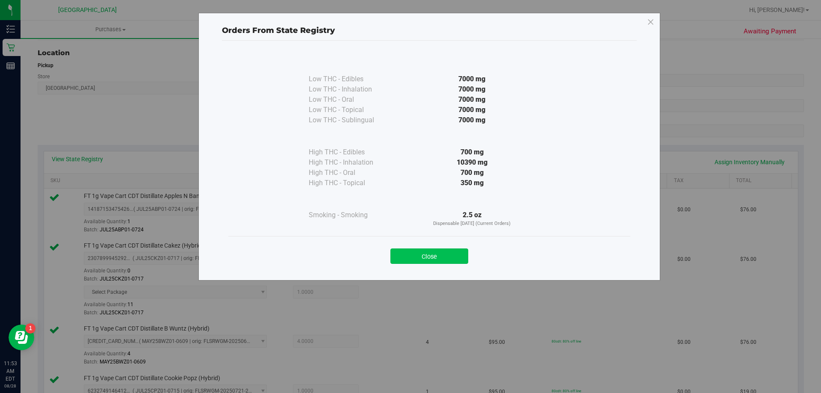
click at [418, 256] on button "Close" at bounding box center [430, 256] width 78 height 15
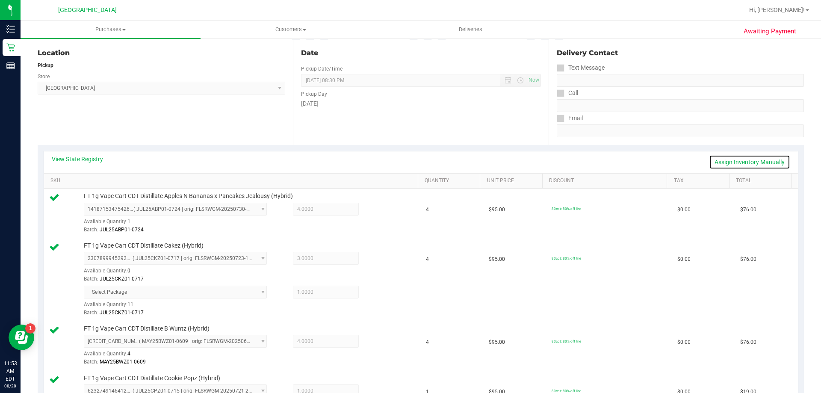
click at [762, 163] on link "Assign Inventory Manually" at bounding box center [749, 162] width 81 height 15
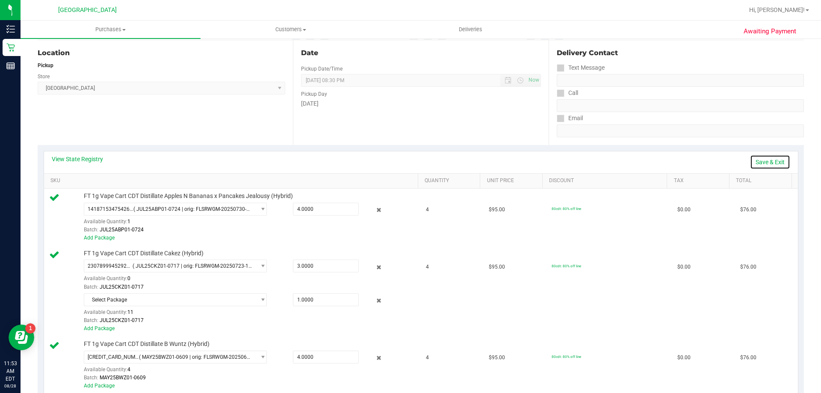
click at [765, 158] on link "Save & Exit" at bounding box center [770, 162] width 40 height 15
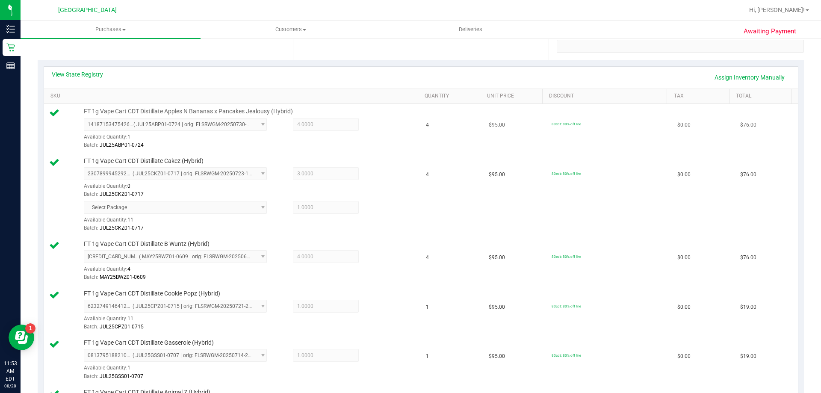
scroll to position [171, 0]
click at [82, 77] on link "View State Registry" at bounding box center [77, 73] width 51 height 9
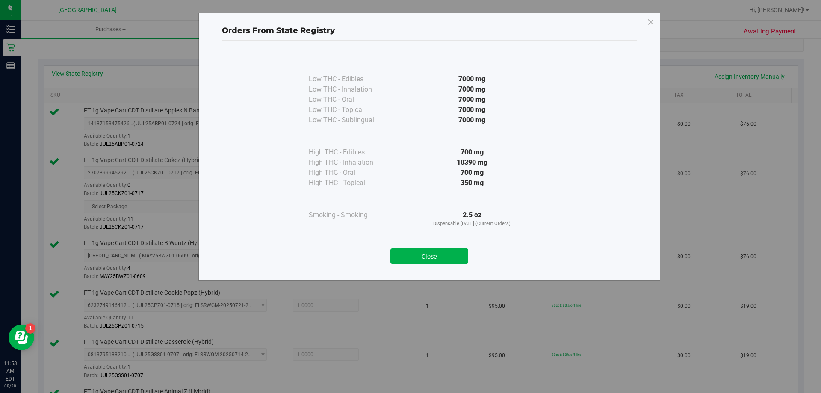
drag, startPoint x: 421, startPoint y: 257, endPoint x: 376, endPoint y: 229, distance: 53.4
click at [421, 257] on button "Close" at bounding box center [430, 256] width 78 height 15
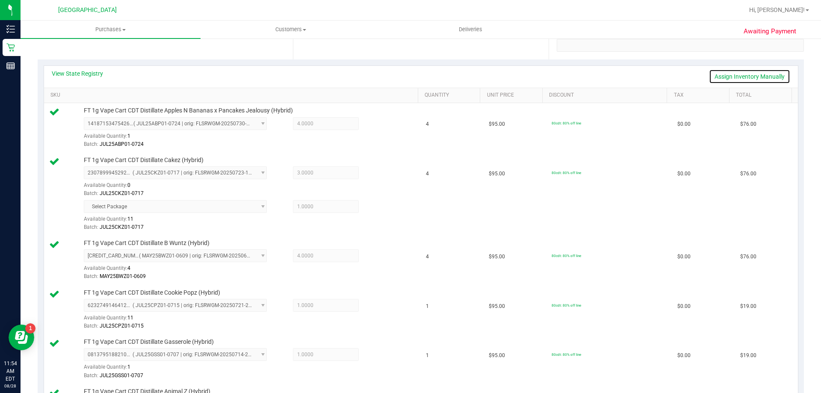
click at [737, 74] on link "Assign Inventory Manually" at bounding box center [749, 76] width 81 height 15
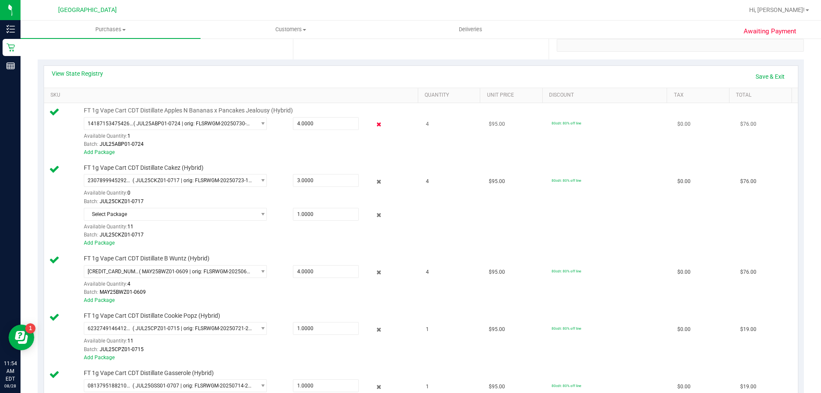
click at [375, 122] on icon at bounding box center [379, 125] width 9 height 10
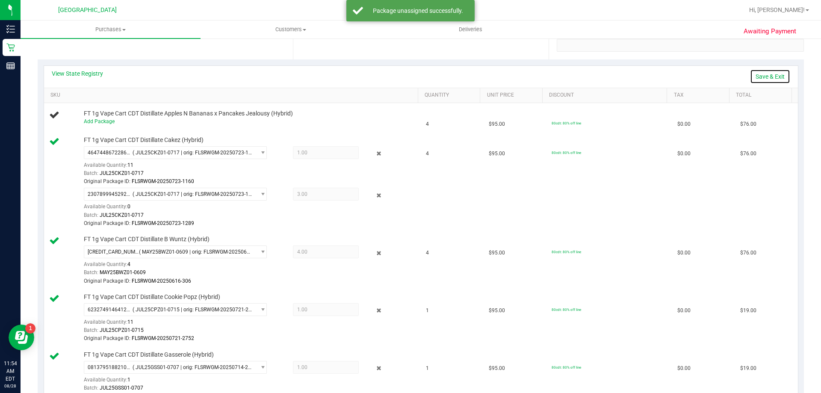
click at [755, 75] on link "Save & Exit" at bounding box center [770, 76] width 40 height 15
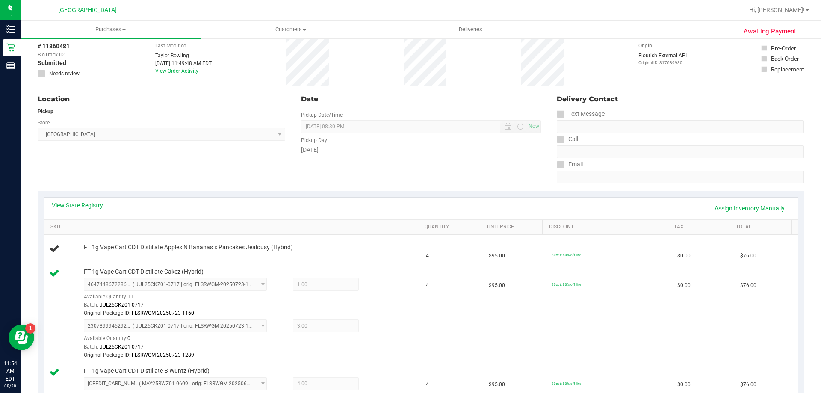
scroll to position [0, 0]
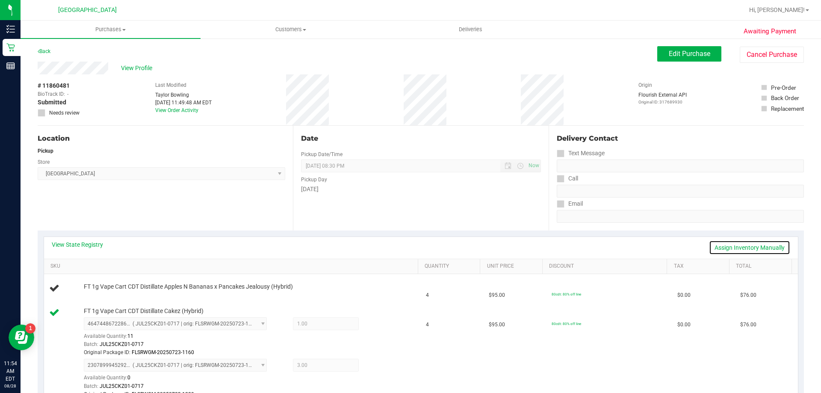
click at [726, 248] on link "Assign Inventory Manually" at bounding box center [749, 247] width 81 height 15
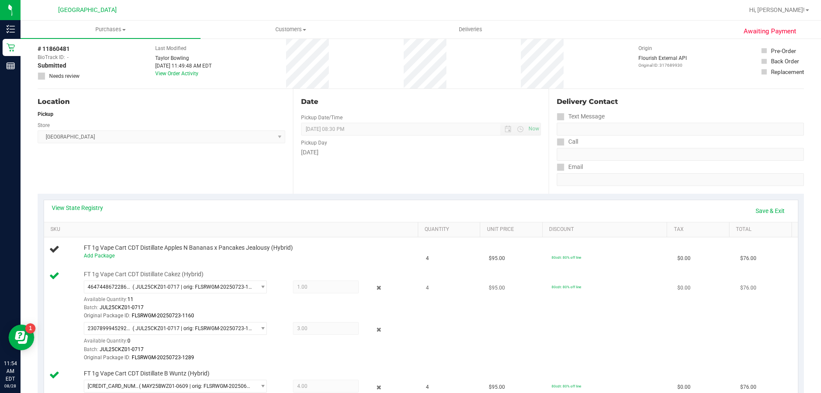
scroll to position [86, 0]
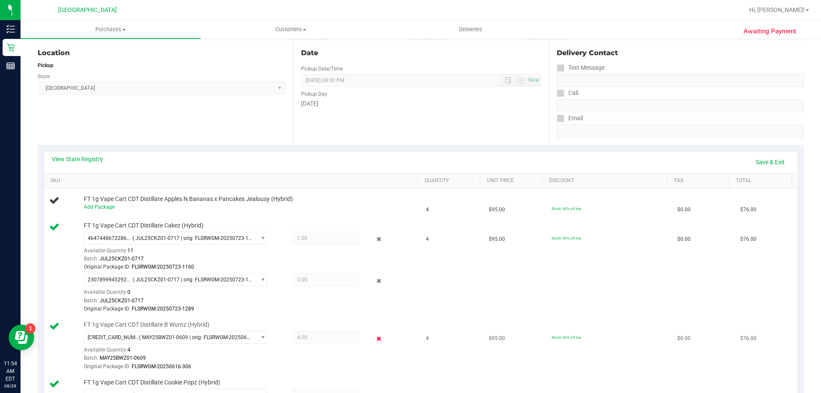
click at [375, 338] on icon at bounding box center [379, 339] width 9 height 10
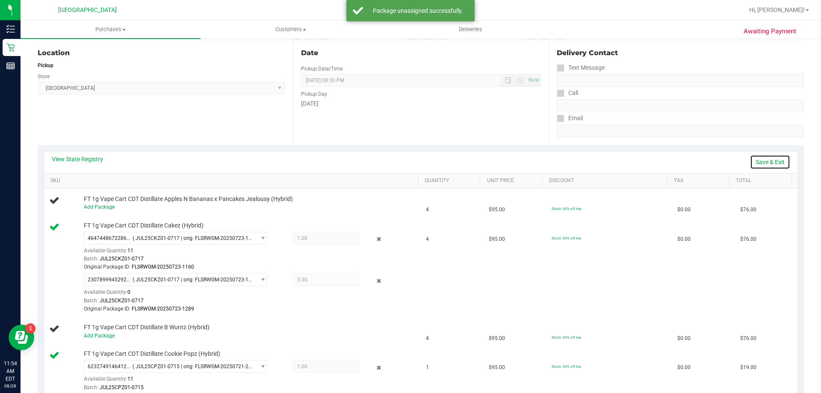
click at [765, 155] on link "Save & Exit" at bounding box center [770, 162] width 40 height 15
click at [766, 160] on link "Assign Inventory Manually" at bounding box center [749, 162] width 81 height 15
drag, startPoint x: 768, startPoint y: 164, endPoint x: 576, endPoint y: 161, distance: 192.5
click at [768, 163] on link "Save & Exit" at bounding box center [770, 162] width 40 height 15
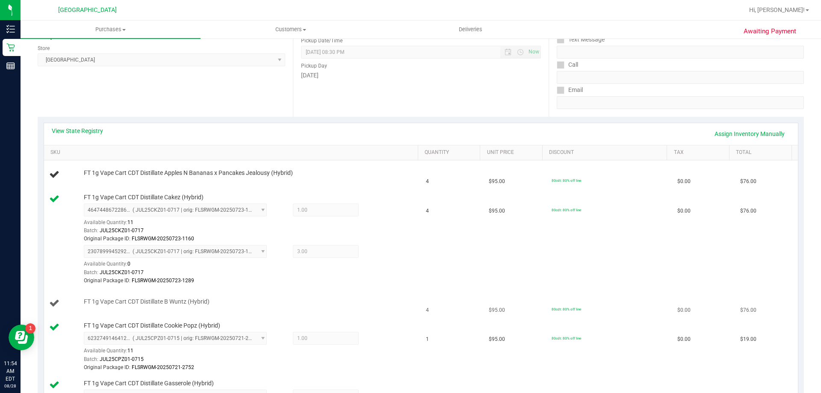
scroll to position [128, 0]
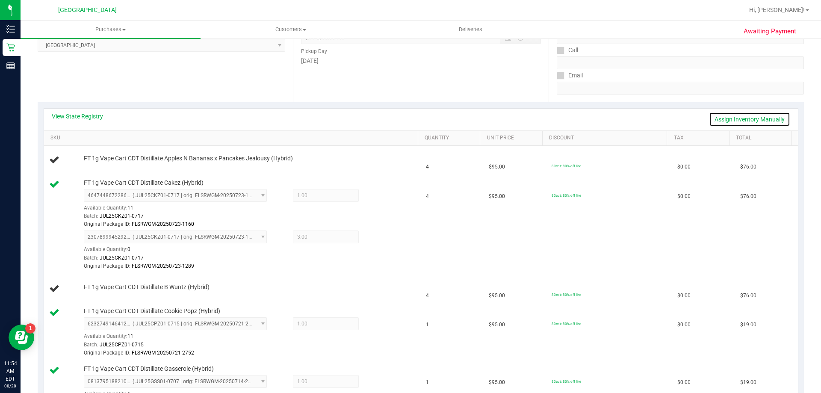
click at [718, 121] on link "Assign Inventory Manually" at bounding box center [749, 119] width 81 height 15
click at [750, 117] on link "Save & Exit" at bounding box center [770, 119] width 40 height 15
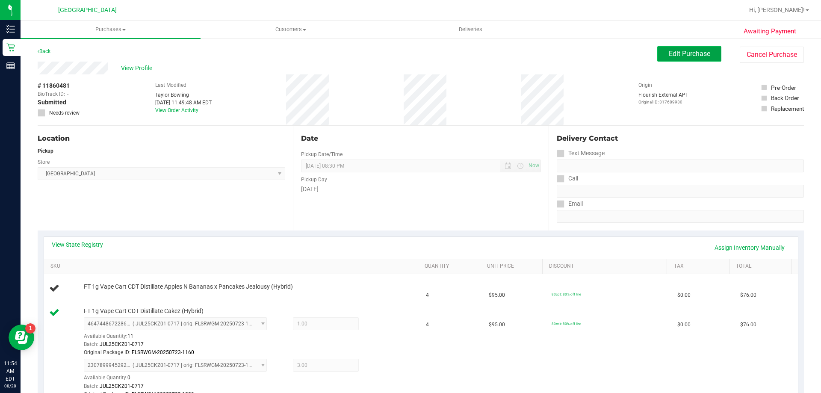
click at [675, 55] on span "Edit Purchase" at bounding box center [689, 54] width 41 height 8
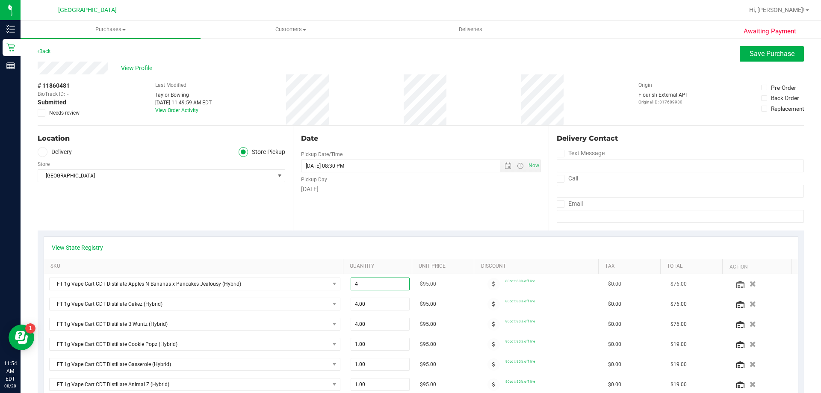
drag, startPoint x: 362, startPoint y: 285, endPoint x: 374, endPoint y: 283, distance: 11.7
click at [364, 285] on span "4.00 4" at bounding box center [380, 284] width 59 height 13
type input "1"
type input "1.00"
click at [363, 303] on span "4.00 4" at bounding box center [380, 304] width 59 height 13
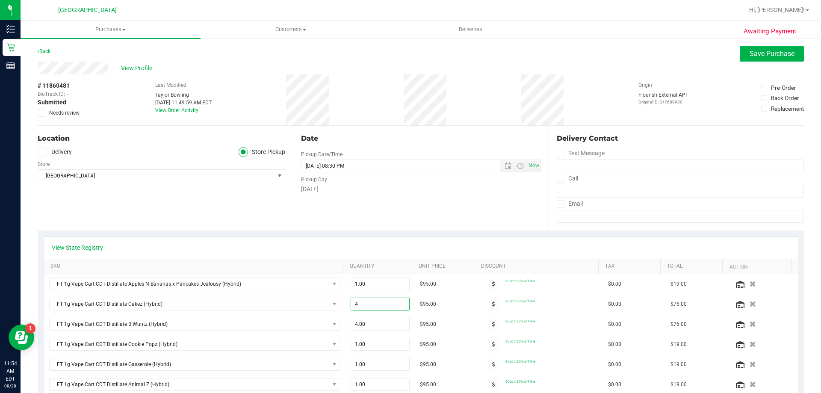
click at [363, 304] on span "4.00 4" at bounding box center [380, 304] width 59 height 13
type input "1"
type input "4.00"
click at [754, 47] on button "Save Purchase" at bounding box center [772, 53] width 64 height 15
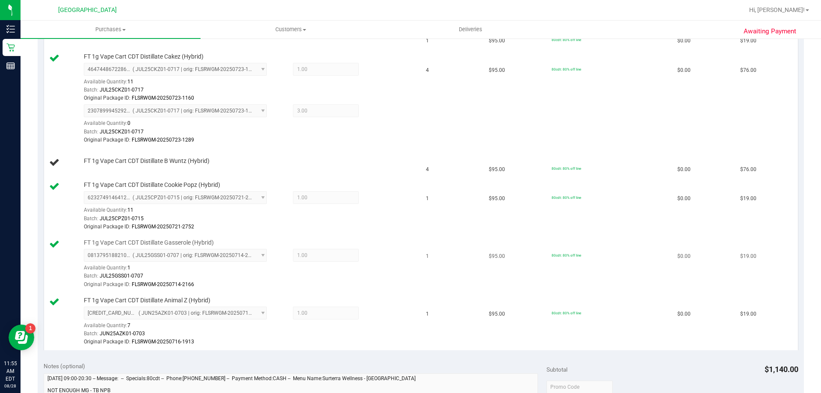
scroll to position [128, 0]
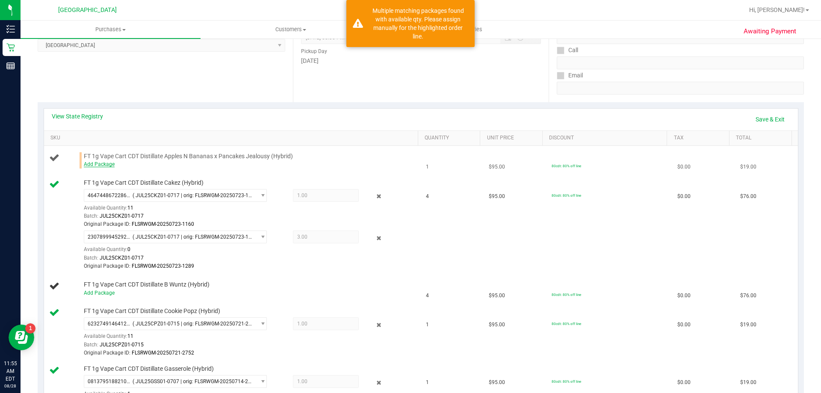
click at [108, 164] on link "Add Package" at bounding box center [99, 164] width 31 height 6
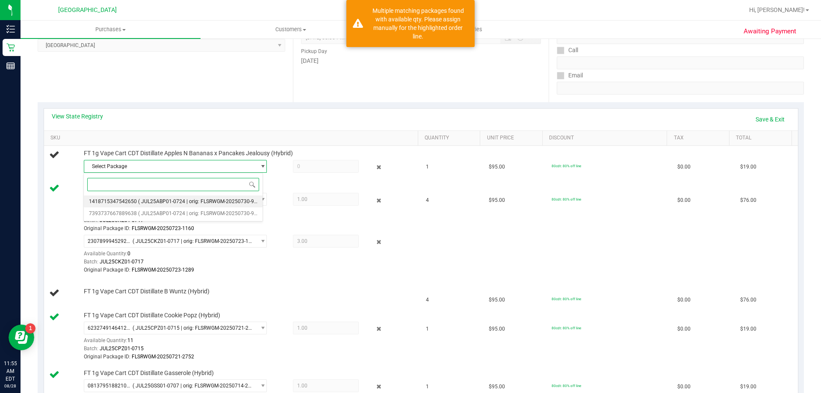
click at [231, 198] on li "1418715347542650 ( JUL25ABP01-0724 | orig: FLSRWGM-20250730-996 )" at bounding box center [173, 201] width 179 height 12
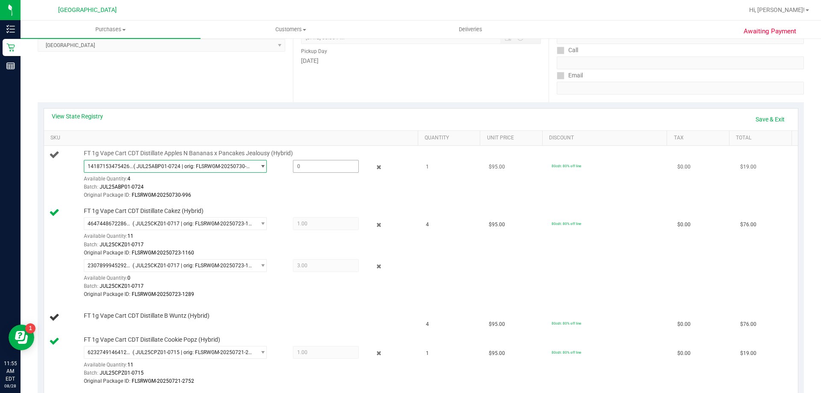
click at [302, 164] on span at bounding box center [326, 166] width 66 height 13
type input "1"
type input "1.0000"
click at [762, 120] on link "Save & Exit" at bounding box center [770, 119] width 40 height 15
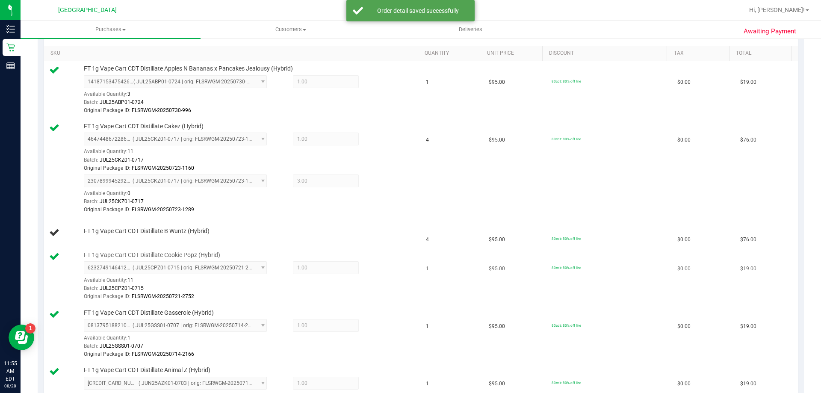
scroll to position [214, 0]
click at [468, 207] on td "4" at bounding box center [452, 167] width 63 height 99
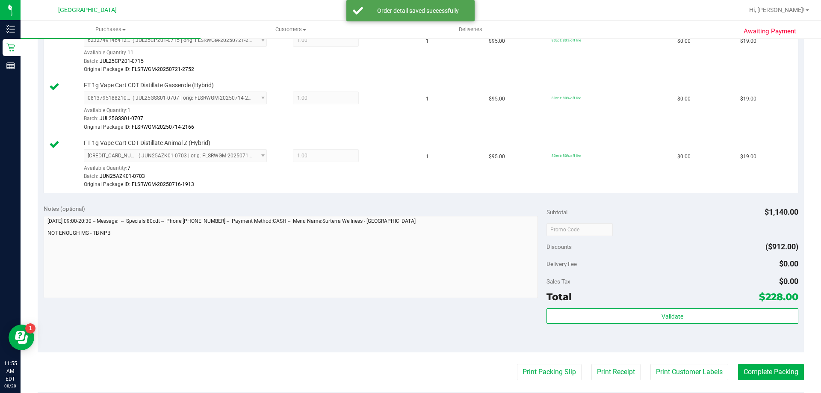
scroll to position [556, 0]
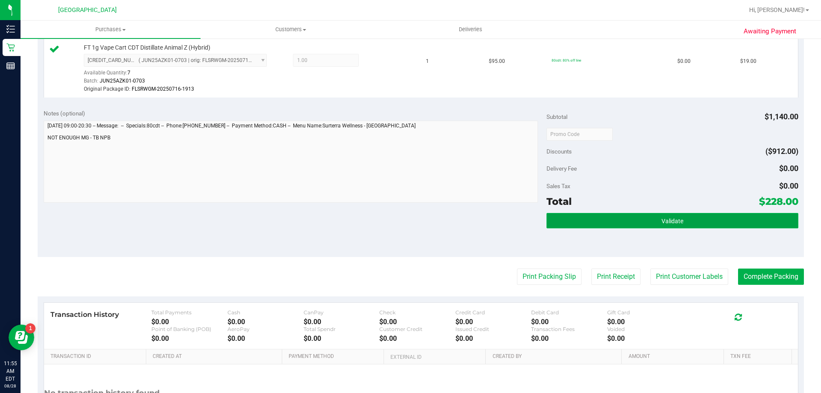
click at [614, 214] on button "Validate" at bounding box center [673, 220] width 252 height 15
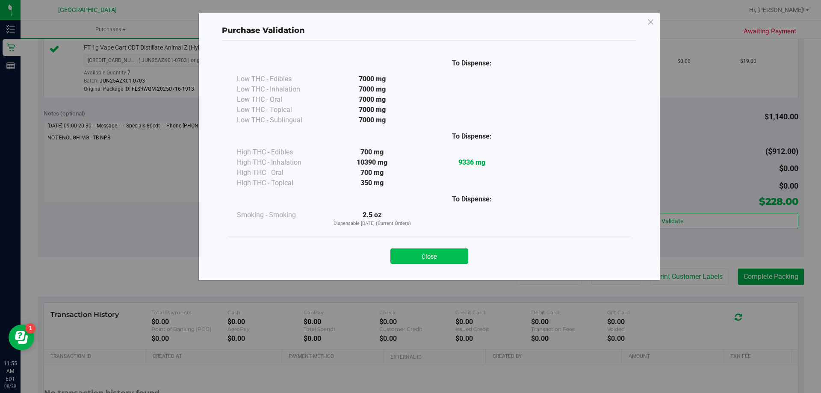
click at [440, 252] on button "Close" at bounding box center [430, 256] width 78 height 15
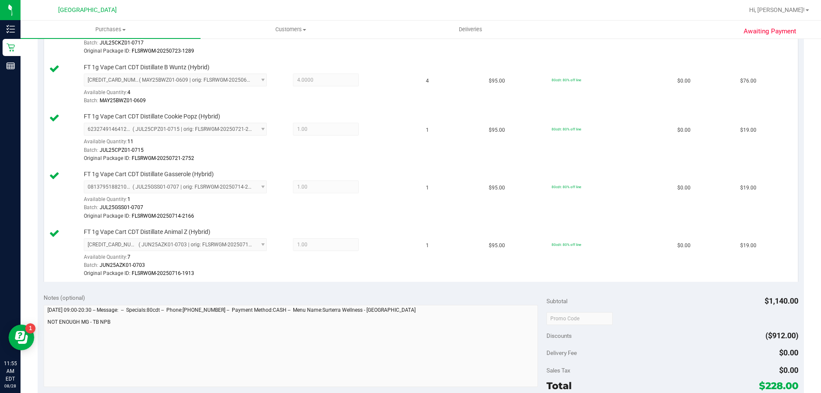
scroll to position [471, 0]
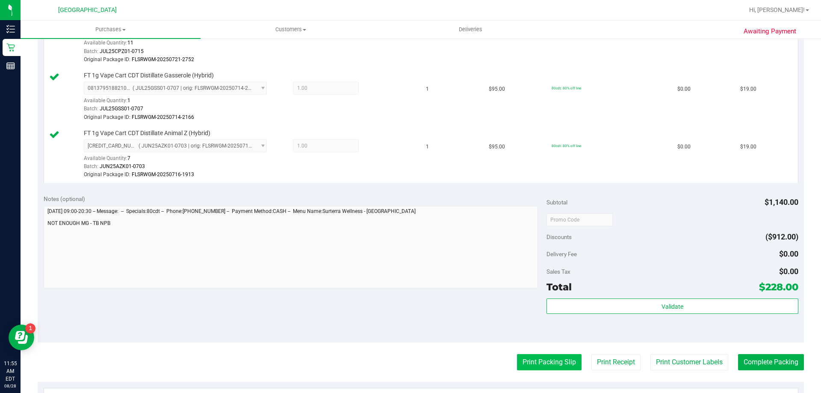
click at [527, 361] on button "Print Packing Slip" at bounding box center [549, 362] width 65 height 16
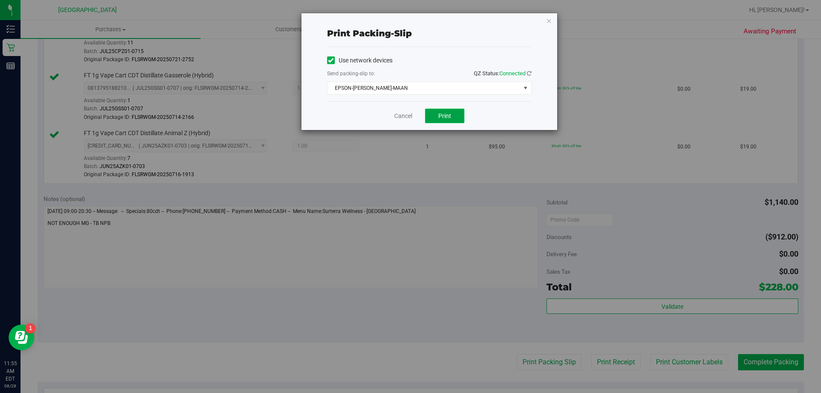
click at [435, 111] on button "Print" at bounding box center [444, 116] width 39 height 15
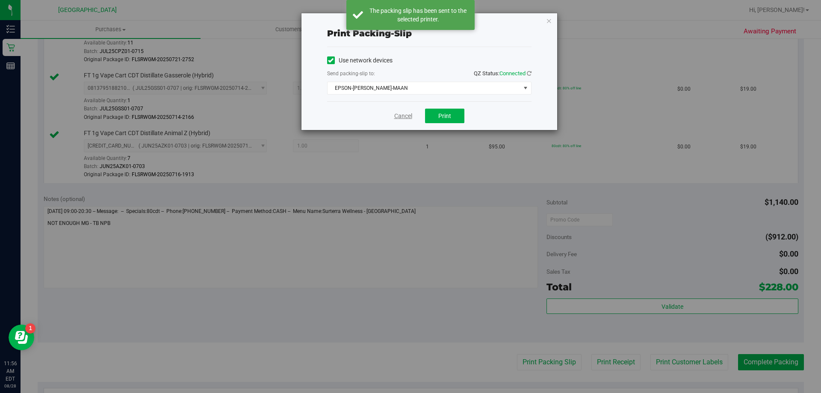
click at [404, 116] on link "Cancel" at bounding box center [403, 116] width 18 height 9
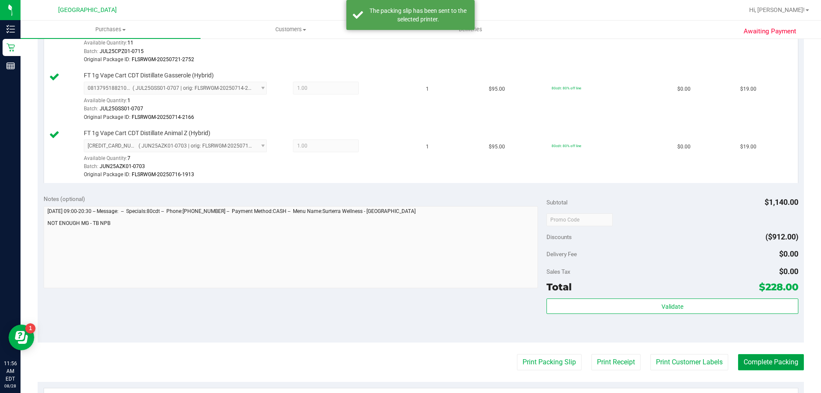
click at [761, 365] on button "Complete Packing" at bounding box center [771, 362] width 66 height 16
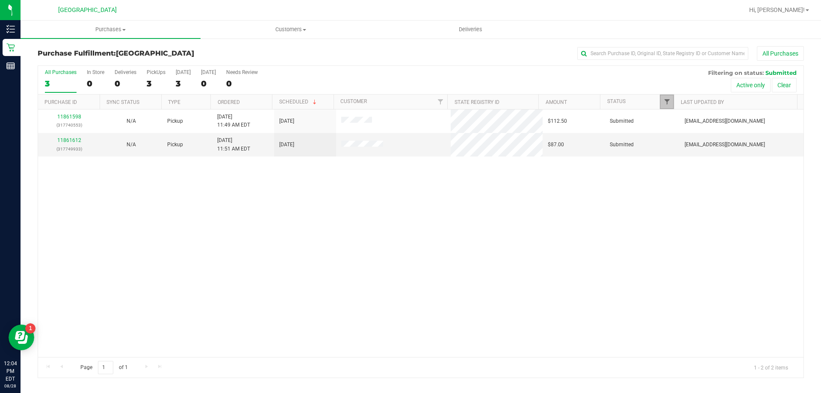
click at [665, 100] on span "Filter" at bounding box center [667, 101] width 7 height 7
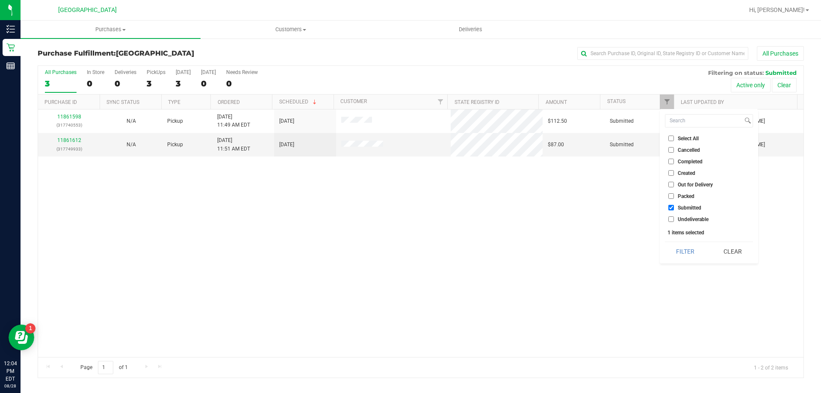
click at [681, 218] on span "Undeliverable" at bounding box center [693, 219] width 31 height 5
click at [674, 218] on input "Undeliverable" at bounding box center [672, 219] width 6 height 6
checkbox input "true"
drag, startPoint x: 689, startPoint y: 250, endPoint x: 679, endPoint y: 244, distance: 11.3
click at [688, 250] on button "Filter" at bounding box center [685, 251] width 41 height 19
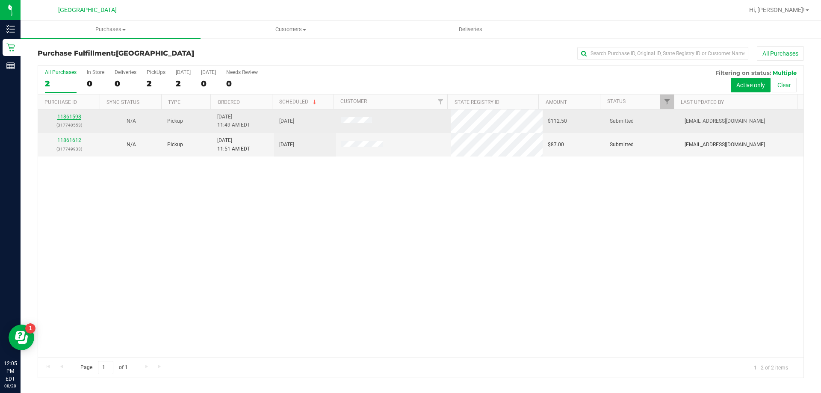
click at [74, 114] on link "11861598" at bounding box center [69, 117] width 24 height 6
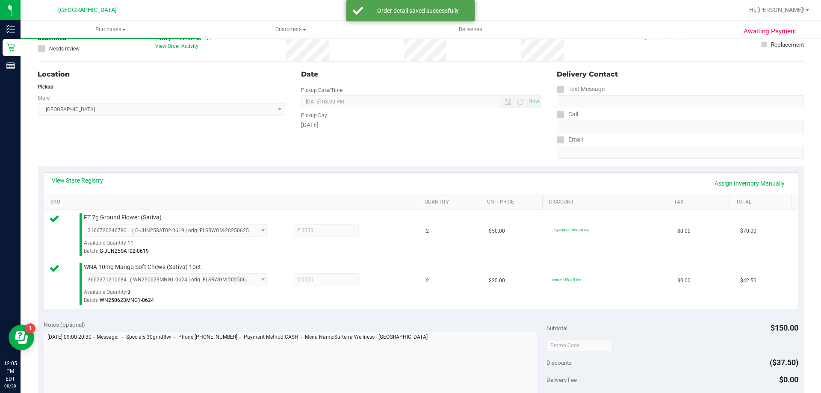
scroll to position [214, 0]
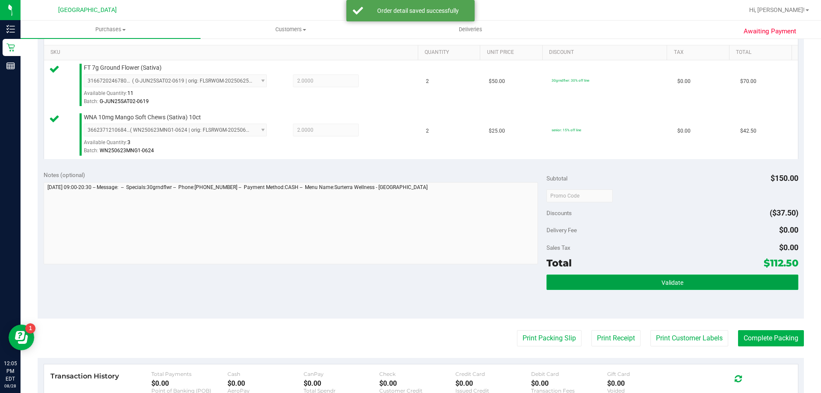
click at [636, 284] on button "Validate" at bounding box center [673, 282] width 252 height 15
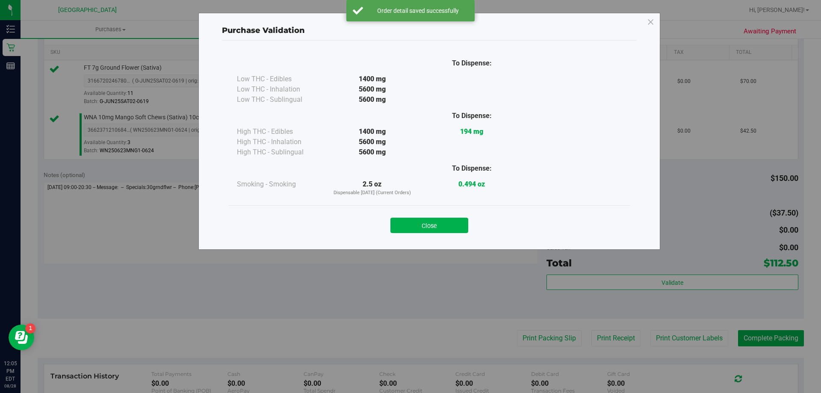
click at [445, 226] on button "Close" at bounding box center [430, 225] width 78 height 15
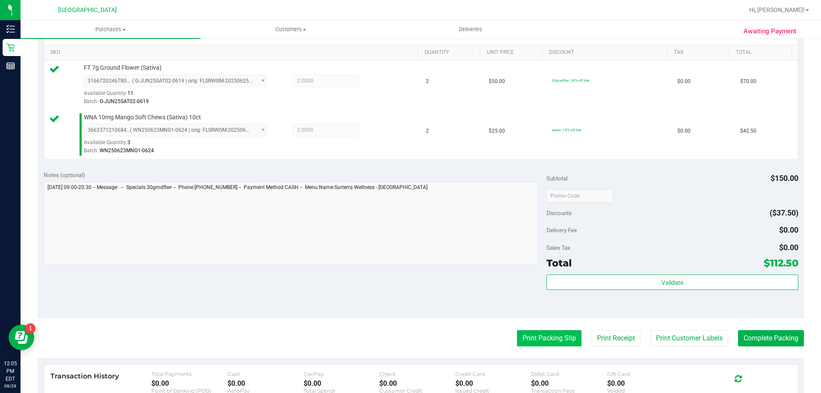
click at [539, 338] on button "Print Packing Slip" at bounding box center [549, 338] width 65 height 16
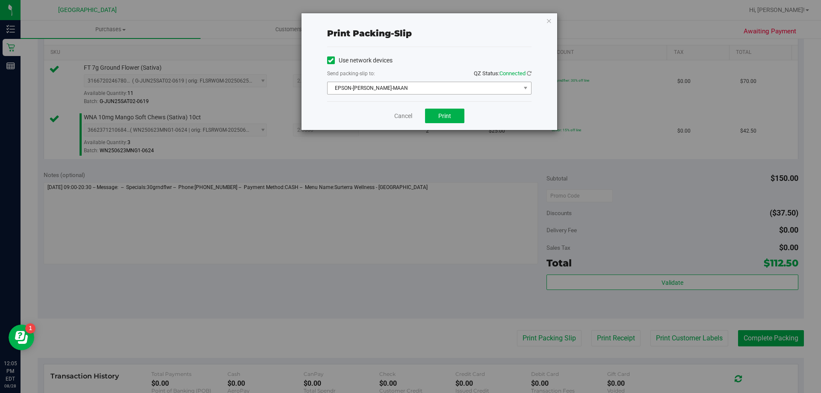
click at [453, 94] on span "EPSON-MEGHA-MAAN" at bounding box center [424, 88] width 193 height 12
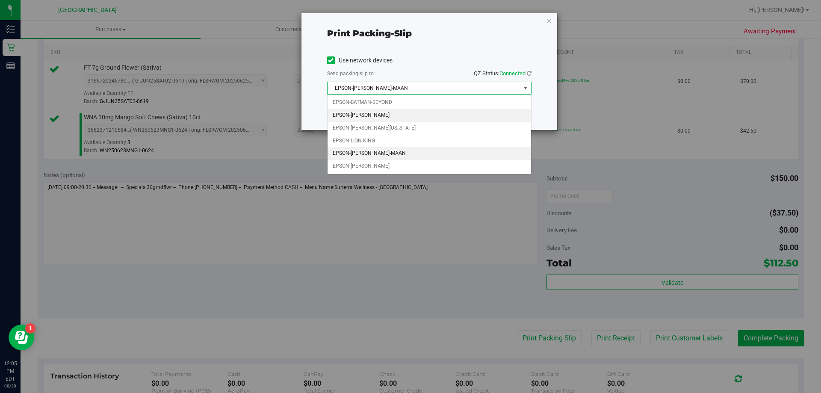
click at [450, 111] on li "EPSON-GWEN-STEFANIE" at bounding box center [430, 115] width 204 height 13
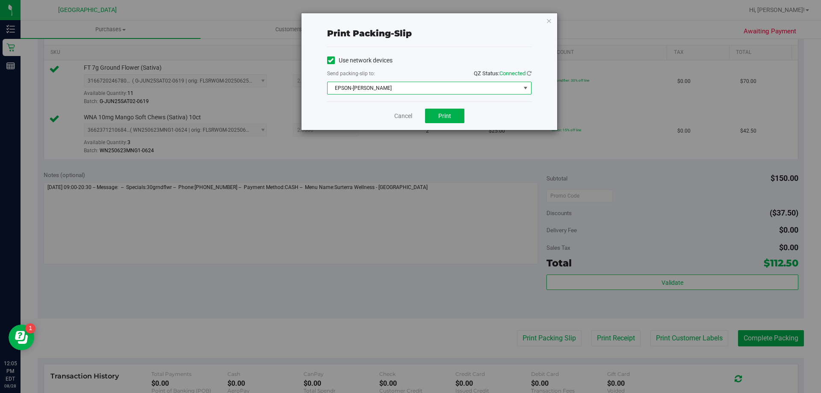
click at [459, 88] on span "EPSON-GWEN-STEFANIE" at bounding box center [424, 88] width 193 height 12
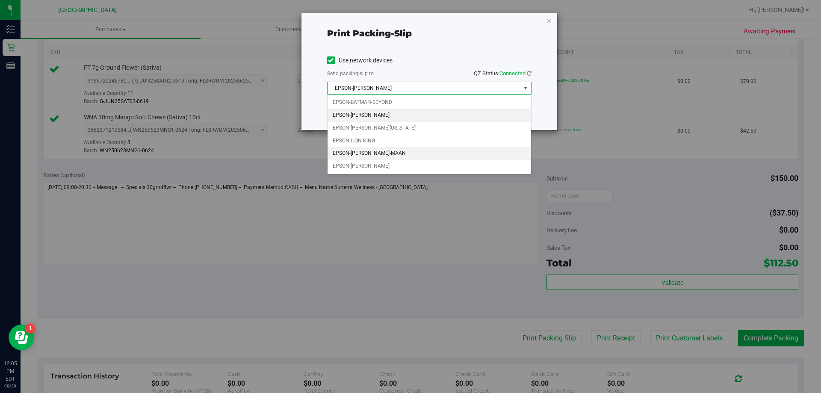
click at [394, 151] on li "EPSON-MEGHA-MAAN" at bounding box center [430, 153] width 204 height 13
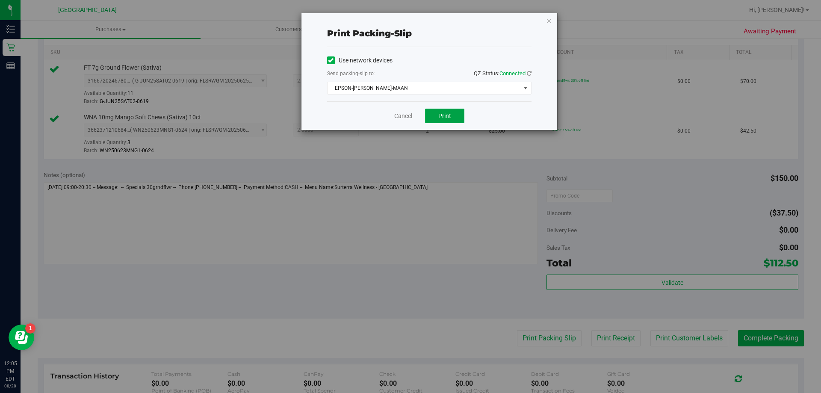
click at [461, 110] on button "Print" at bounding box center [444, 116] width 39 height 15
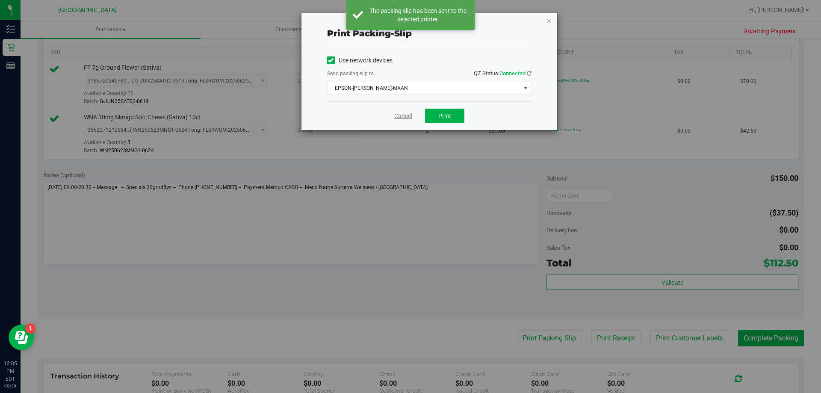
click at [404, 113] on link "Cancel" at bounding box center [403, 116] width 18 height 9
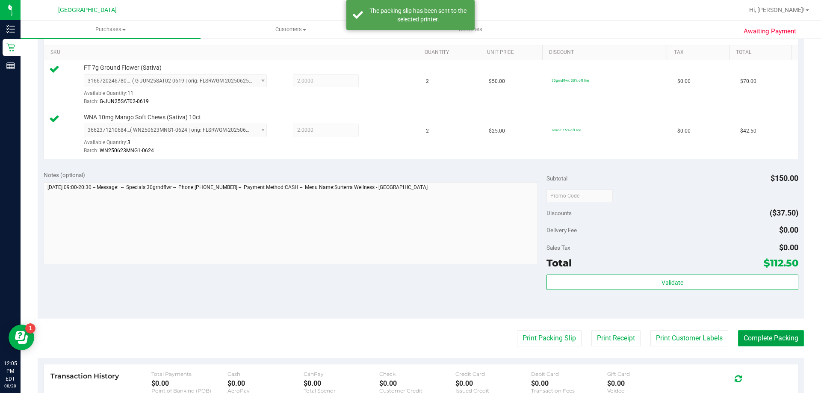
click at [761, 345] on button "Complete Packing" at bounding box center [771, 338] width 66 height 16
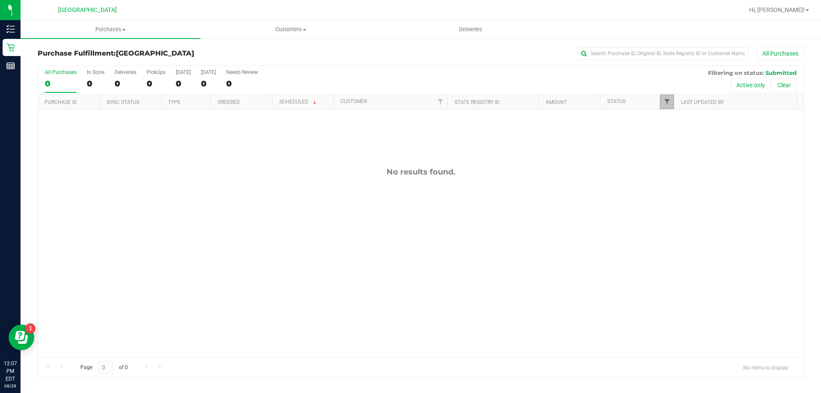
click at [670, 101] on span "Filter" at bounding box center [667, 101] width 7 height 7
click at [679, 217] on span "Undeliverable" at bounding box center [693, 219] width 31 height 5
click at [674, 217] on input "Undeliverable" at bounding box center [672, 219] width 6 height 6
checkbox input "true"
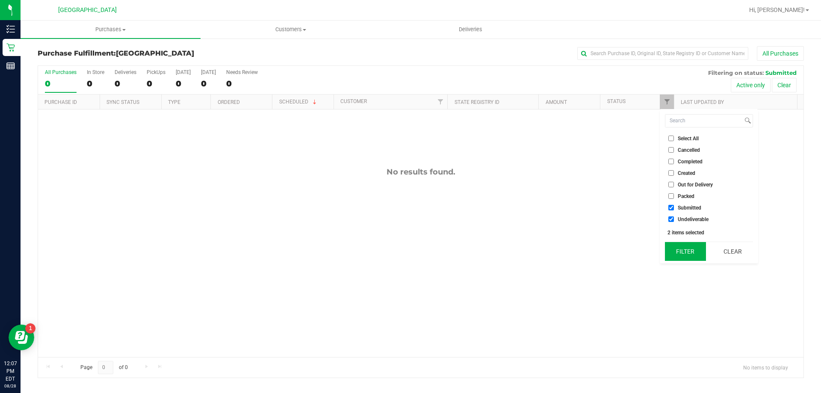
click at [679, 251] on button "Filter" at bounding box center [685, 251] width 41 height 19
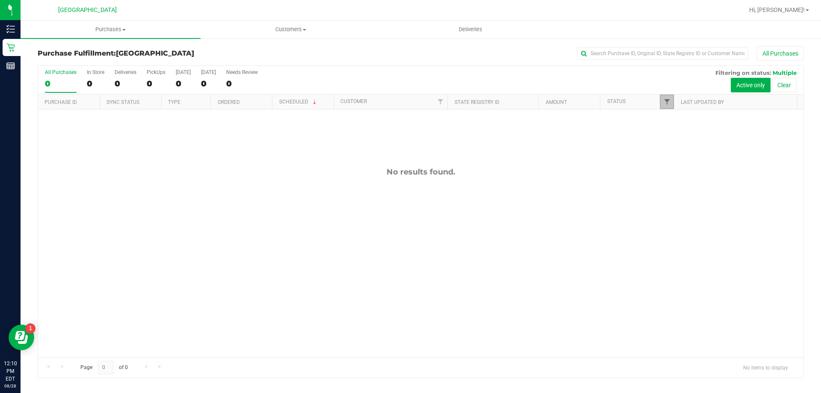
click at [666, 98] on span "Filter" at bounding box center [667, 101] width 7 height 7
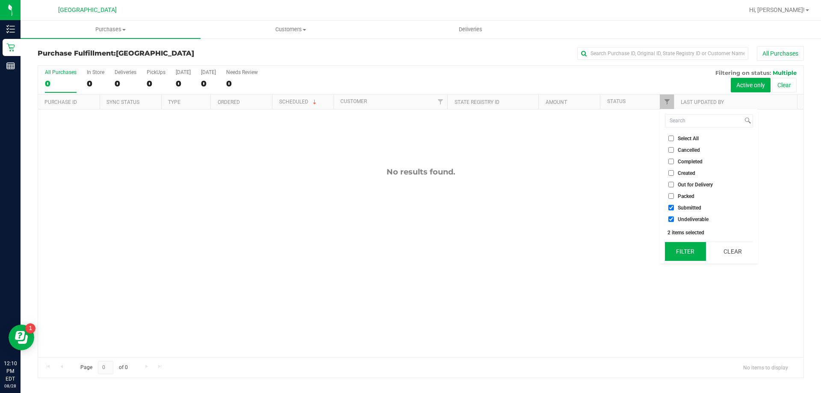
click at [686, 253] on button "Filter" at bounding box center [685, 251] width 41 height 19
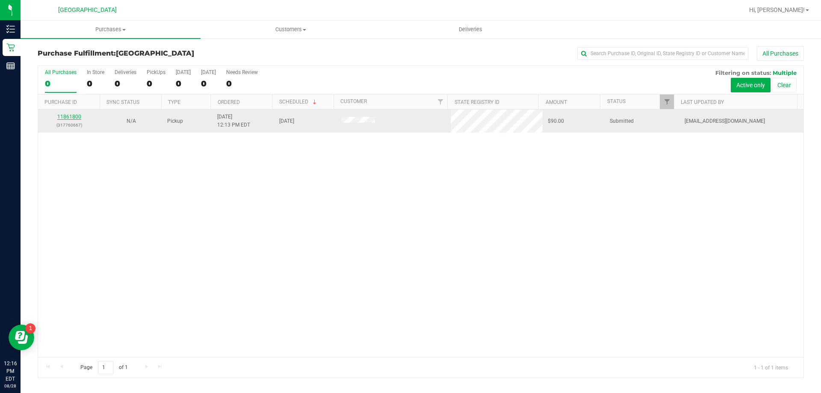
click at [72, 115] on link "11861800" at bounding box center [69, 117] width 24 height 6
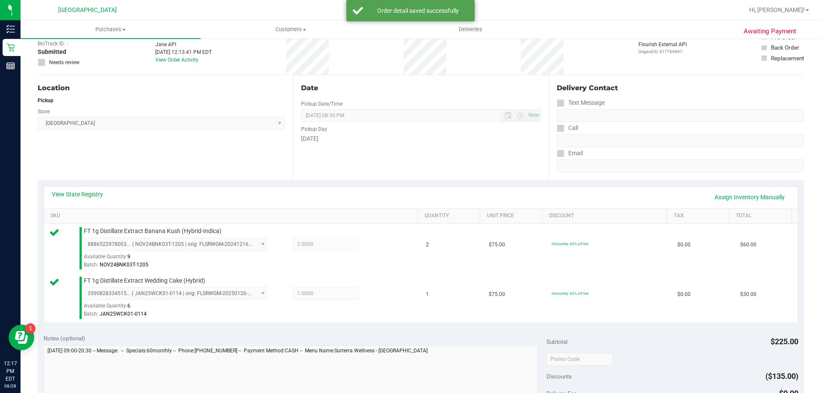
scroll to position [171, 0]
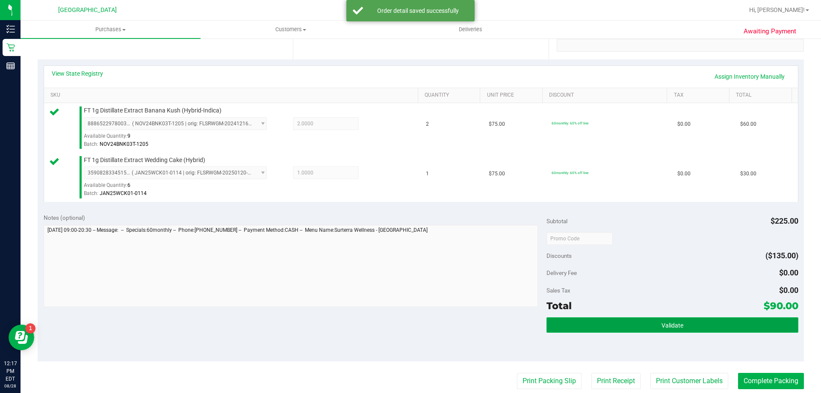
click at [675, 325] on span "Validate" at bounding box center [673, 325] width 22 height 7
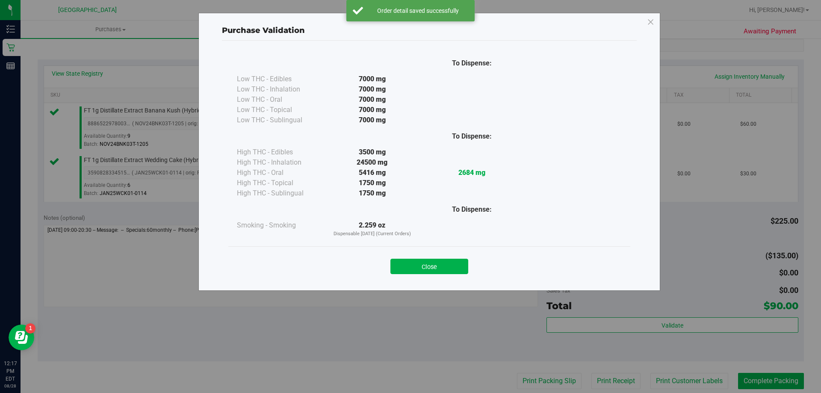
click at [432, 275] on div "Close" at bounding box center [429, 263] width 402 height 35
click at [433, 274] on button "Close" at bounding box center [430, 266] width 78 height 15
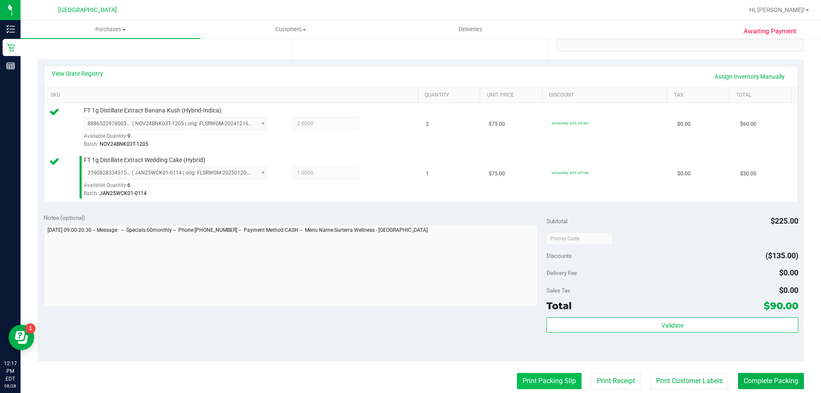
click at [533, 376] on button "Print Packing Slip" at bounding box center [549, 381] width 65 height 16
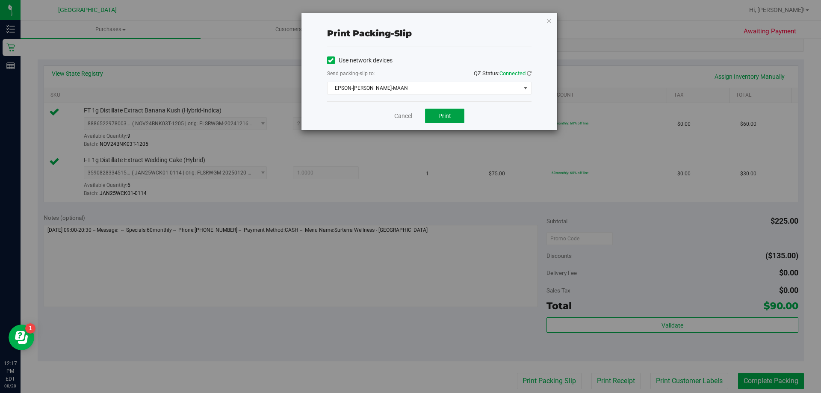
click at [448, 114] on span "Print" at bounding box center [444, 115] width 13 height 7
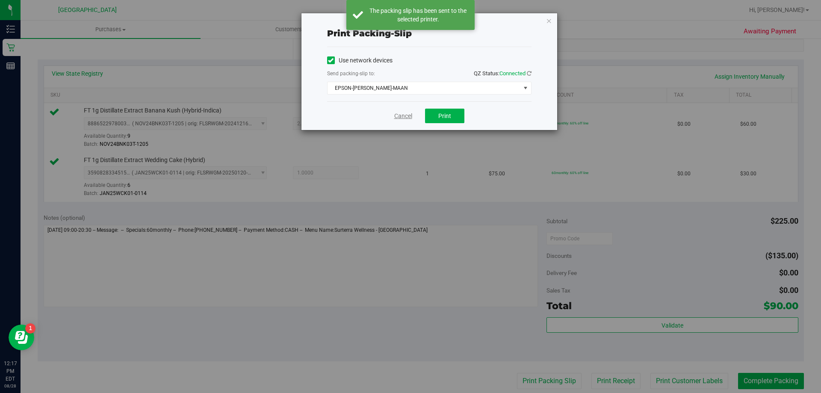
click at [399, 119] on link "Cancel" at bounding box center [403, 116] width 18 height 9
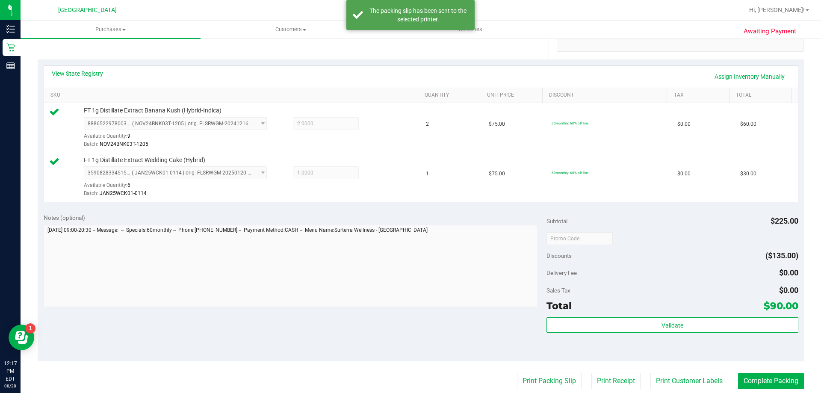
click at [750, 373] on purchase-details "Back Edit Purchase Cancel Purchase View Profile # 11861800 BioTrack ID: - Submi…" at bounding box center [421, 218] width 767 height 686
click at [752, 382] on button "Complete Packing" at bounding box center [771, 381] width 66 height 16
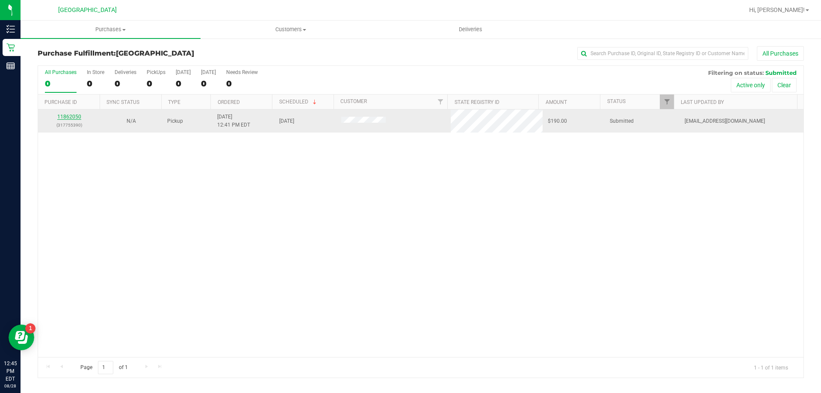
click at [66, 117] on link "11862050" at bounding box center [69, 117] width 24 height 6
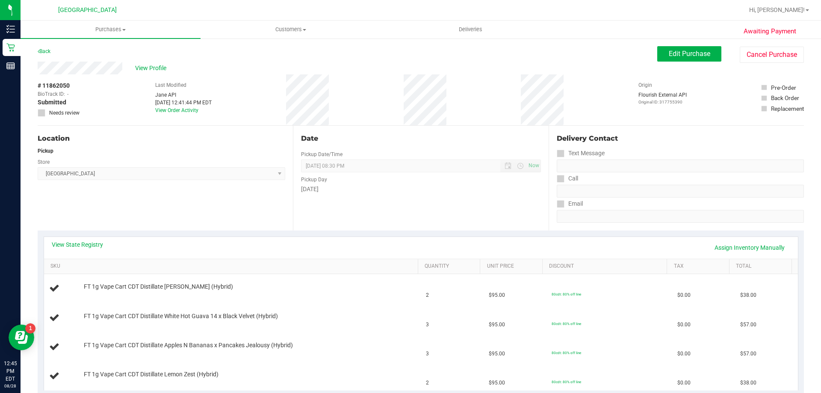
click at [323, 215] on div "Date Pickup Date/Time 08/28/2025 Now 08/28/2025 08:30 PM Now Pickup Day Thursday" at bounding box center [420, 178] width 255 height 105
click at [333, 244] on div "View State Registry Assign Inventory Manually" at bounding box center [421, 247] width 739 height 15
click at [44, 51] on link "Back" at bounding box center [44, 51] width 13 height 6
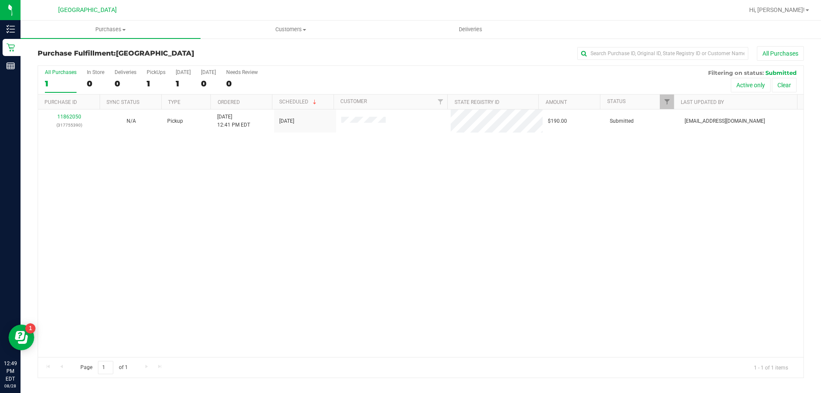
click at [261, 267] on div "11862050 (317755390) N/A Pickup 8/28/2025 12:41 PM EDT 8/28/2025 $190.00 Submit…" at bounding box center [421, 234] width 766 height 248
click at [668, 105] on span "Filter" at bounding box center [667, 101] width 7 height 7
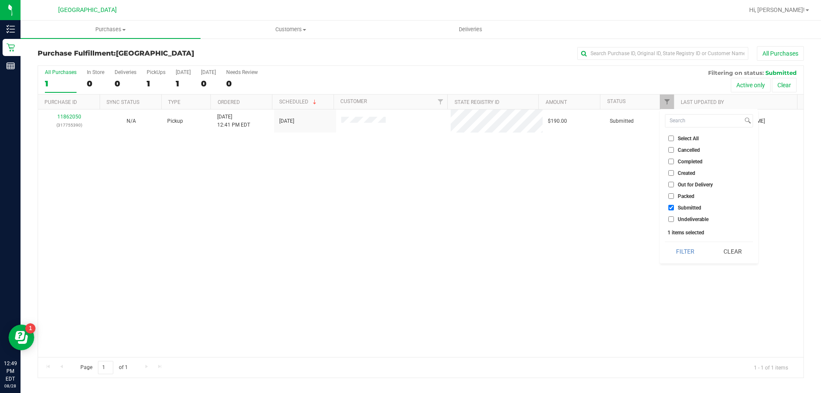
click at [687, 220] on span "Undeliverable" at bounding box center [693, 219] width 31 height 5
click at [674, 220] on input "Undeliverable" at bounding box center [672, 219] width 6 height 6
checkbox input "true"
click at [683, 246] on button "Filter" at bounding box center [685, 251] width 41 height 19
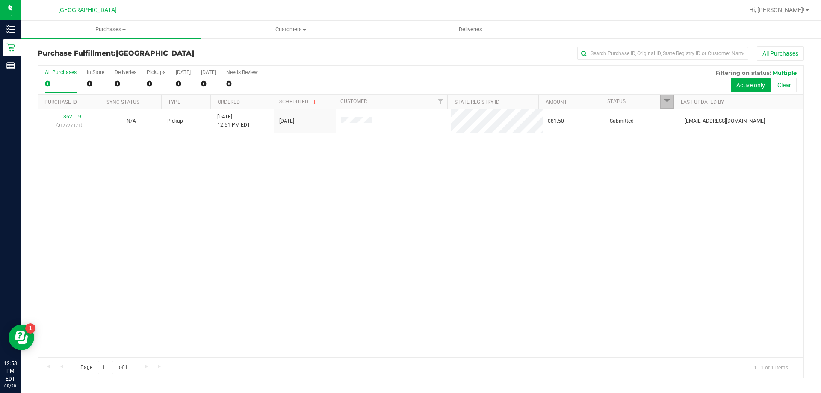
click at [666, 98] on link "Filter" at bounding box center [667, 102] width 14 height 15
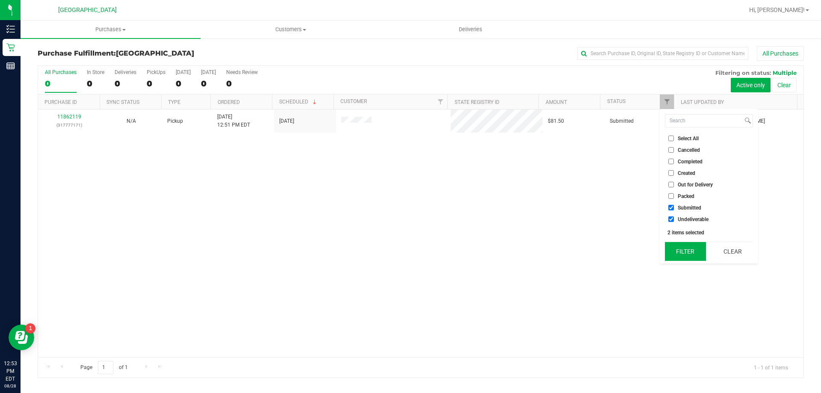
click at [688, 250] on button "Filter" at bounding box center [685, 251] width 41 height 19
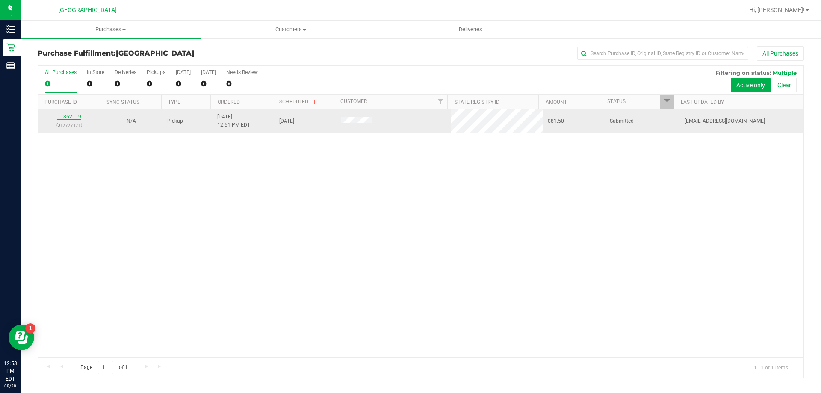
click at [68, 117] on link "11862119" at bounding box center [69, 117] width 24 height 6
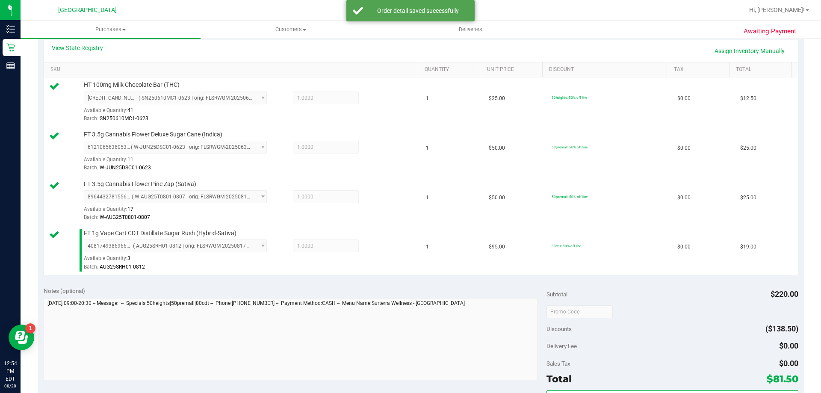
scroll to position [257, 0]
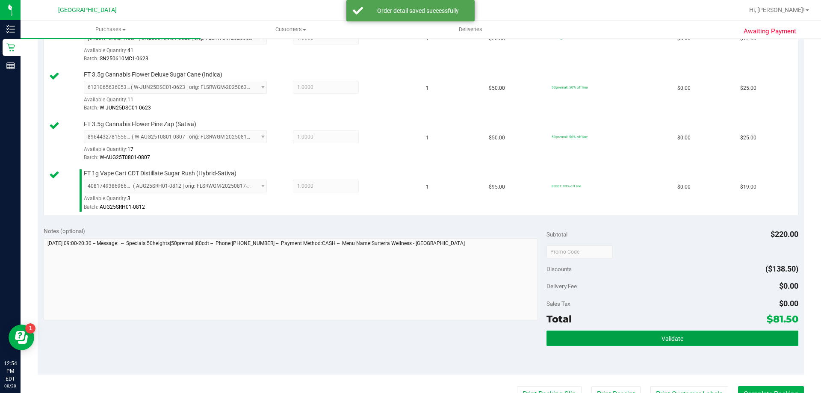
click at [655, 335] on button "Validate" at bounding box center [673, 338] width 252 height 15
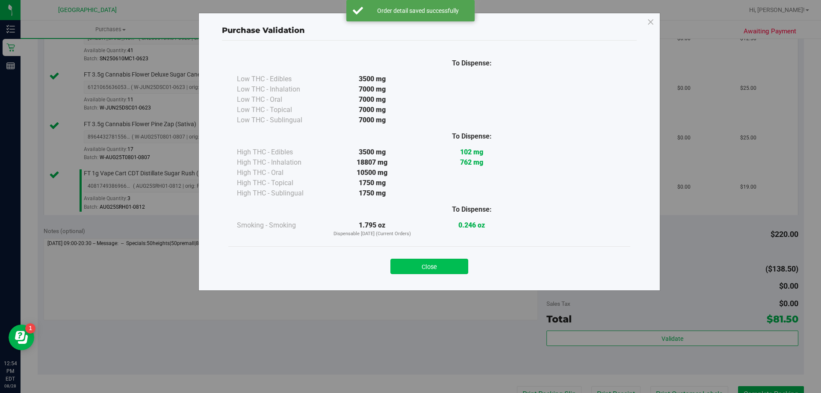
click at [443, 263] on button "Close" at bounding box center [430, 266] width 78 height 15
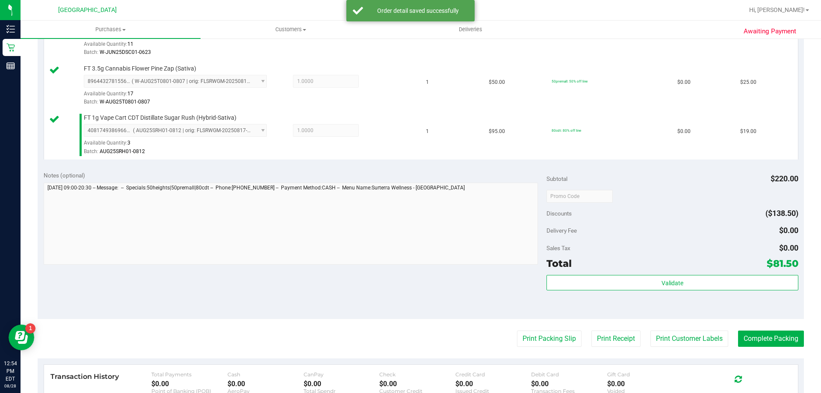
scroll to position [385, 0]
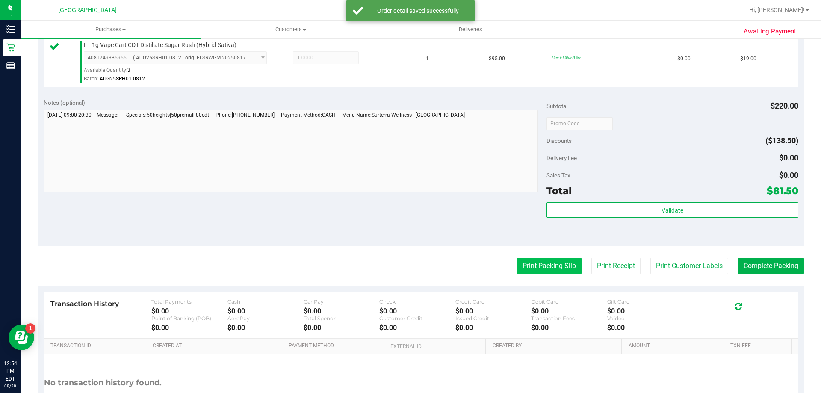
click at [534, 263] on button "Print Packing Slip" at bounding box center [549, 266] width 65 height 16
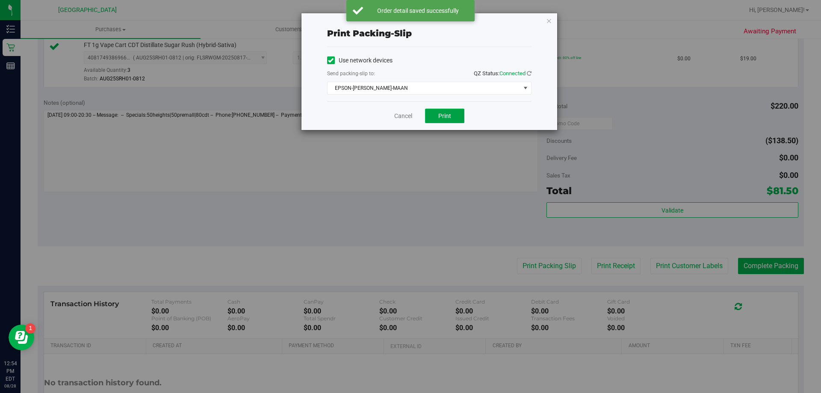
click at [444, 119] on span "Print" at bounding box center [444, 115] width 13 height 7
click at [397, 116] on link "Cancel" at bounding box center [403, 116] width 18 height 9
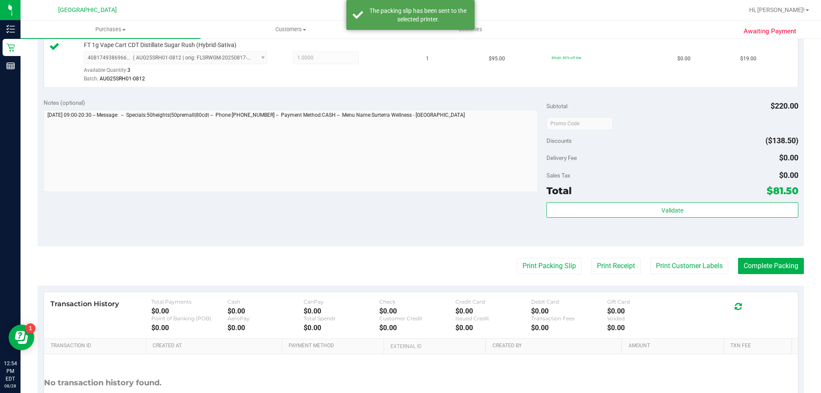
click at [759, 257] on purchase-details "Back Edit Purchase Cancel Purchase View Profile # 11862119 BioTrack ID: - Submi…" at bounding box center [421, 53] width 767 height 785
click at [760, 266] on button "Complete Packing" at bounding box center [771, 266] width 66 height 16
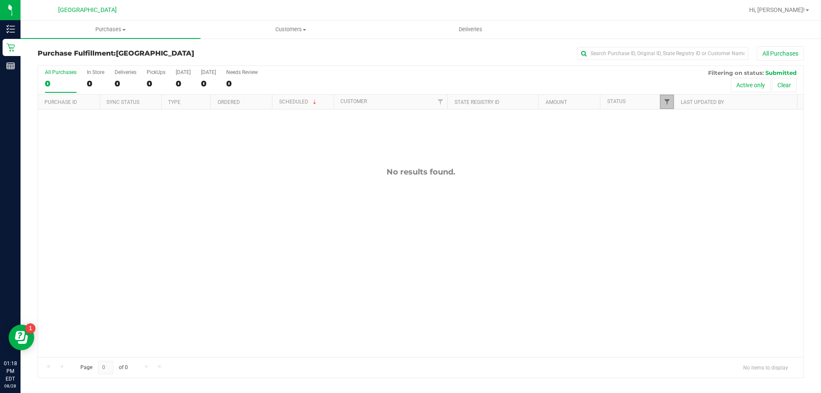
click at [666, 101] on span "Filter" at bounding box center [667, 101] width 7 height 7
click at [693, 220] on span "Undeliverable" at bounding box center [693, 219] width 31 height 5
click at [674, 220] on input "Undeliverable" at bounding box center [672, 219] width 6 height 6
checkbox input "true"
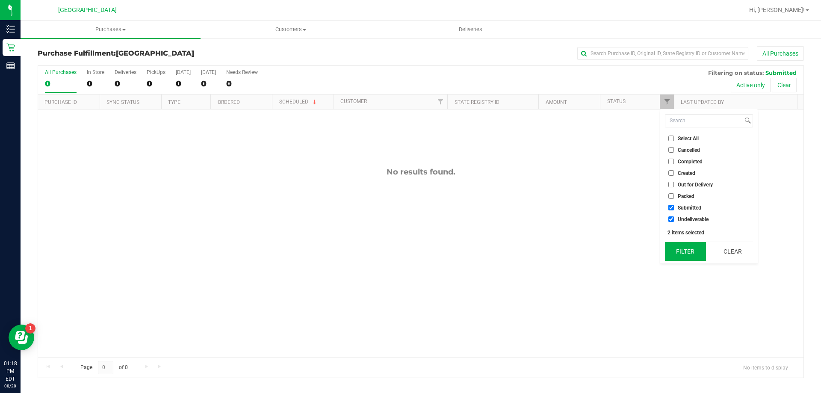
click at [693, 252] on button "Filter" at bounding box center [685, 251] width 41 height 19
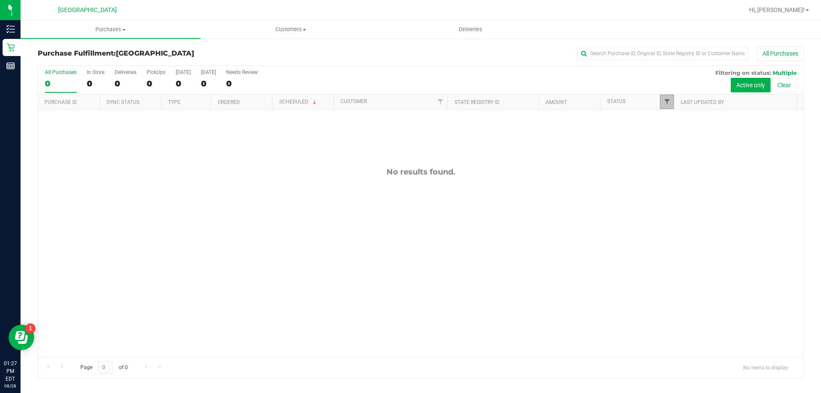
click at [669, 99] on span "Filter" at bounding box center [667, 101] width 7 height 7
click at [683, 257] on button "Filter" at bounding box center [685, 251] width 41 height 19
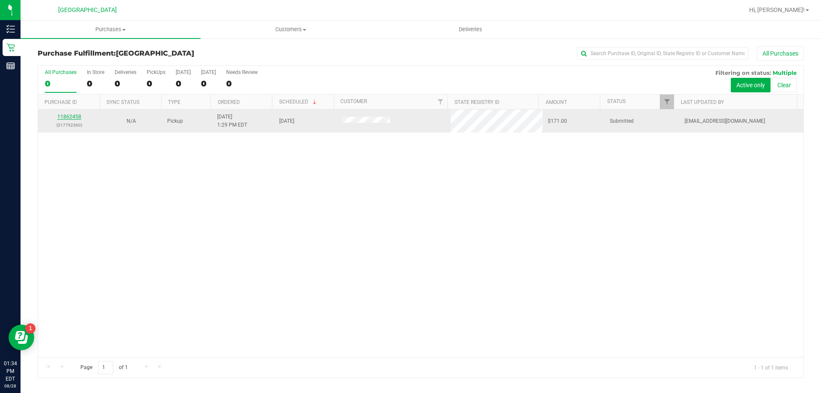
click at [69, 115] on link "11862458" at bounding box center [69, 117] width 24 height 6
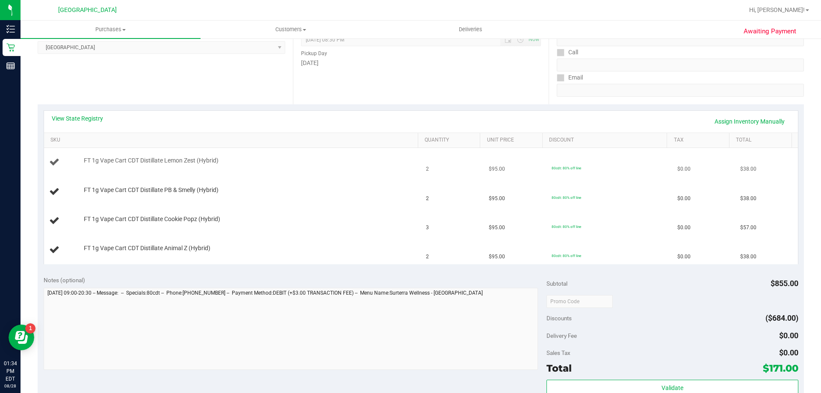
scroll to position [128, 0]
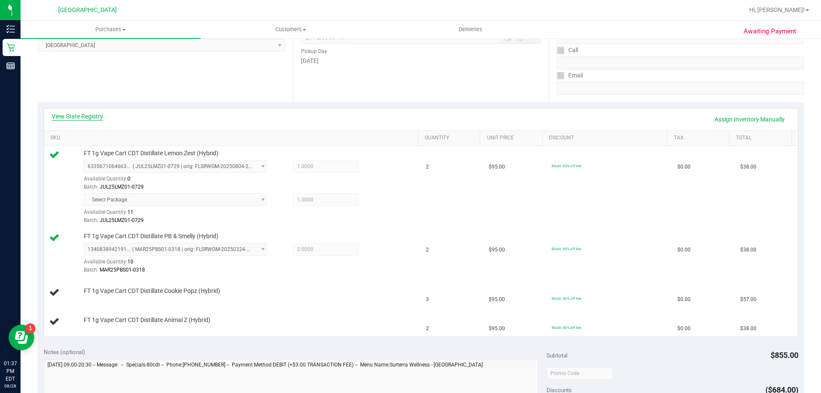
click at [96, 118] on link "View State Registry" at bounding box center [77, 116] width 51 height 9
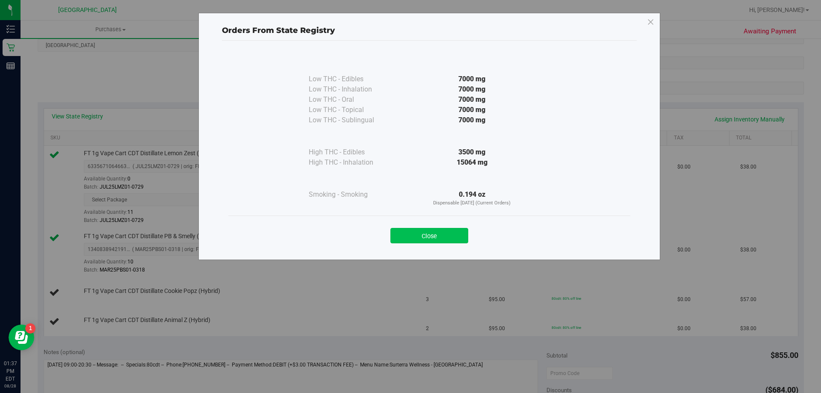
click at [429, 238] on button "Close" at bounding box center [430, 235] width 78 height 15
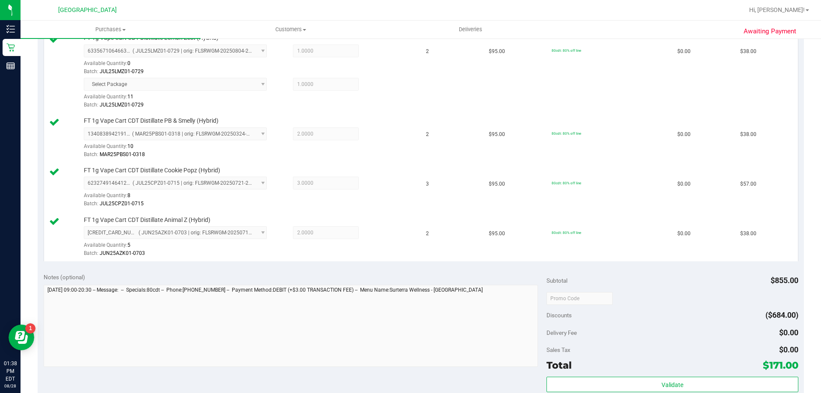
scroll to position [299, 0]
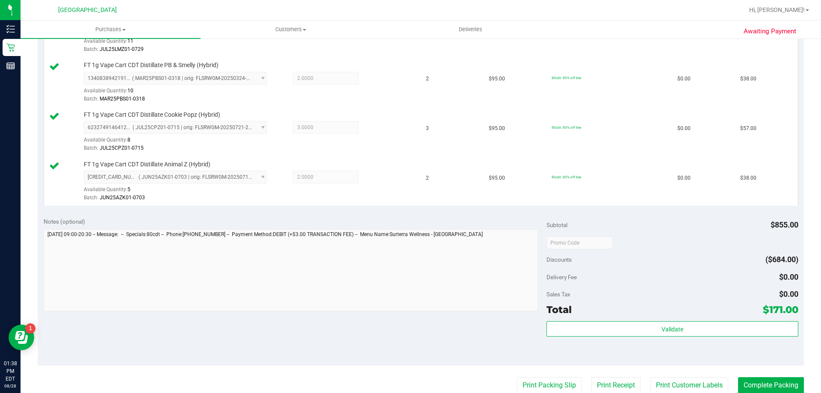
click at [607, 318] on div "Subtotal $855.00 Discounts ($684.00) Delivery Fee $0.00 Sales Tax $0.00 Total $…" at bounding box center [673, 288] width 252 height 142
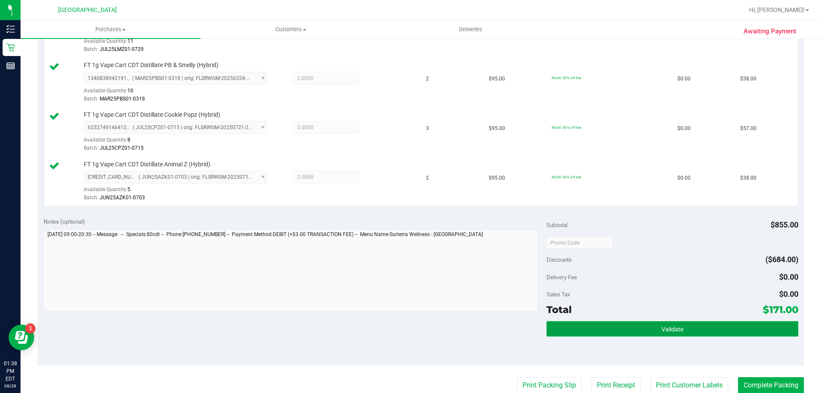
click at [609, 324] on button "Validate" at bounding box center [673, 328] width 252 height 15
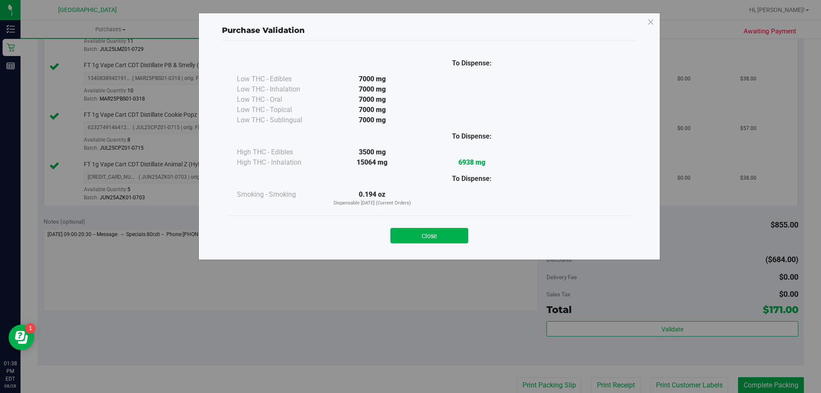
click at [427, 231] on button "Close" at bounding box center [430, 235] width 78 height 15
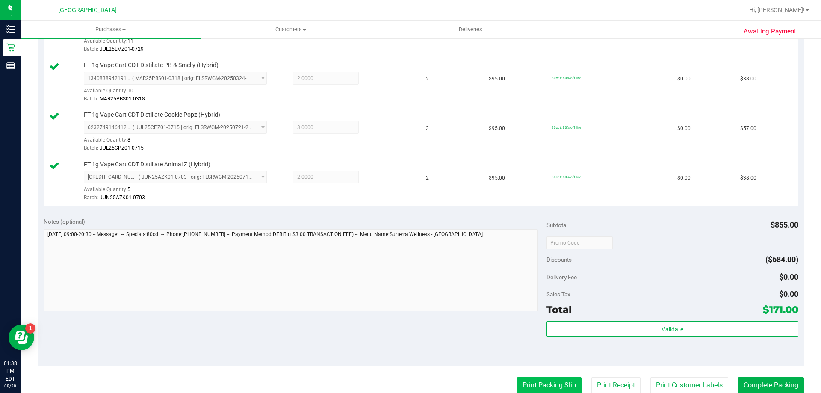
click at [524, 379] on button "Print Packing Slip" at bounding box center [549, 385] width 65 height 16
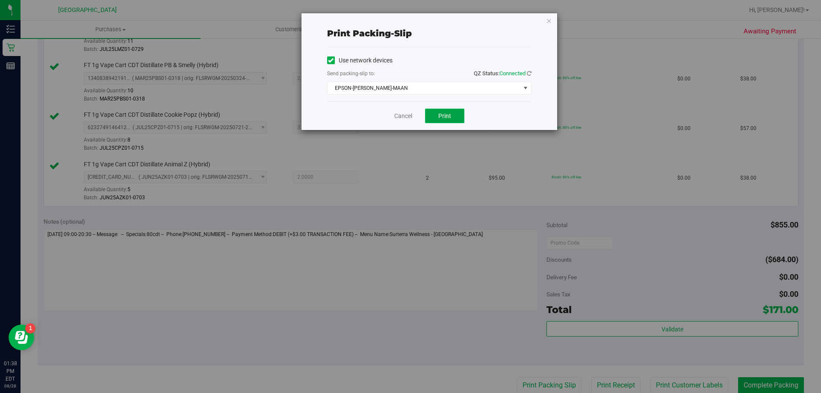
click at [449, 111] on button "Print" at bounding box center [444, 116] width 39 height 15
click at [403, 118] on link "Cancel" at bounding box center [403, 116] width 18 height 9
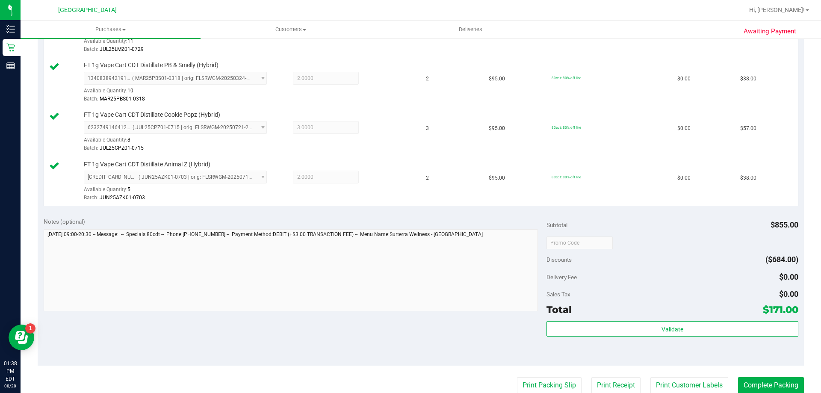
scroll to position [300, 0]
click at [759, 385] on button "Complete Packing" at bounding box center [771, 385] width 66 height 16
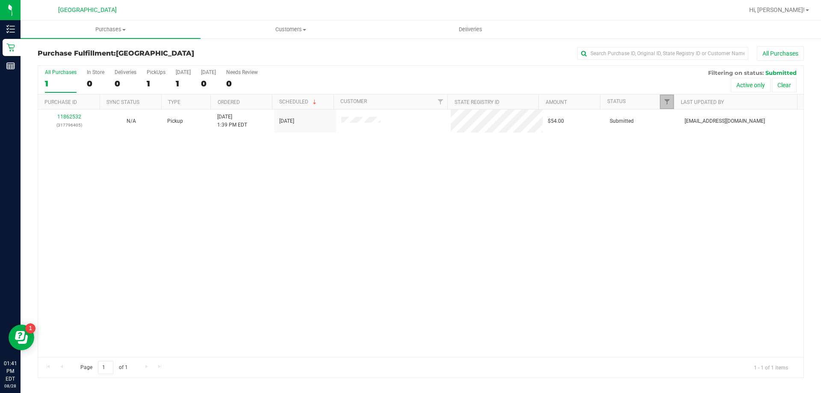
click at [660, 106] on link "Filter" at bounding box center [667, 102] width 14 height 15
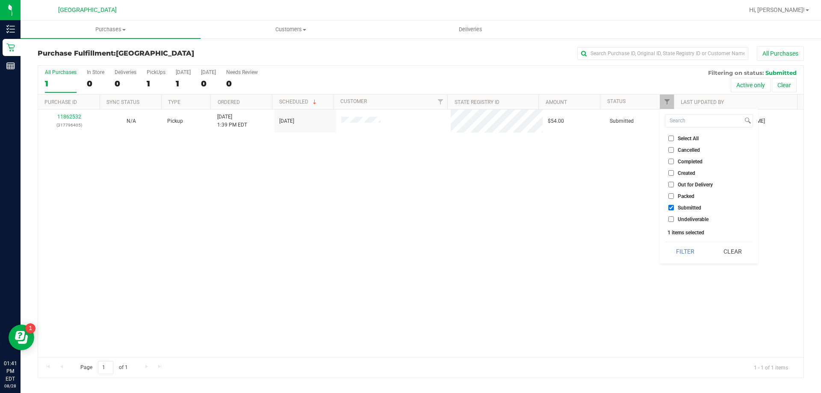
click at [686, 220] on span "Undeliverable" at bounding box center [693, 219] width 31 height 5
click at [674, 220] on input "Undeliverable" at bounding box center [672, 219] width 6 height 6
checkbox input "true"
click at [682, 252] on button "Filter" at bounding box center [685, 251] width 41 height 19
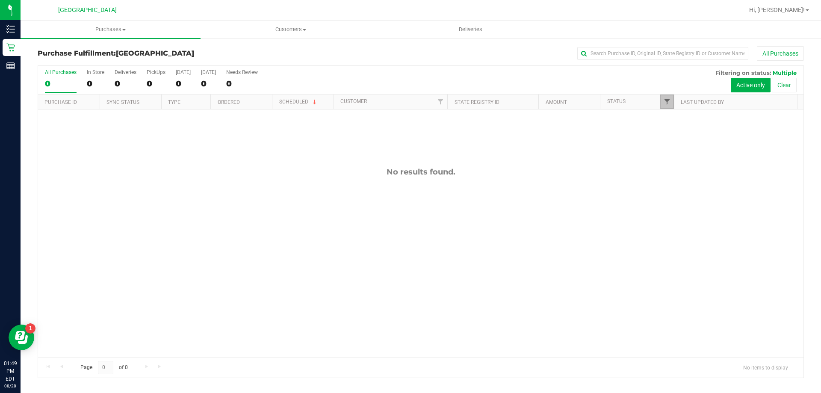
click at [668, 105] on span "Filter" at bounding box center [667, 101] width 7 height 7
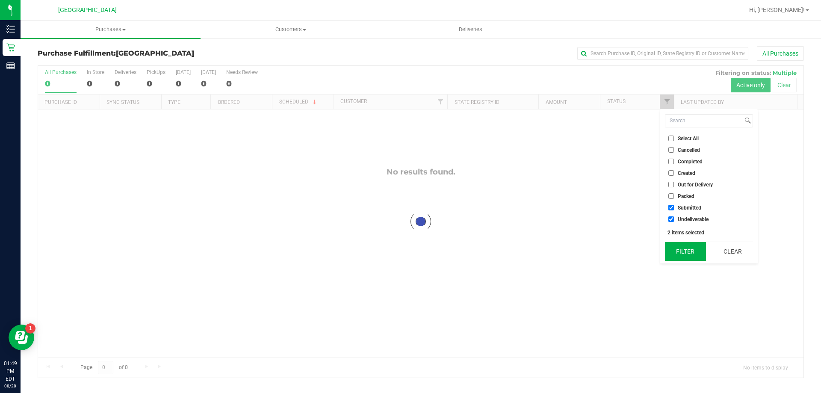
checkbox input "true"
click at [689, 246] on button "Filter" at bounding box center [685, 251] width 41 height 19
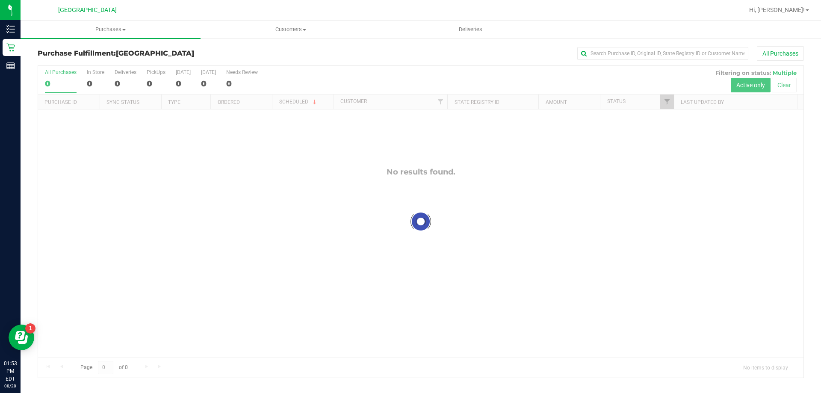
checkbox input "true"
click at [668, 102] on span "Filter" at bounding box center [667, 101] width 7 height 7
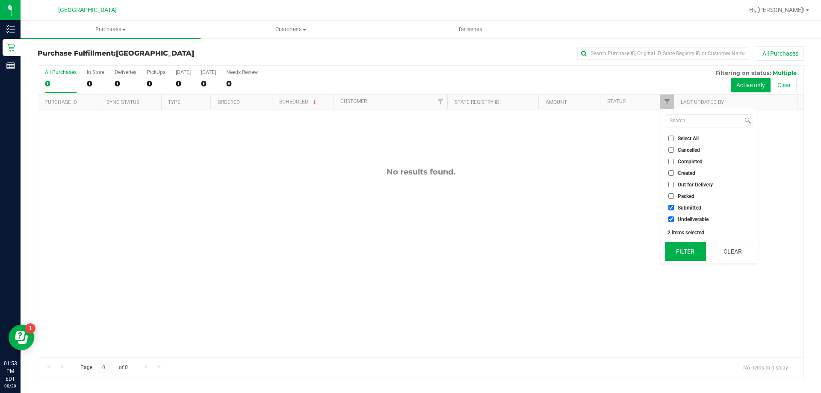
click at [671, 258] on button "Filter" at bounding box center [685, 251] width 41 height 19
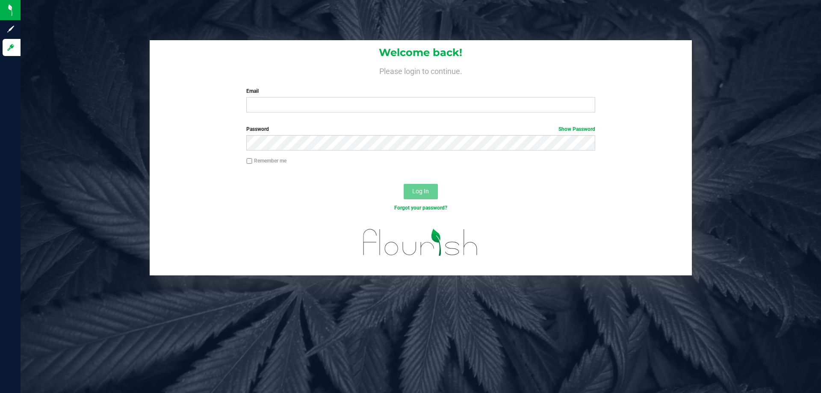
click at [276, 116] on div "Welcome back! Please login to continue. Email Required Please format your email…" at bounding box center [421, 79] width 542 height 79
click at [278, 113] on div "Welcome back! Please login to continue. Email Required Please format your email…" at bounding box center [421, 79] width 542 height 79
click at [278, 112] on input "Email" at bounding box center [420, 104] width 349 height 15
type input "bparker@liveparallel.com"
click at [404, 184] on button "Log In" at bounding box center [421, 191] width 34 height 15
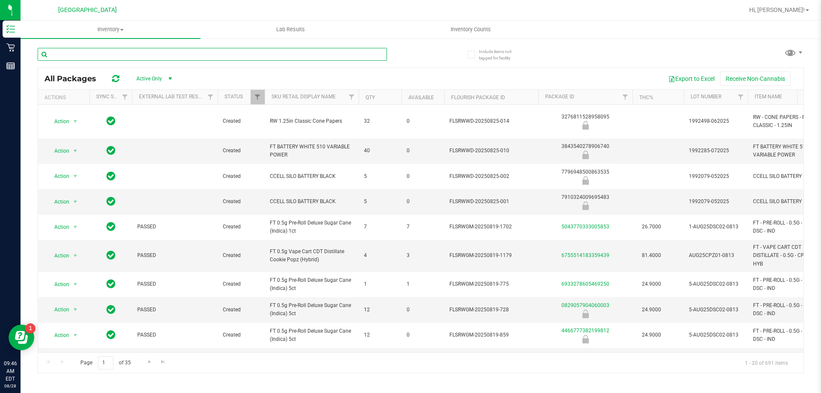
click at [172, 52] on input "text" at bounding box center [212, 54] width 349 height 13
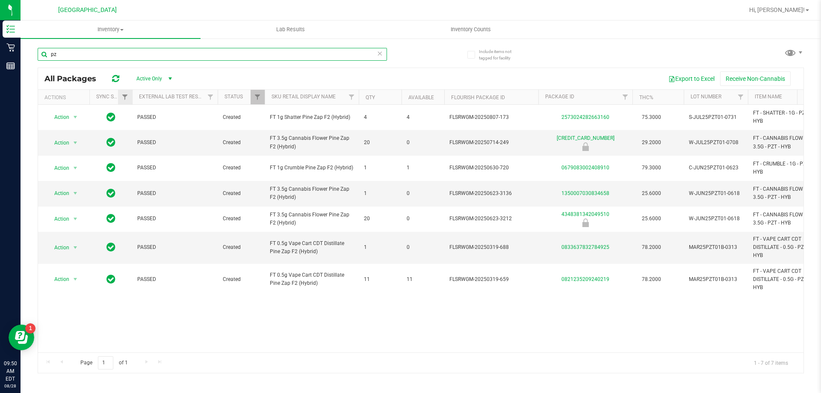
type input "p"
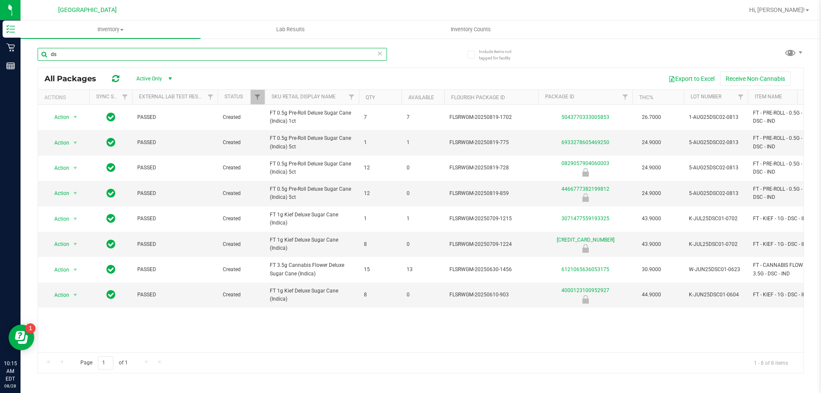
type input "d"
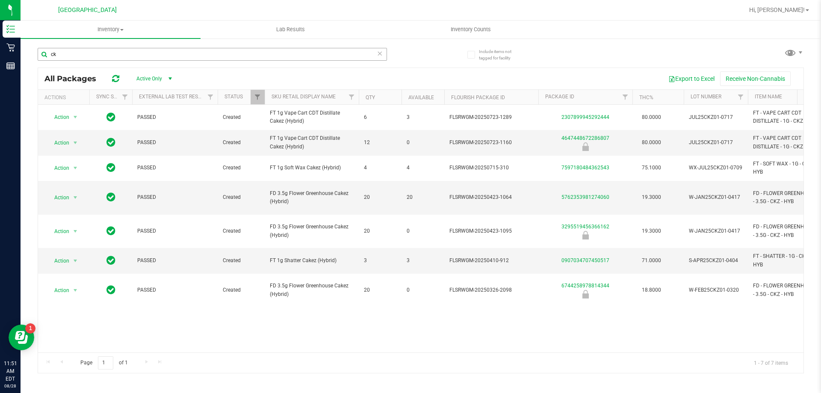
type input "c"
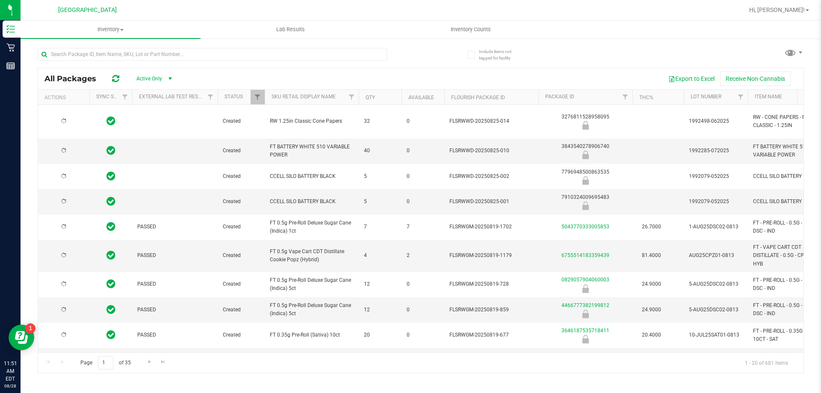
type input "[DATE]"
